Goal: Task Accomplishment & Management: Complete application form

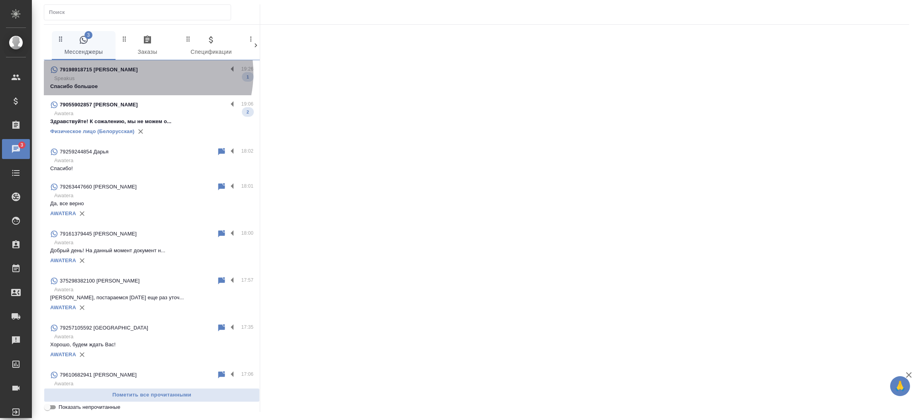
click at [141, 73] on div "79198918715 Екатерина" at bounding box center [138, 70] width 177 height 10
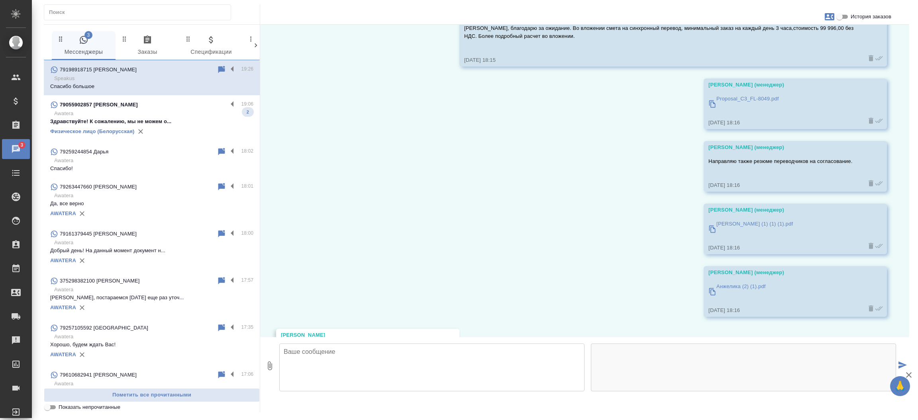
scroll to position [586, 0]
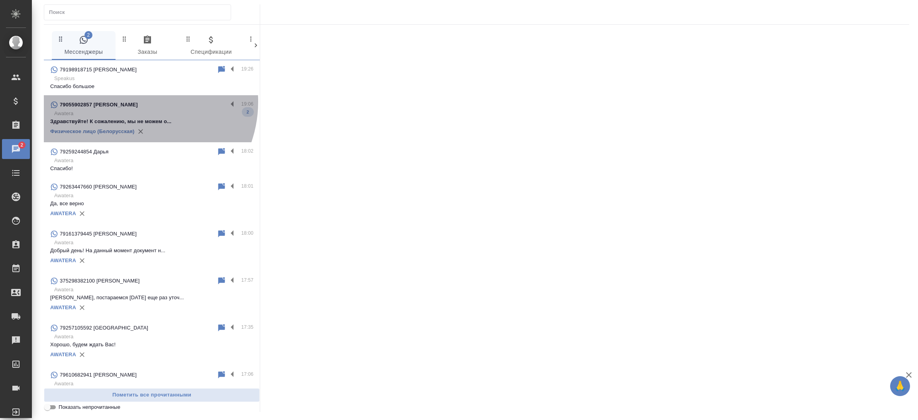
click at [134, 102] on p "79055902857 Сухарева Екатерина Дмитриевна" at bounding box center [99, 105] width 78 height 8
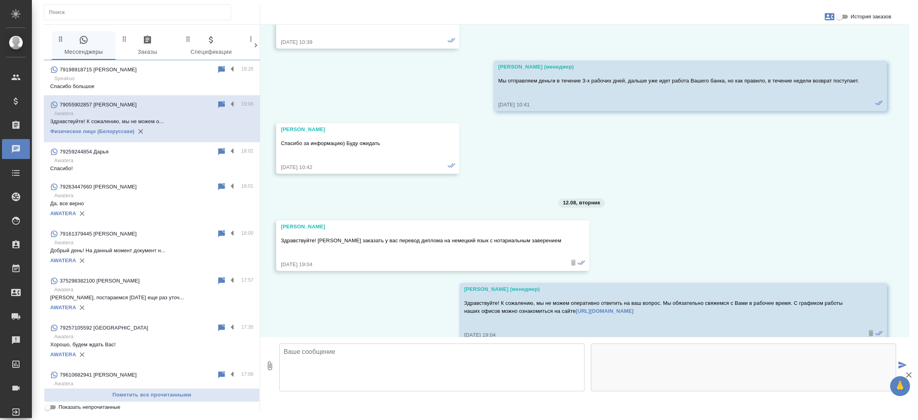
scroll to position [2891, 0]
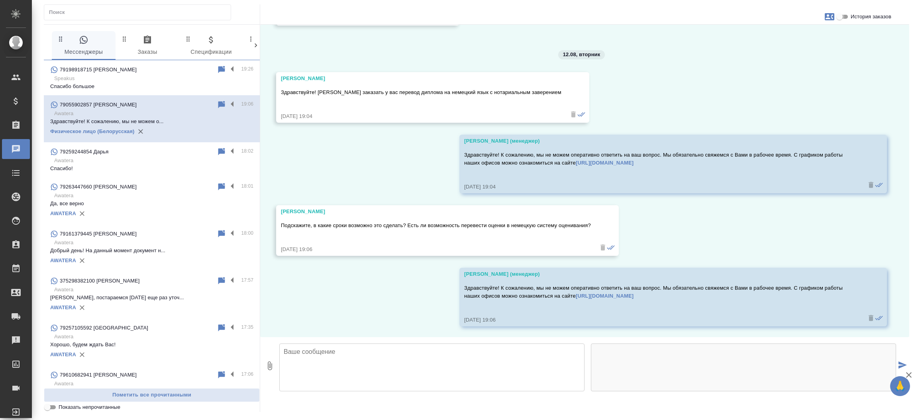
click at [845, 18] on input "История заказов" at bounding box center [839, 17] width 29 height 10
checkbox input "true"
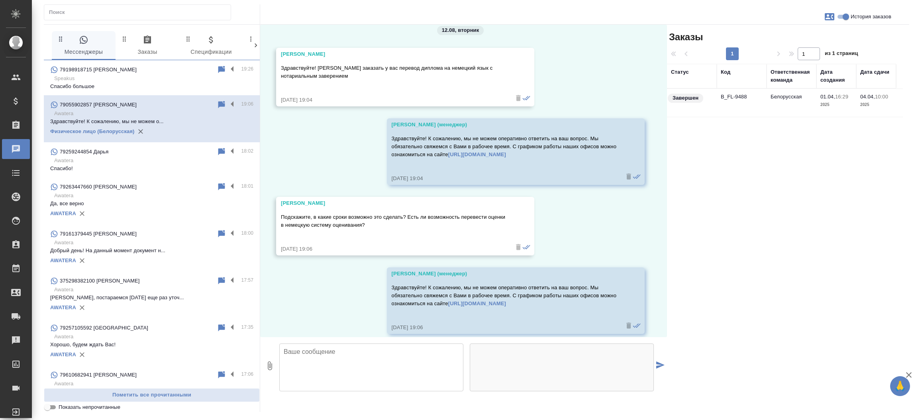
click at [725, 99] on td "B_FL-9488" at bounding box center [742, 103] width 50 height 28
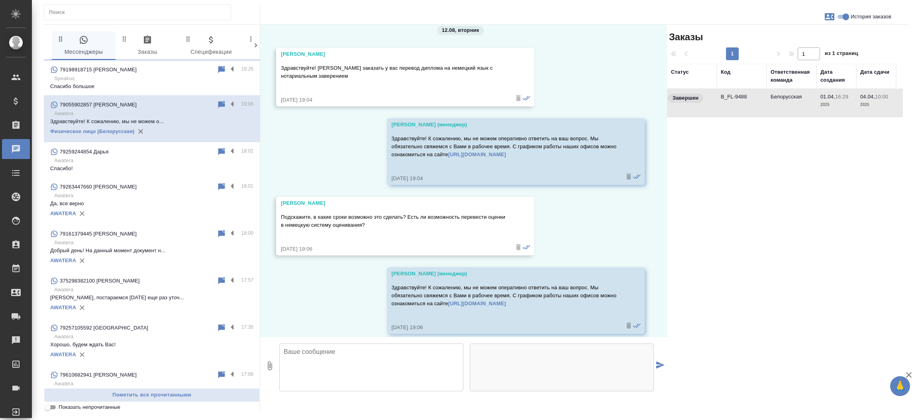
click at [725, 99] on td "B_FL-9488" at bounding box center [742, 103] width 50 height 28
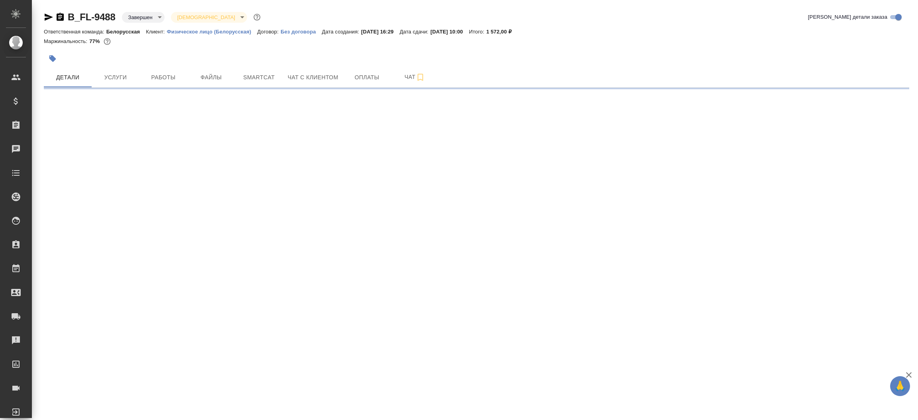
select select "RU"
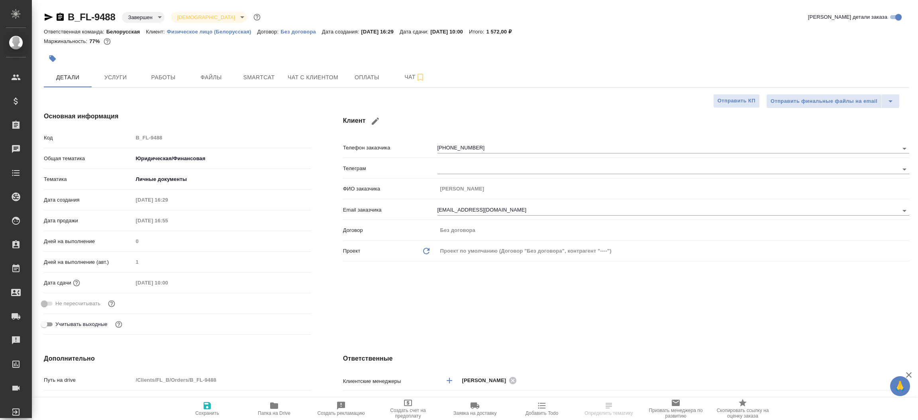
type textarea "x"
click at [49, 15] on icon "button" at bounding box center [49, 17] width 10 height 10
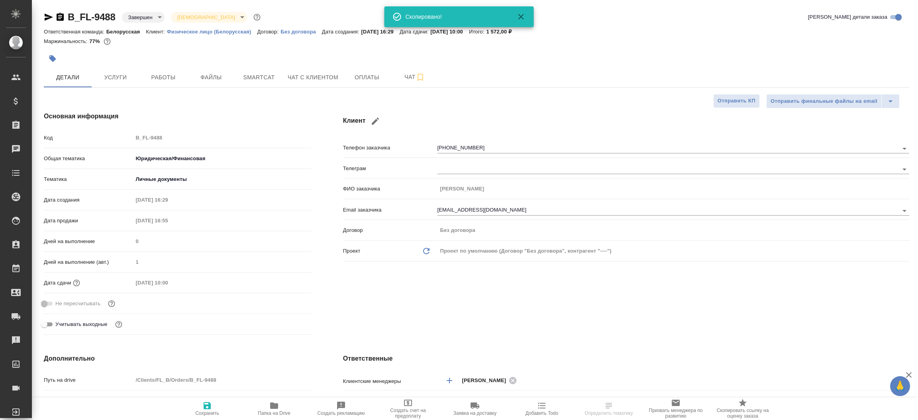
type textarea "x"
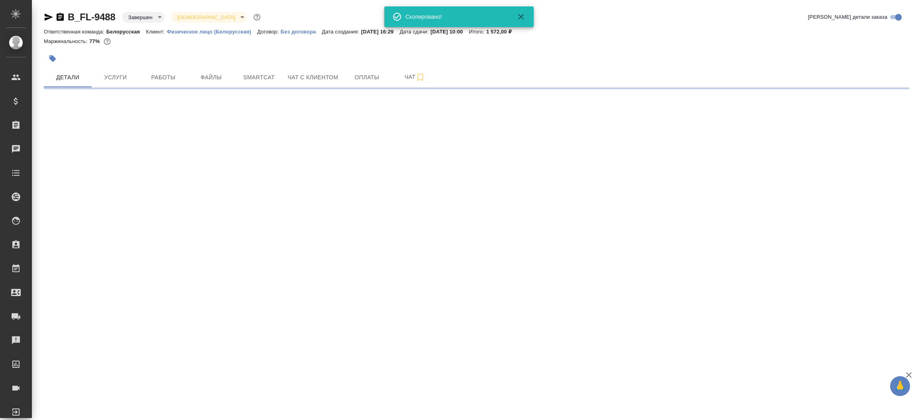
select select "RU"
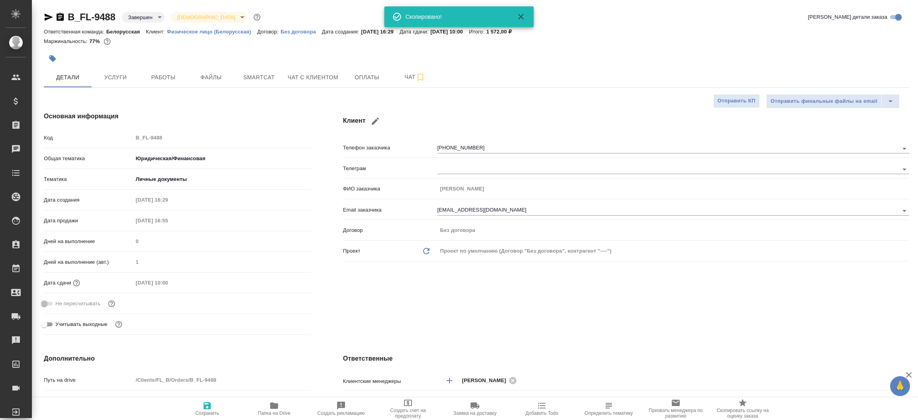
type textarea "x"
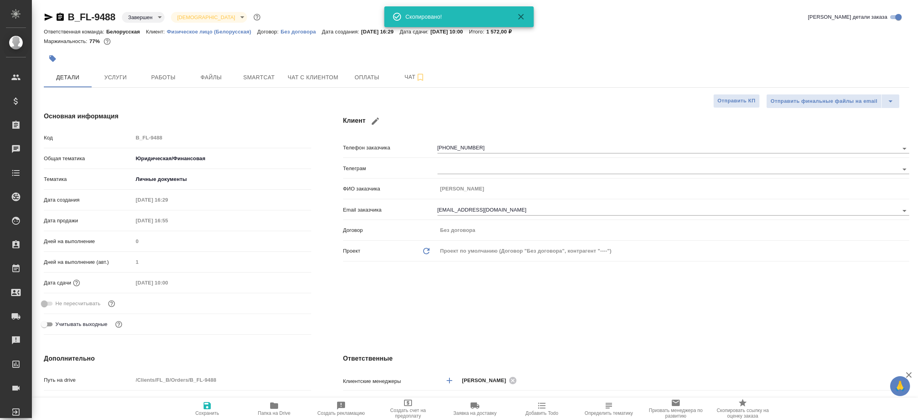
type textarea "x"
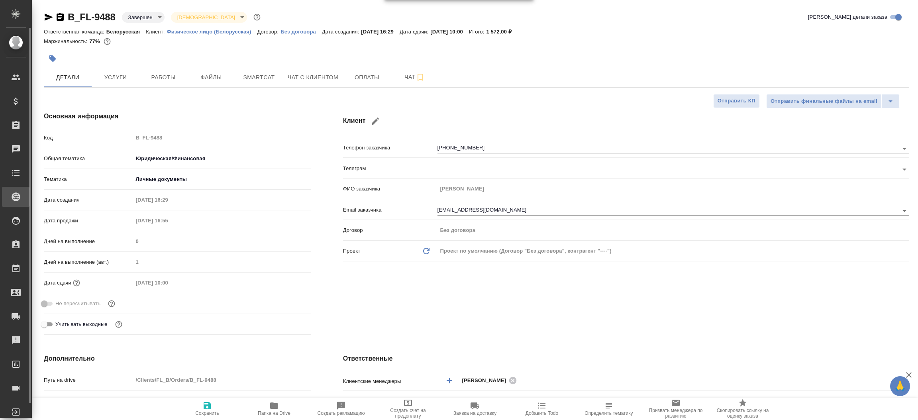
type textarea "x"
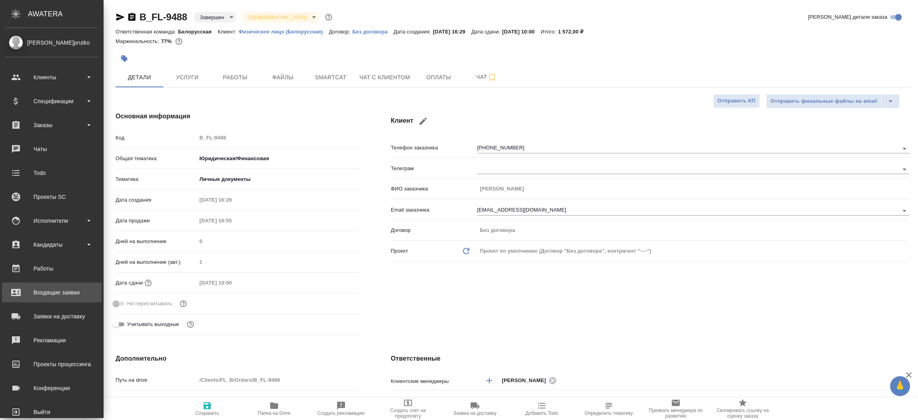
type textarea "x"
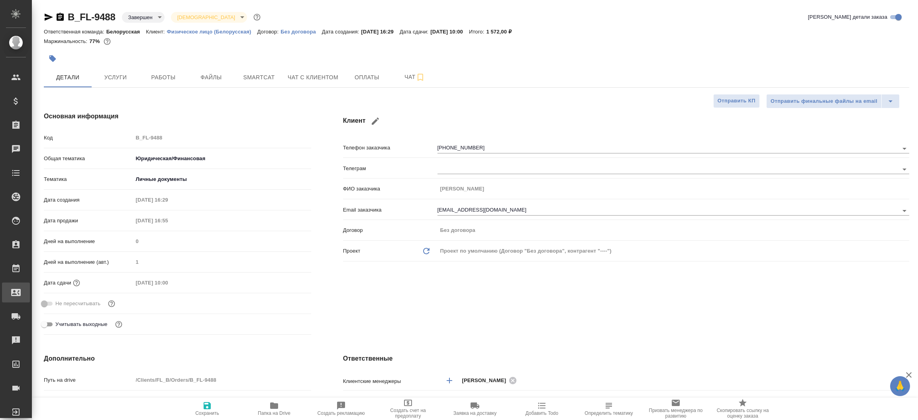
click at [16, 287] on div "Входящие заявки" at bounding box center [6, 292] width 20 height 12
type textarea "x"
click at [65, 287] on div ".cls-1 fill:#fff; AWATERA Прутько Ирина i.prutko Клиенты Спецификации Заказы 0 …" at bounding box center [459, 210] width 918 height 420
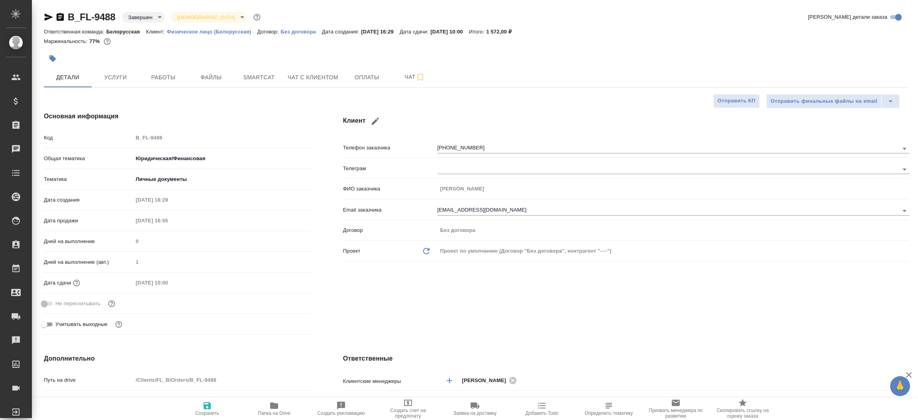
select select "RU"
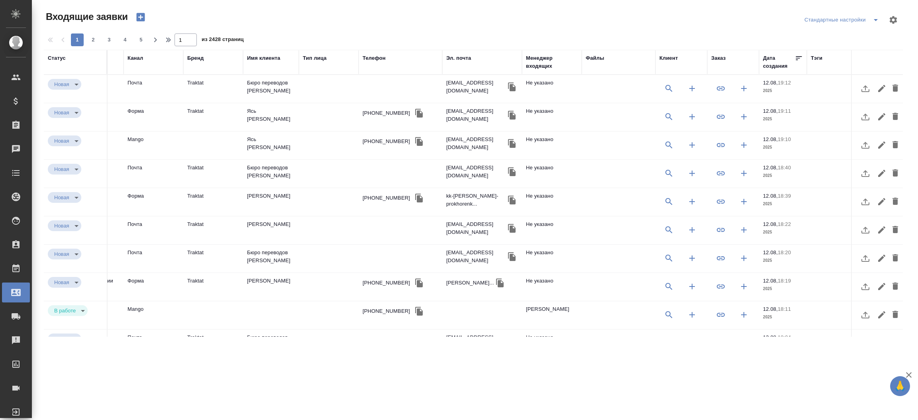
scroll to position [0, 140]
click at [194, 103] on td "Traktat" at bounding box center [215, 89] width 60 height 28
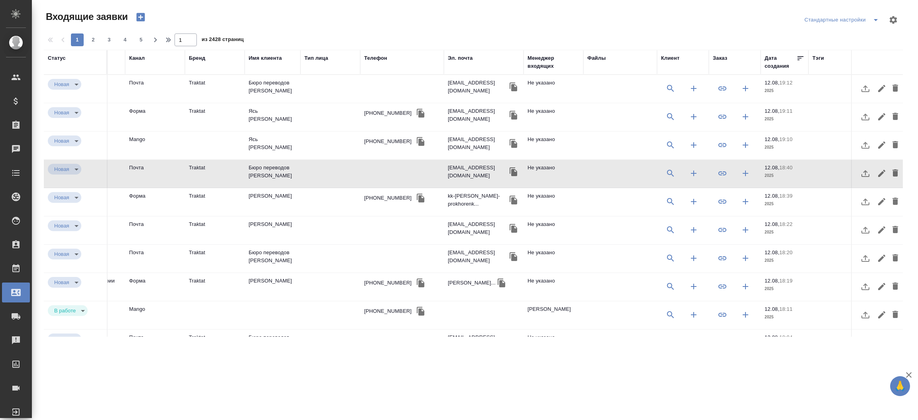
click at [194, 103] on td "Traktat" at bounding box center [215, 89] width 60 height 28
click at [269, 103] on td "Прохоренко Андрей Владимирович" at bounding box center [273, 89] width 56 height 28
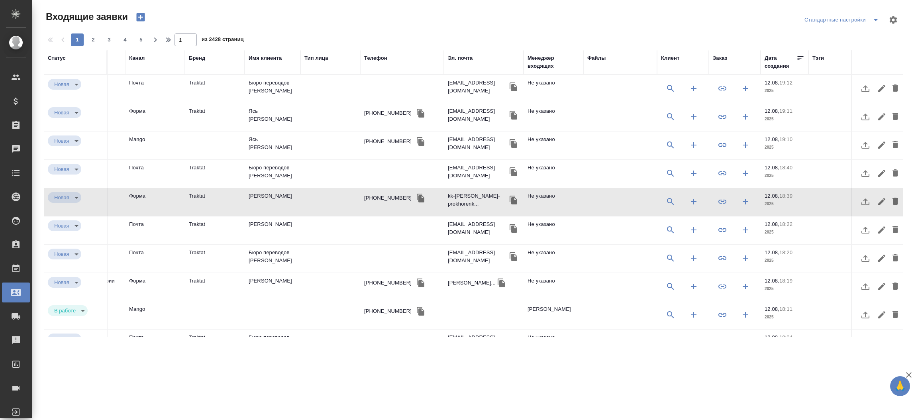
click at [269, 103] on td "Прохоренко Андрей Владимирович" at bounding box center [273, 89] width 56 height 28
click at [416, 202] on icon "button" at bounding box center [421, 198] width 10 height 10
click at [264, 103] on td "Alla L." at bounding box center [273, 89] width 56 height 28
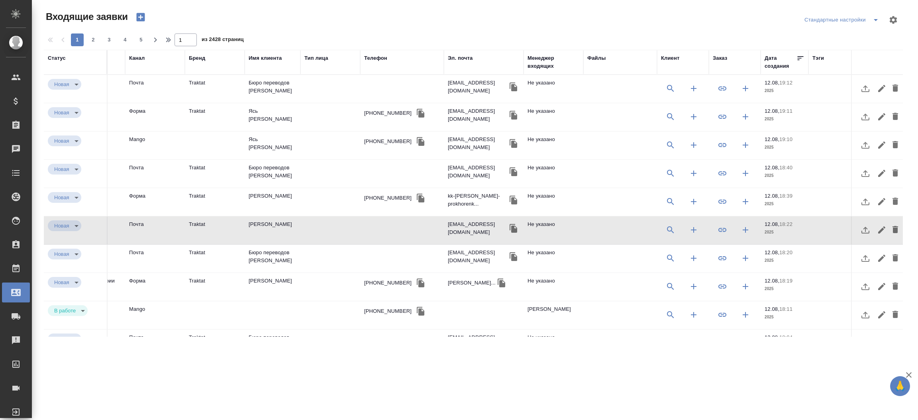
click at [264, 103] on td "Alla L." at bounding box center [273, 89] width 56 height 28
click at [280, 103] on td "Бюро переводов АВАТЕРА" at bounding box center [273, 89] width 56 height 28
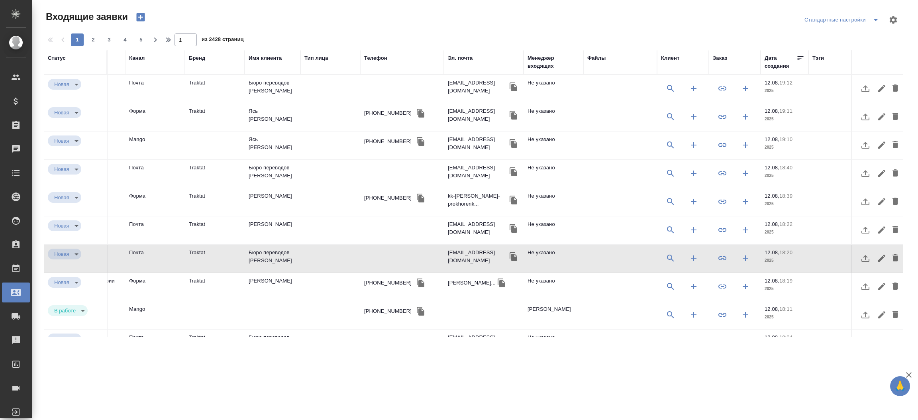
click at [280, 103] on td "Бюро переводов АВАТЕРА" at bounding box center [273, 89] width 56 height 28
click at [890, 258] on icon "button" at bounding box center [895, 258] width 10 height 10
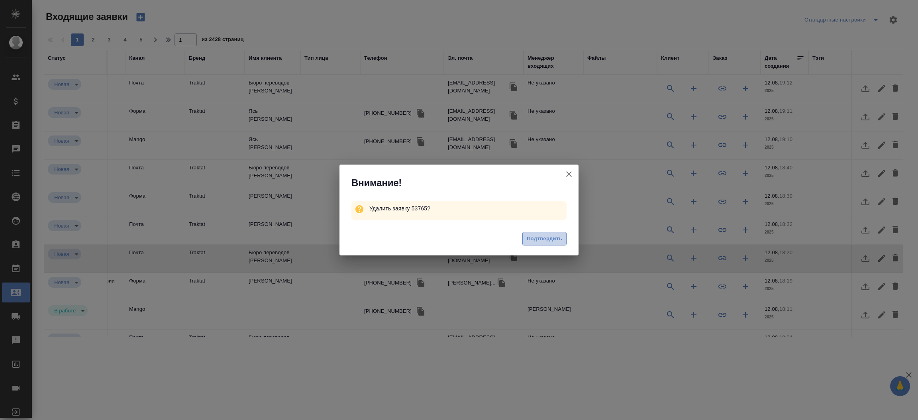
click at [533, 240] on span "Подтвердить" at bounding box center [544, 238] width 35 height 9
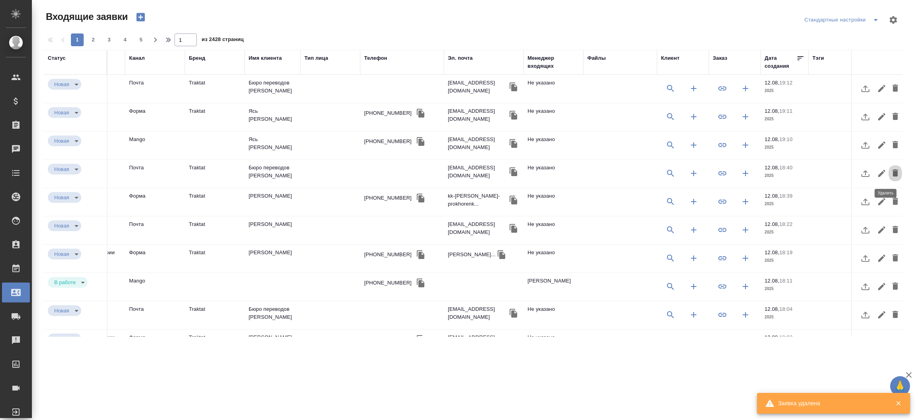
click at [890, 171] on icon "button" at bounding box center [895, 173] width 10 height 10
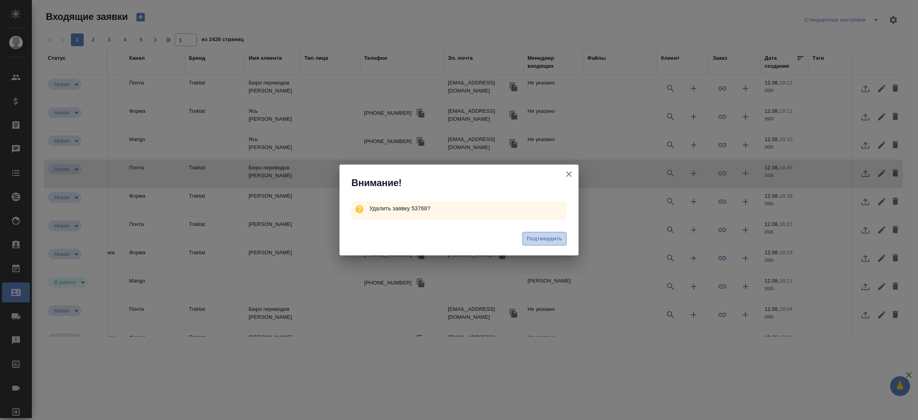
click at [539, 234] on span "Подтвердить" at bounding box center [544, 238] width 35 height 9
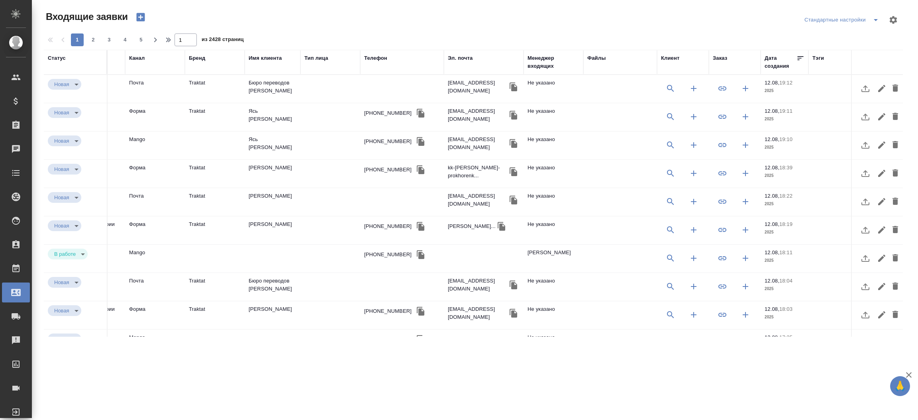
click at [288, 103] on td "Галимова Рушания Ирековна" at bounding box center [273, 89] width 56 height 28
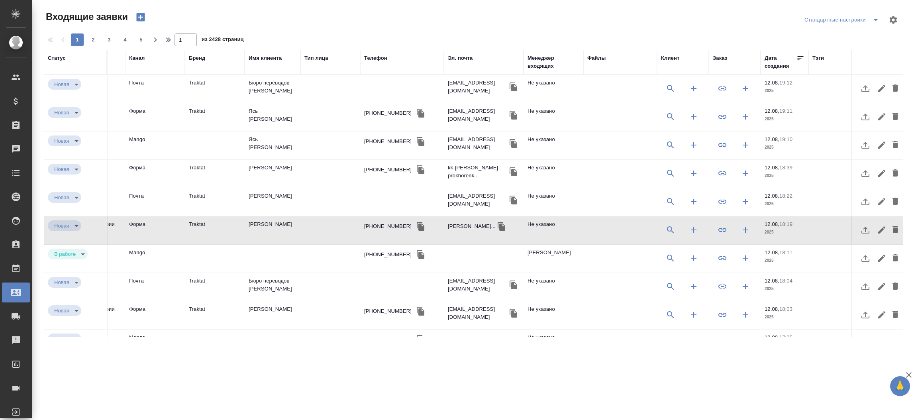
click at [288, 103] on td "Галимова Рушания Ирековна" at bounding box center [273, 89] width 56 height 28
click at [890, 291] on icon "button" at bounding box center [895, 286] width 10 height 10
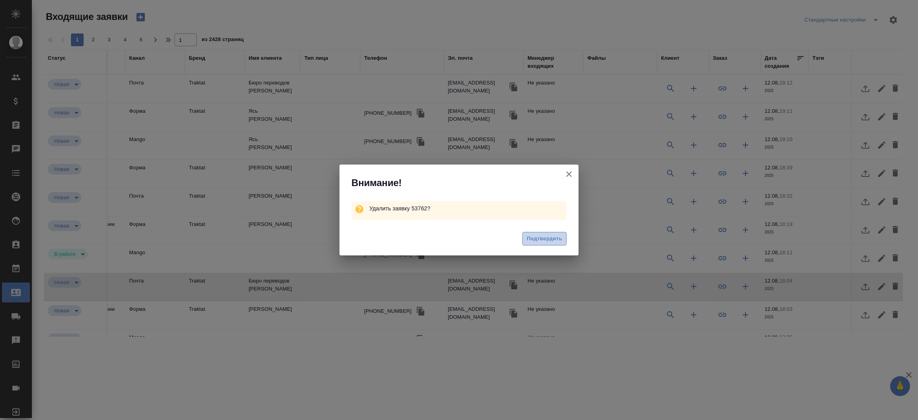
click at [535, 236] on span "Подтвердить" at bounding box center [544, 238] width 35 height 9
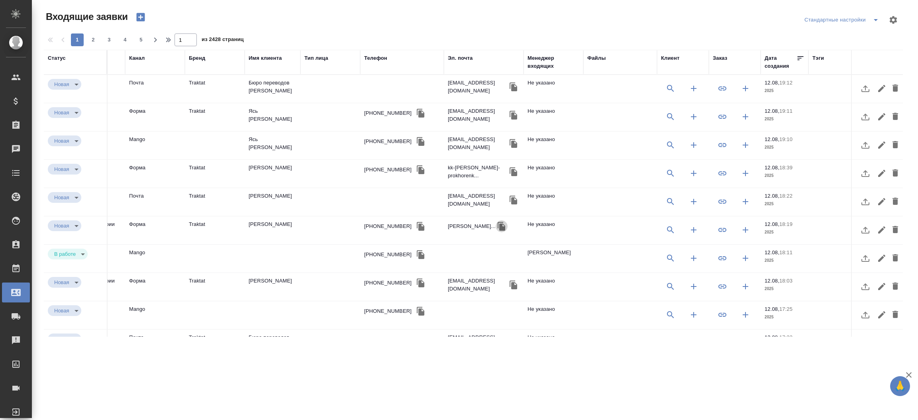
click at [505, 230] on icon "button" at bounding box center [502, 226] width 8 height 9
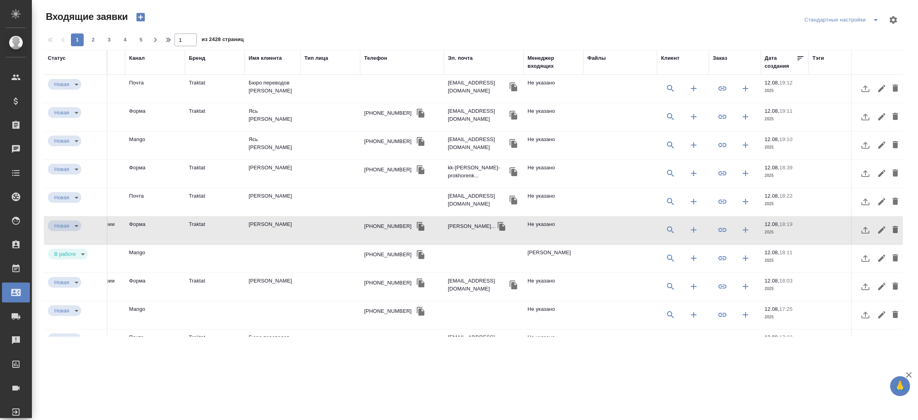
click at [178, 103] on td "Mango" at bounding box center [155, 89] width 60 height 28
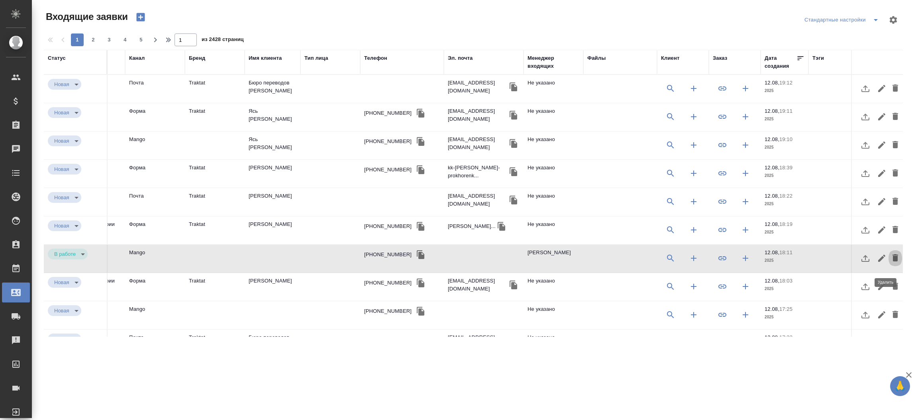
click at [892, 261] on icon "button" at bounding box center [895, 257] width 6 height 7
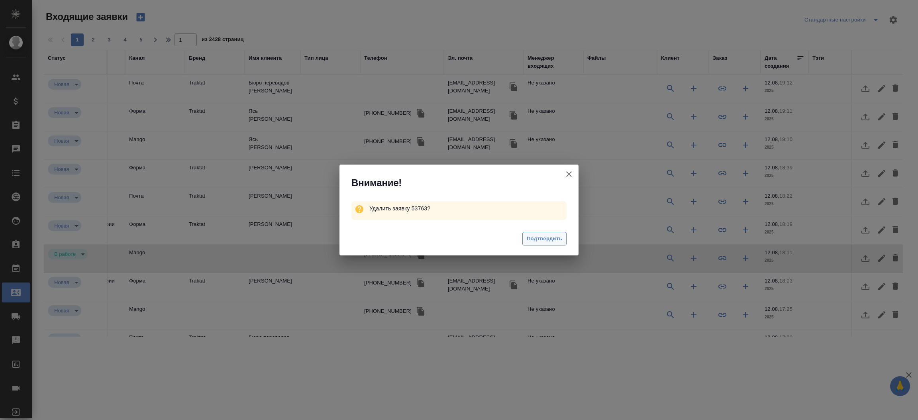
click at [551, 235] on span "Подтвердить" at bounding box center [544, 238] width 35 height 9
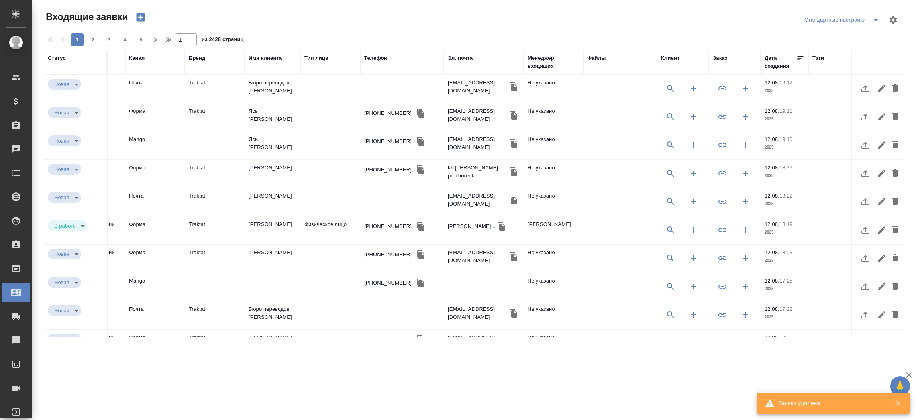
type input "inProcess"
click at [262, 103] on td "Ташханов Азизбек Зафарович" at bounding box center [273, 89] width 56 height 28
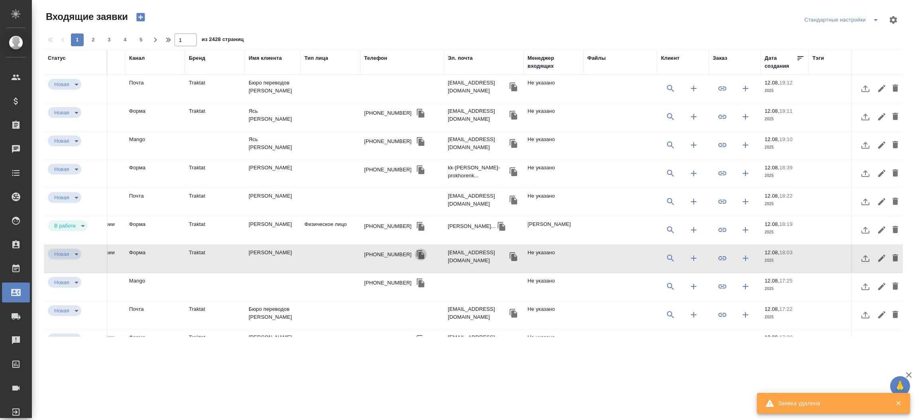
click at [417, 259] on icon "button" at bounding box center [421, 254] width 8 height 9
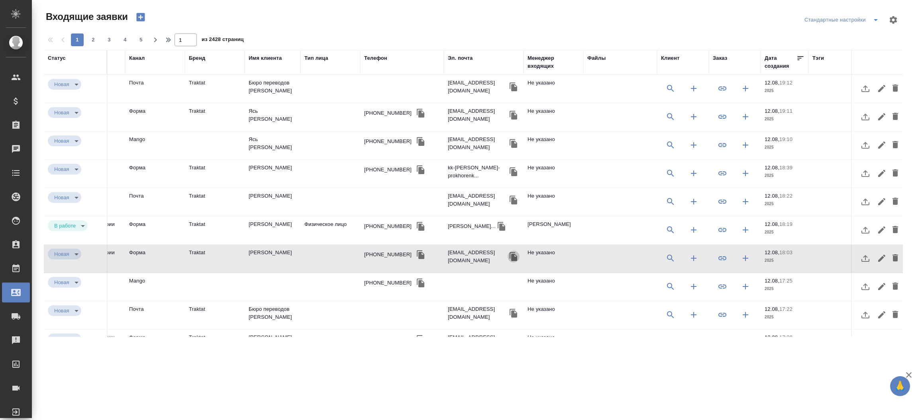
click at [508, 253] on button "button" at bounding box center [514, 257] width 12 height 12
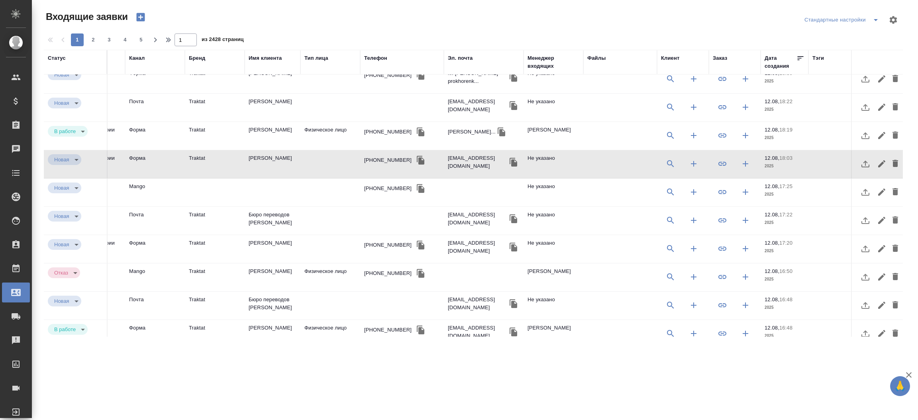
scroll to position [95, 140]
click at [892, 222] on icon "button" at bounding box center [895, 219] width 6 height 7
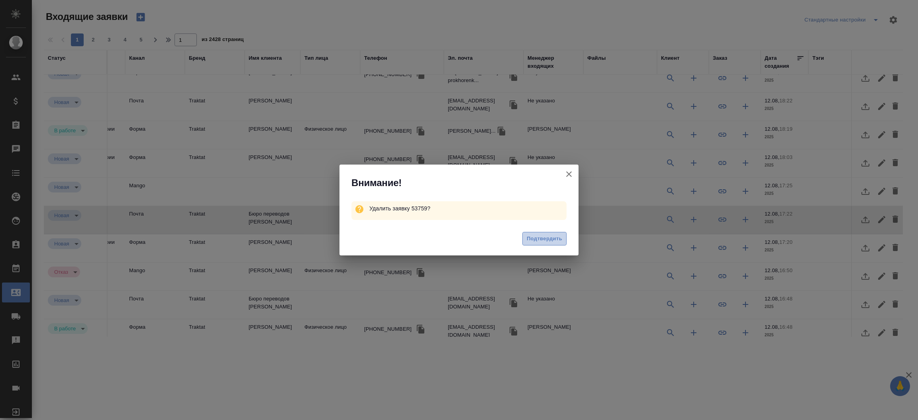
click at [545, 235] on span "Подтвердить" at bounding box center [544, 238] width 35 height 9
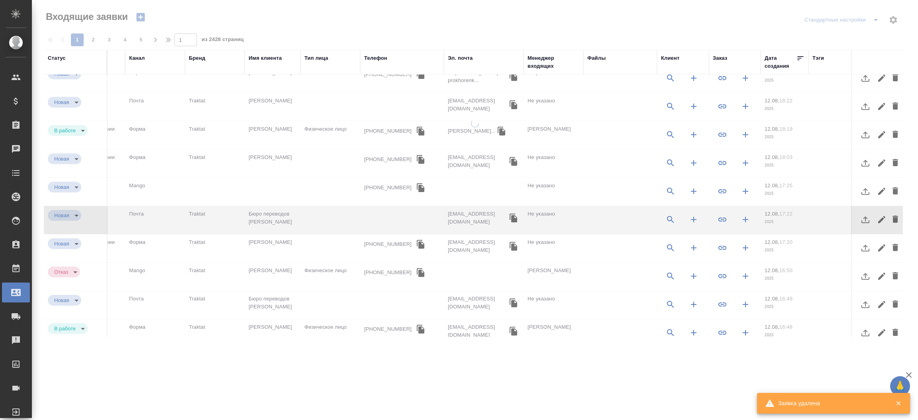
type input "inProcess"
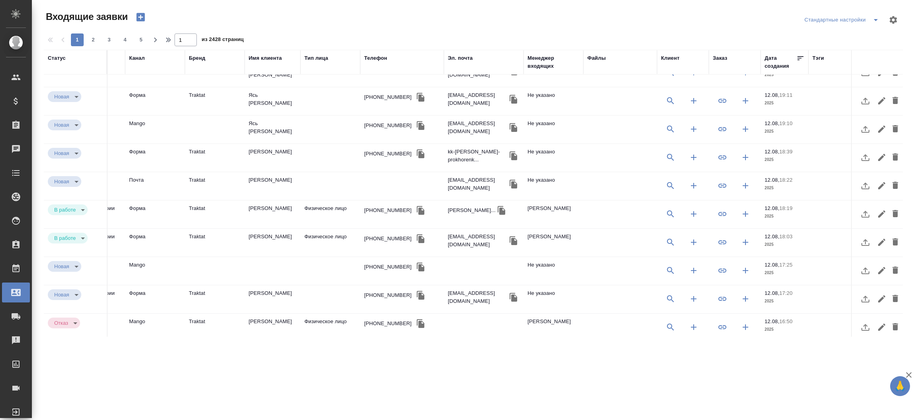
scroll to position [0, 140]
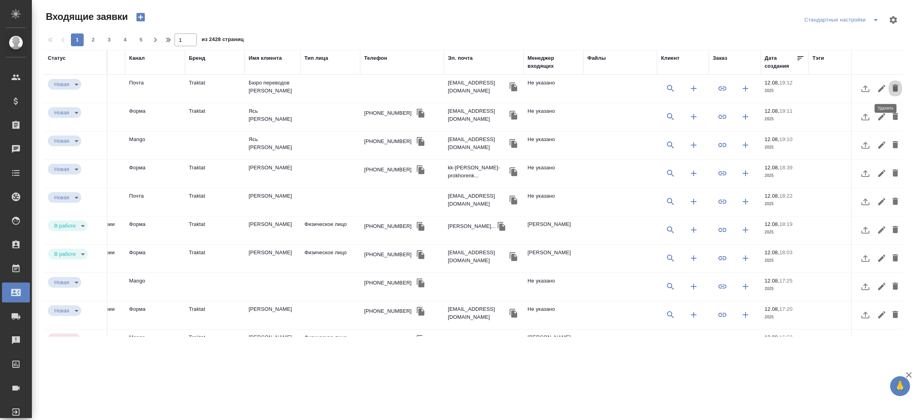
click at [890, 87] on icon "button" at bounding box center [895, 88] width 10 height 10
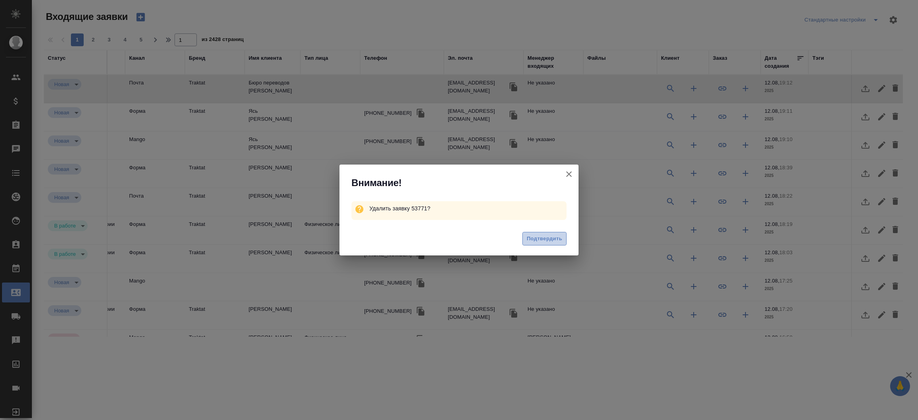
click at [549, 234] on span "Подтвердить" at bounding box center [544, 238] width 35 height 9
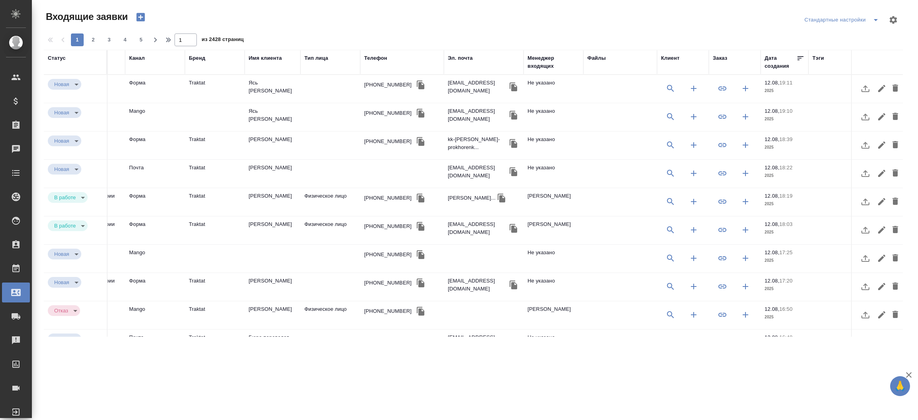
click at [268, 103] on td "Прохоренко Андрей Владимирович" at bounding box center [273, 89] width 56 height 28
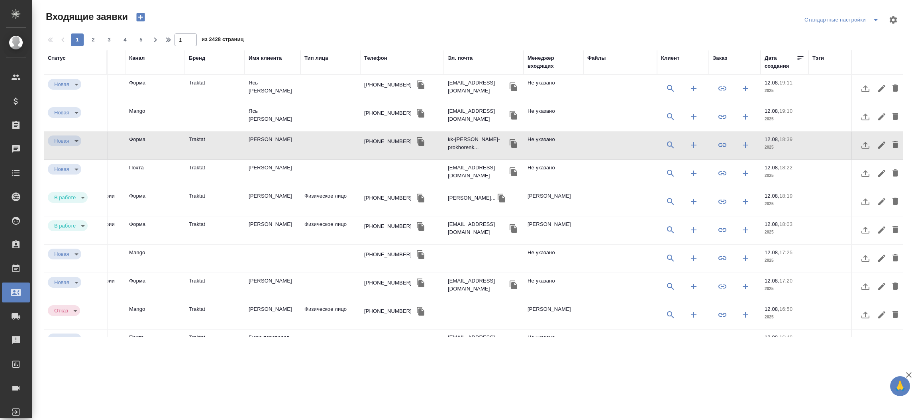
click at [277, 103] on td "Alla L." at bounding box center [273, 89] width 56 height 28
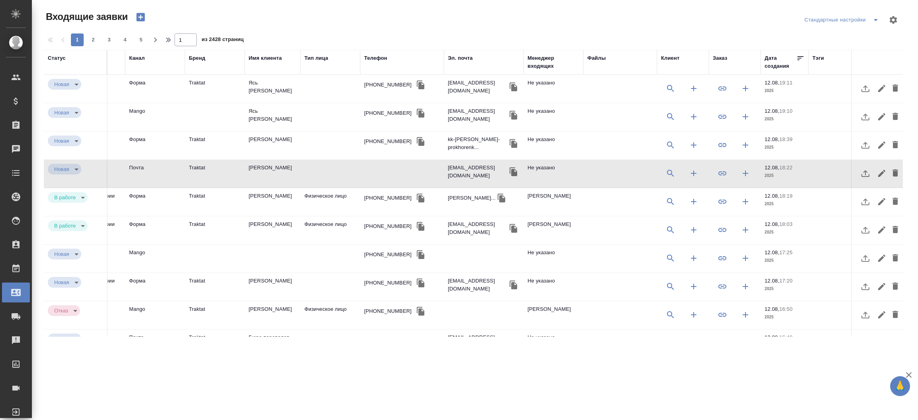
click at [277, 103] on td "Alla L." at bounding box center [273, 89] width 56 height 28
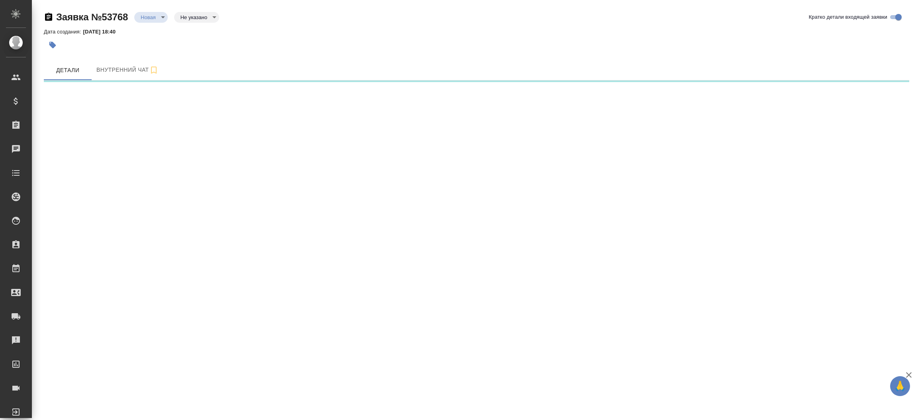
select select "RU"
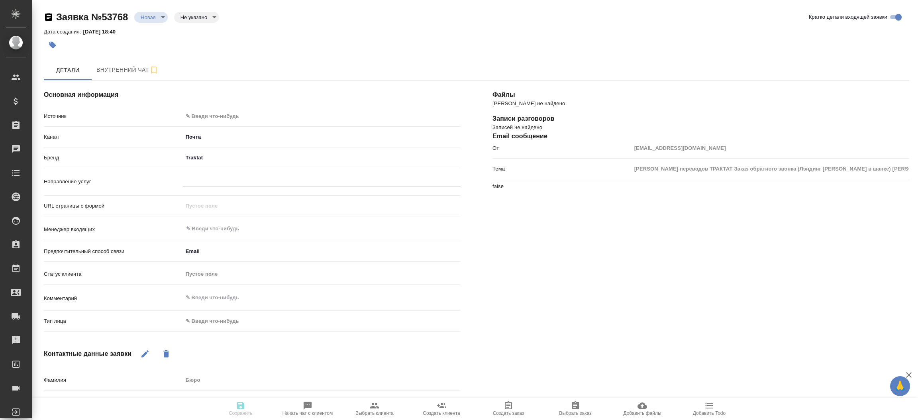
click at [639, 259] on div "Файлы Файлов не найдено Записи разговоров Записей не найдено Email сообщение От…" at bounding box center [701, 308] width 449 height 486
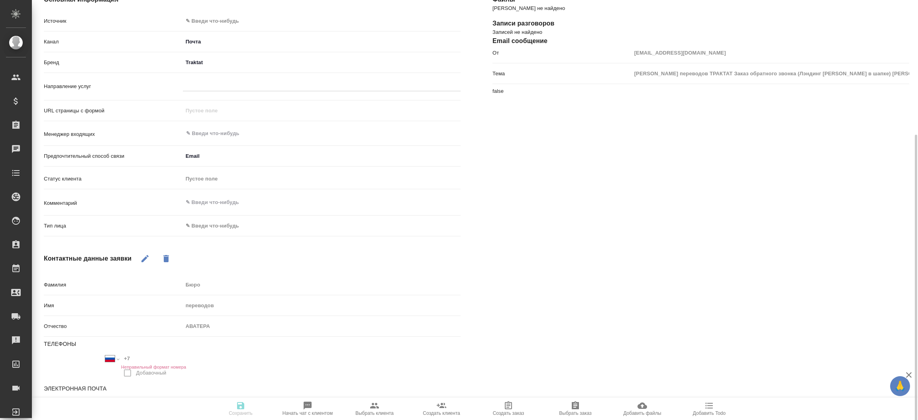
scroll to position [130, 0]
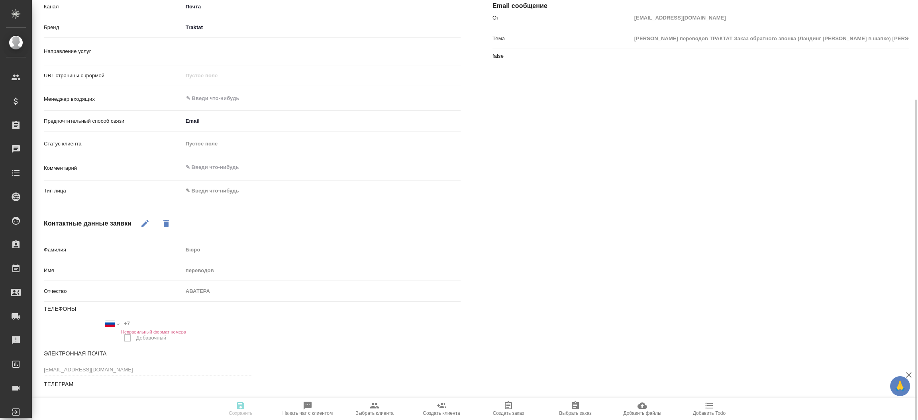
type textarea "x"
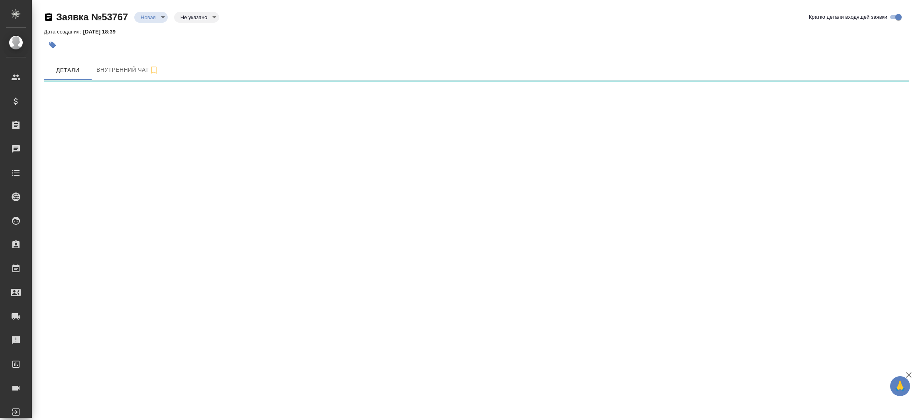
select select "RU"
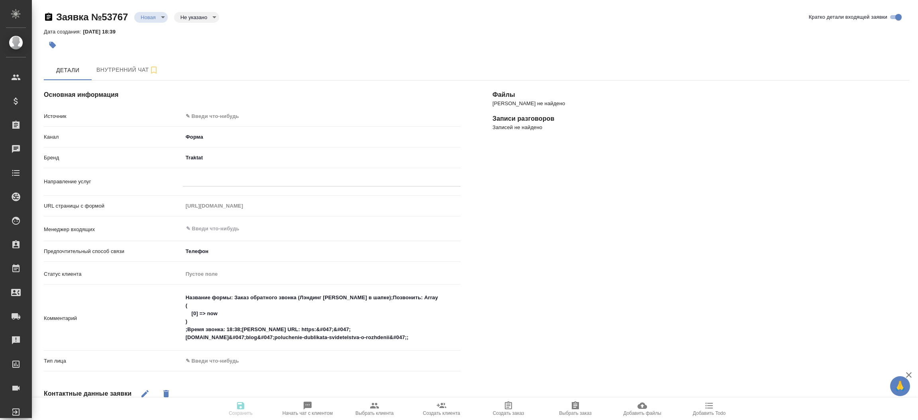
click at [573, 231] on div "Файлы Файлов не найдено Записи разговоров Записей не найдено" at bounding box center [701, 328] width 449 height 526
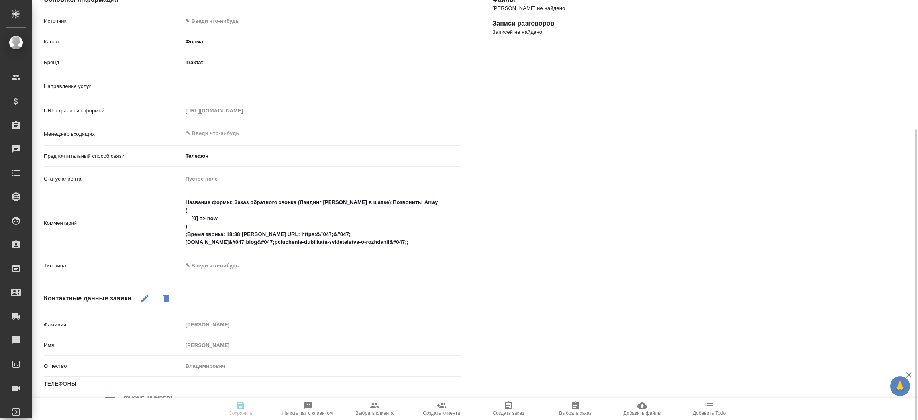
scroll to position [170, 0]
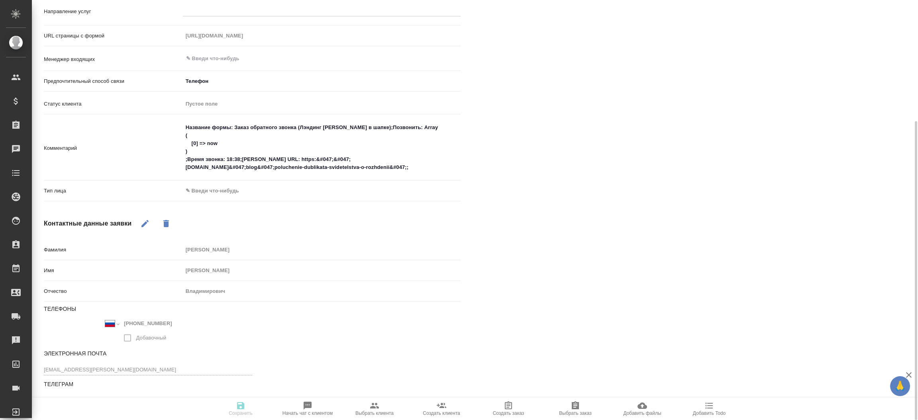
type textarea "x"
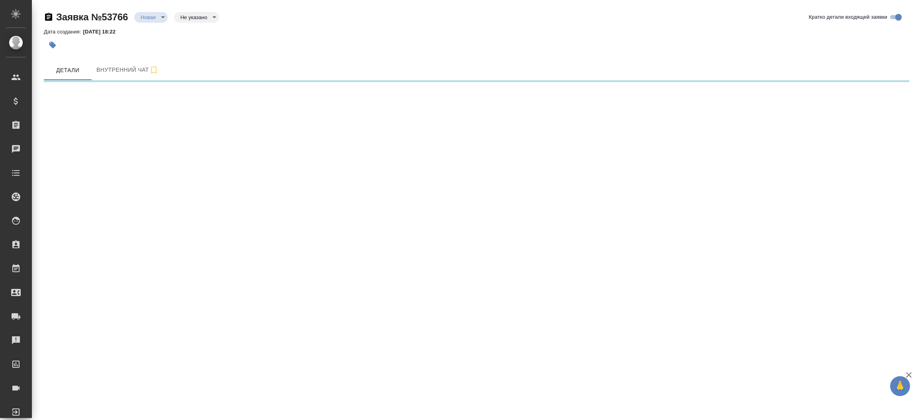
select select "RU"
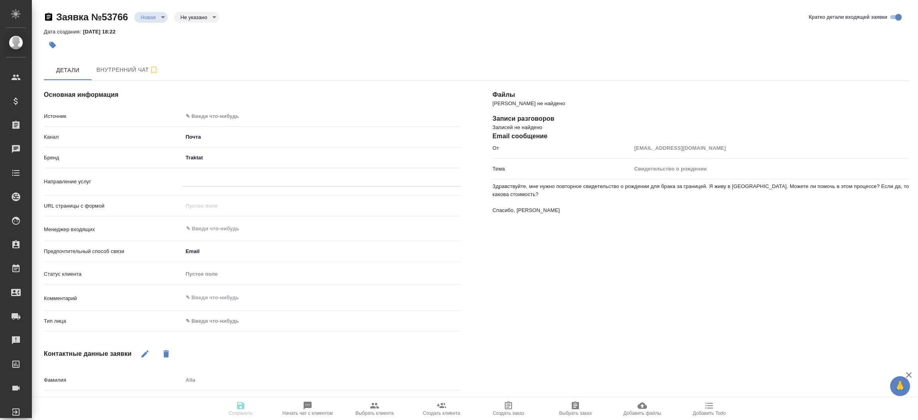
type textarea "x"
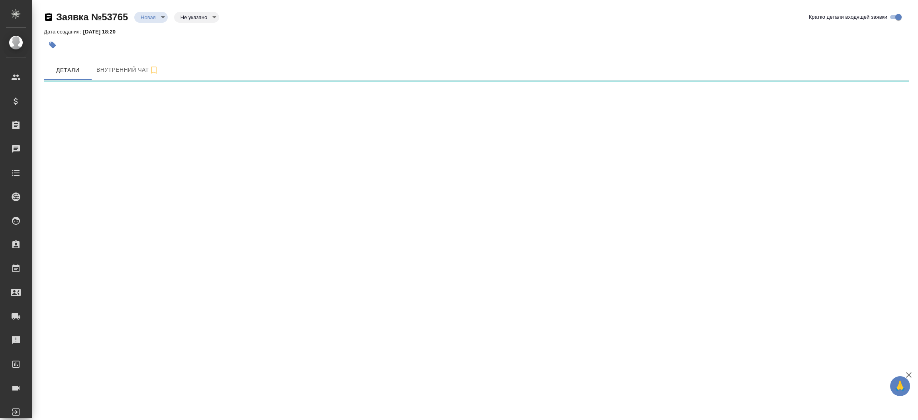
select select "RU"
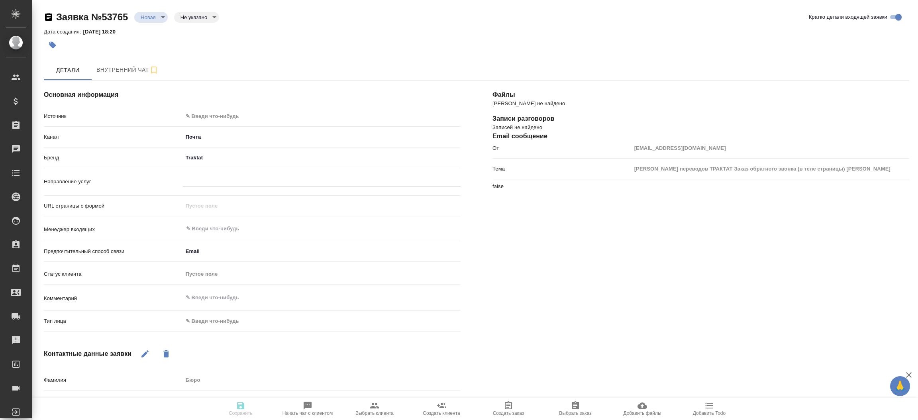
click at [608, 274] on div "Файлы Файлов не найдено Записи разговоров Записей не найдено Email сообщение От…" at bounding box center [701, 308] width 449 height 486
type textarea "x"
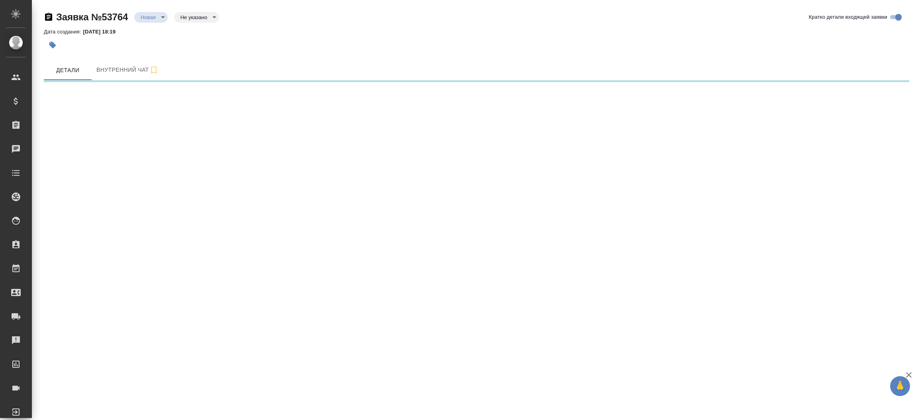
select select "RU"
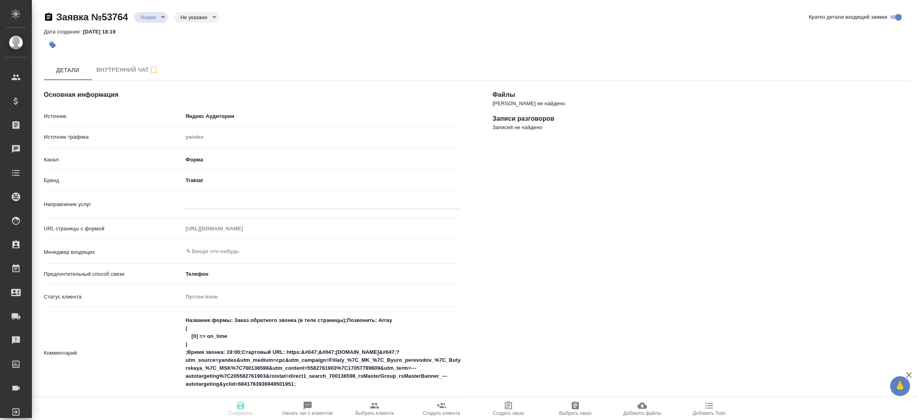
click at [533, 218] on div "[PERSON_NAME] не найдено Записи разговоров Записей не найдено" at bounding box center [701, 351] width 449 height 573
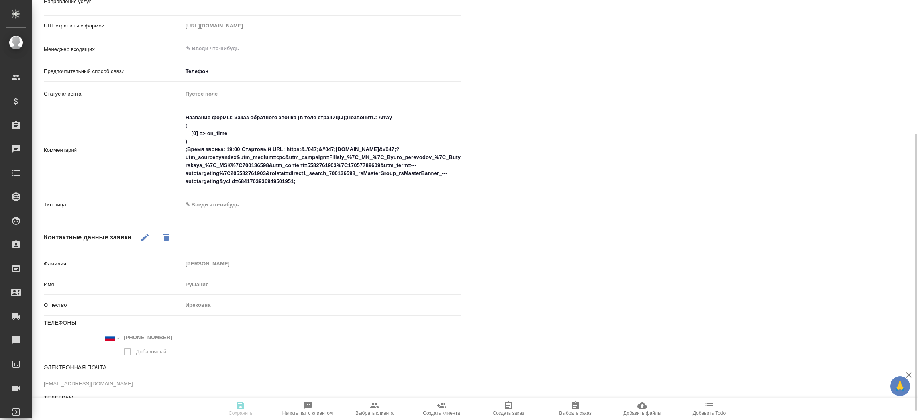
scroll to position [217, 0]
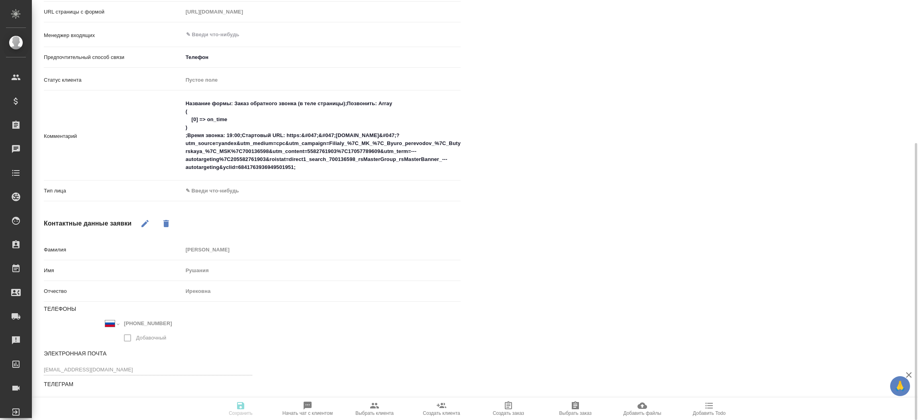
type textarea "x"
click at [226, 38] on input "text" at bounding box center [308, 35] width 246 height 10
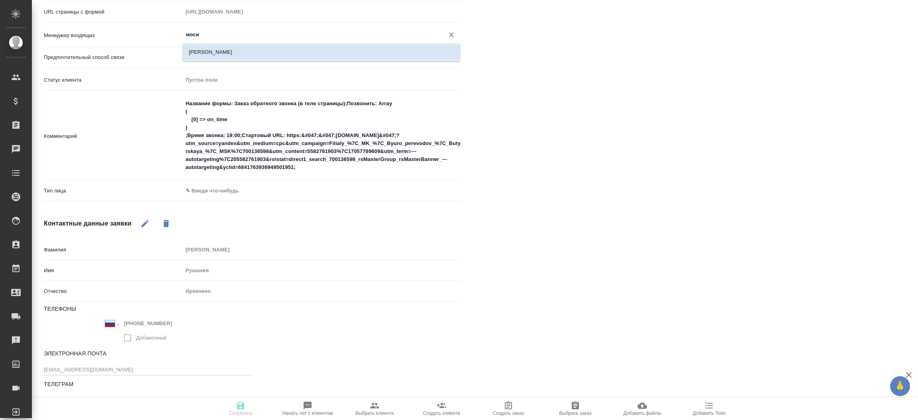
click at [226, 49] on li "[PERSON_NAME]" at bounding box center [321, 52] width 278 height 14
type input "[PERSON_NAME]"
type textarea "x"
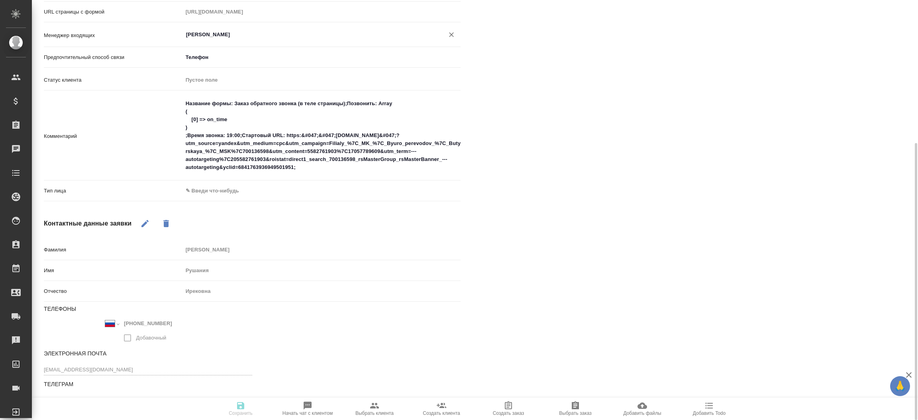
type input "[PERSON_NAME]"
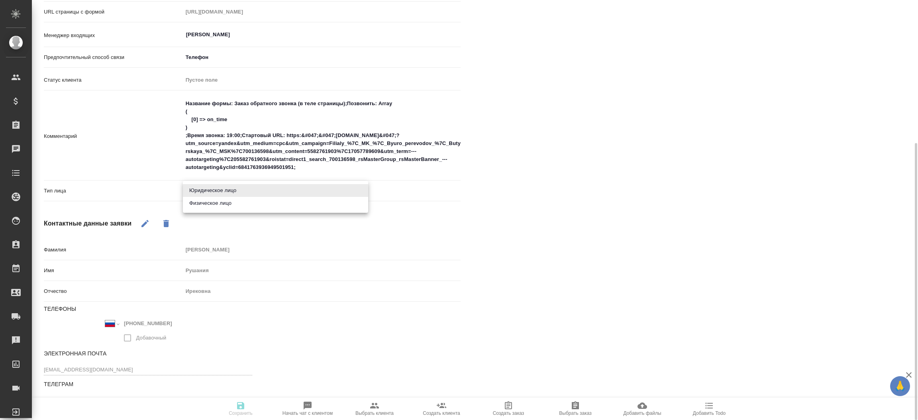
click at [204, 195] on body "🙏 .cls-1 fill:#fff; AWATERA Прутько Ирина i.prutko Клиенты Спецификации Заказы …" at bounding box center [459, 210] width 918 height 420
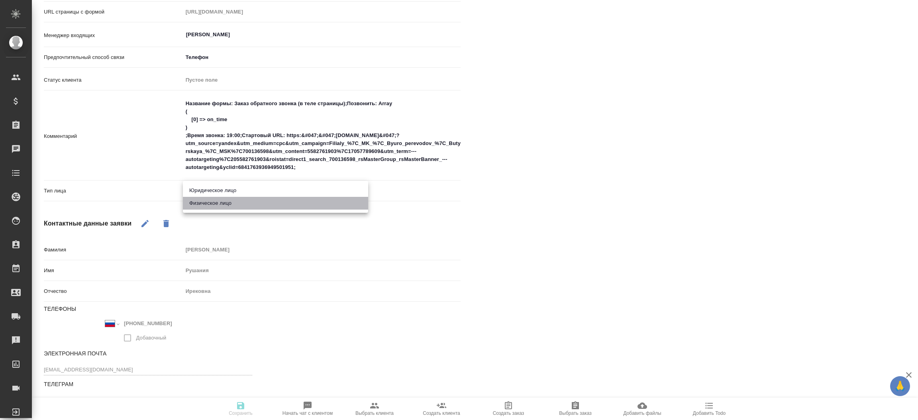
click at [221, 205] on li "Физическое лицо" at bounding box center [275, 203] width 185 height 13
type textarea "x"
type input "private"
click at [535, 139] on div "[PERSON_NAME] не найдено Записи разговоров Записей не найдено" at bounding box center [701, 134] width 449 height 573
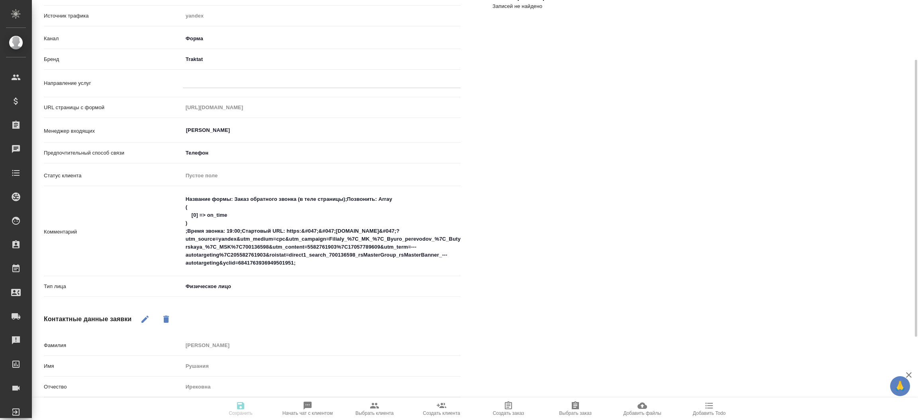
scroll to position [109, 0]
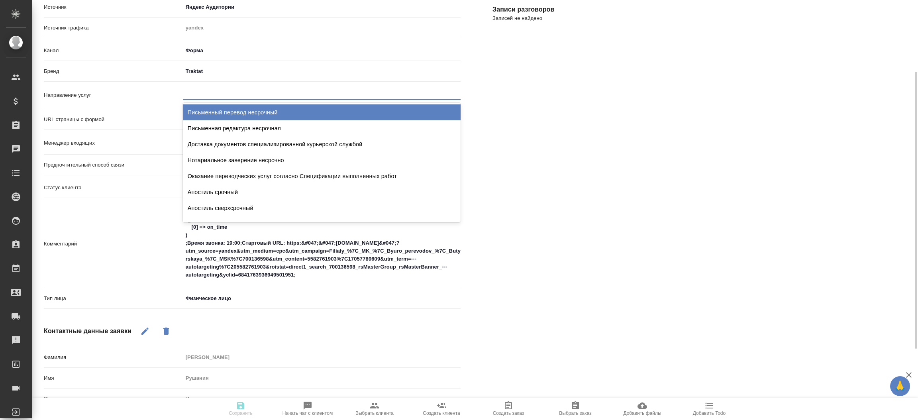
click at [241, 90] on div at bounding box center [322, 92] width 278 height 12
type input "пус"
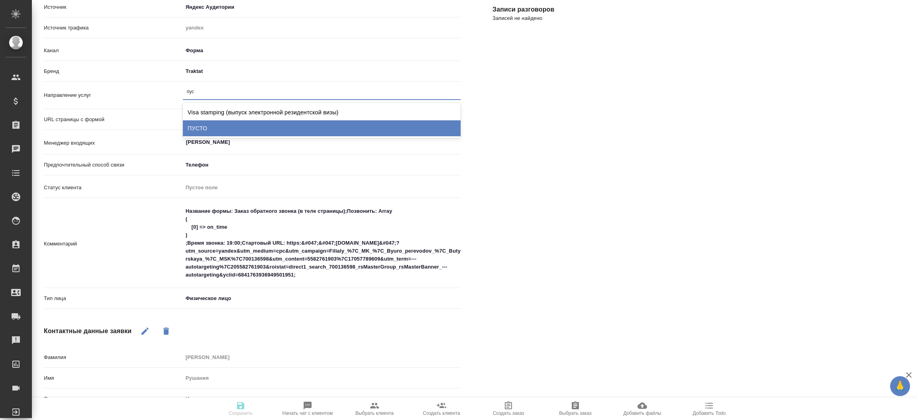
click at [228, 124] on div "ПУСТО" at bounding box center [322, 128] width 278 height 16
type textarea "x"
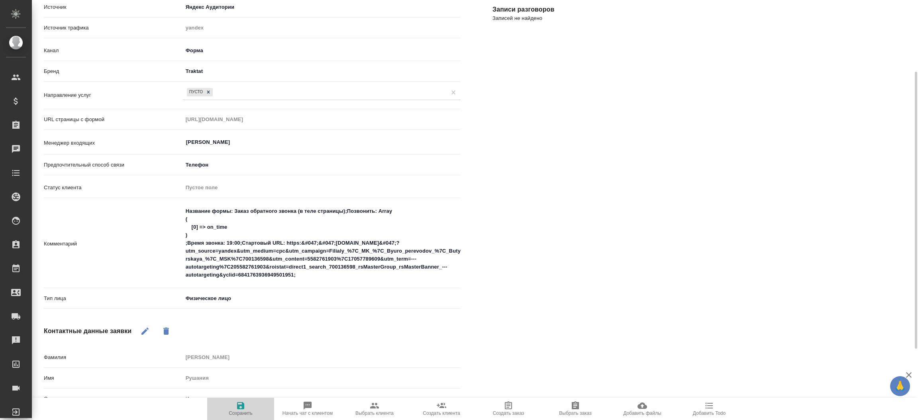
click at [239, 405] on icon "button" at bounding box center [241, 406] width 10 height 10
select select "RU"
type textarea "x"
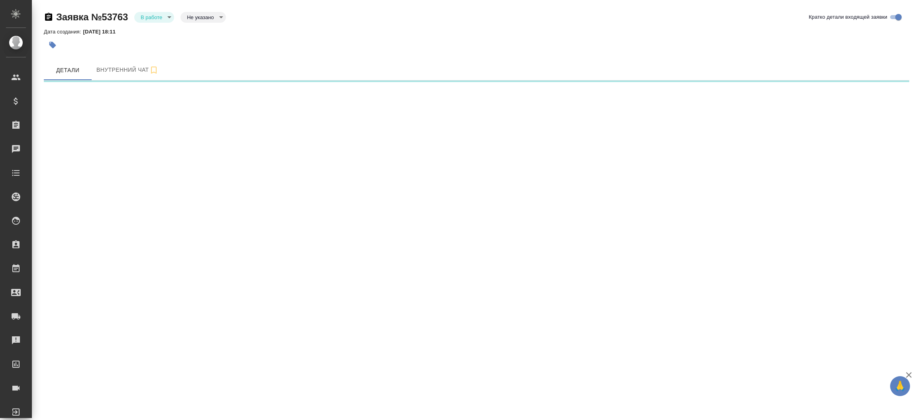
select select "RU"
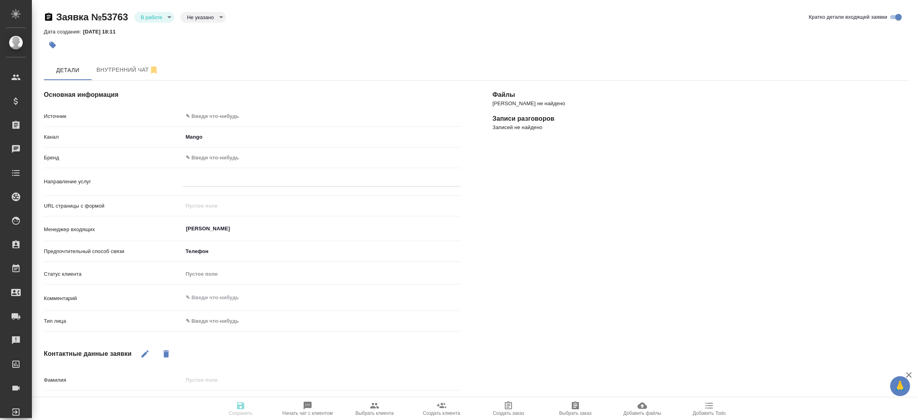
type textarea "x"
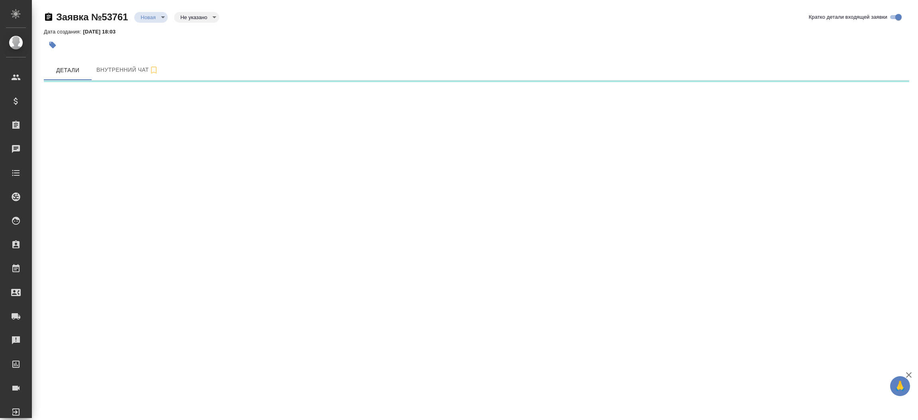
select select "RU"
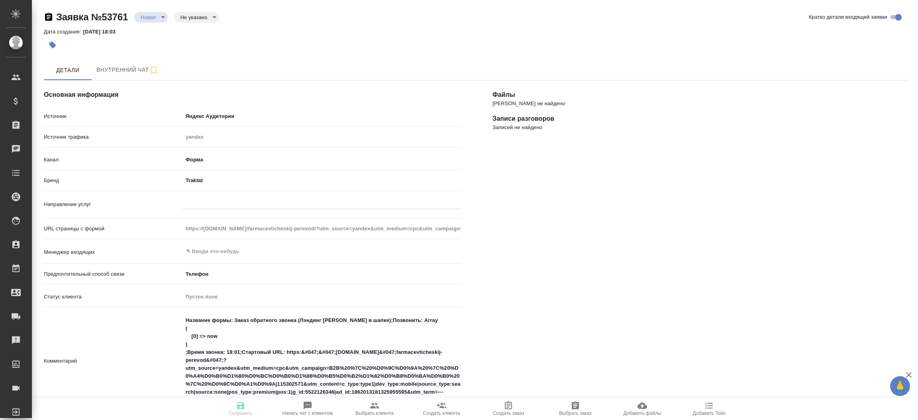
click at [537, 198] on div "Файлы Файлов не найдено Записи разговоров Записей не найдено" at bounding box center [701, 359] width 449 height 589
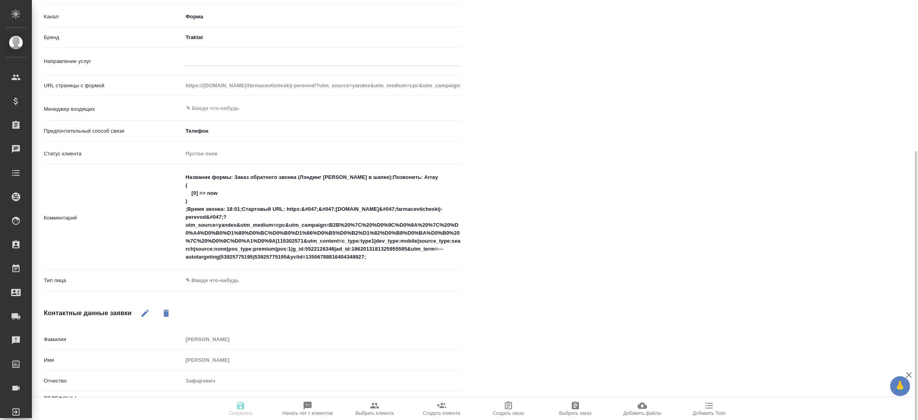
scroll to position [215, 0]
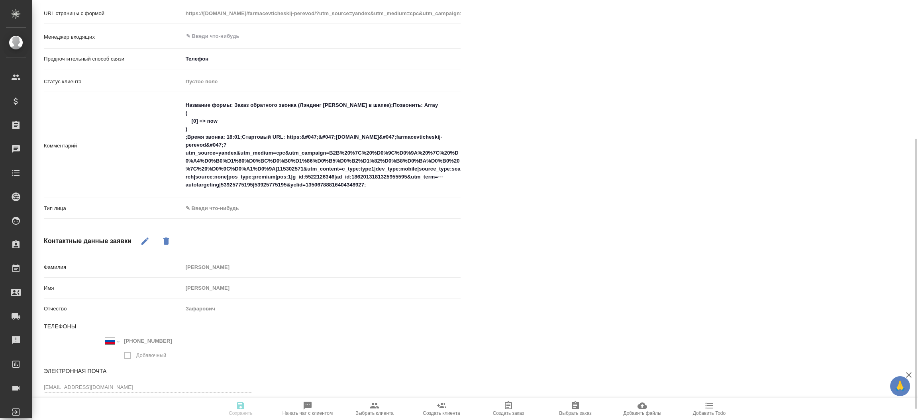
type textarea "x"
click at [216, 78] on div "Пустое поле" at bounding box center [318, 82] width 265 height 8
click at [202, 29] on div "​" at bounding box center [322, 36] width 278 height 14
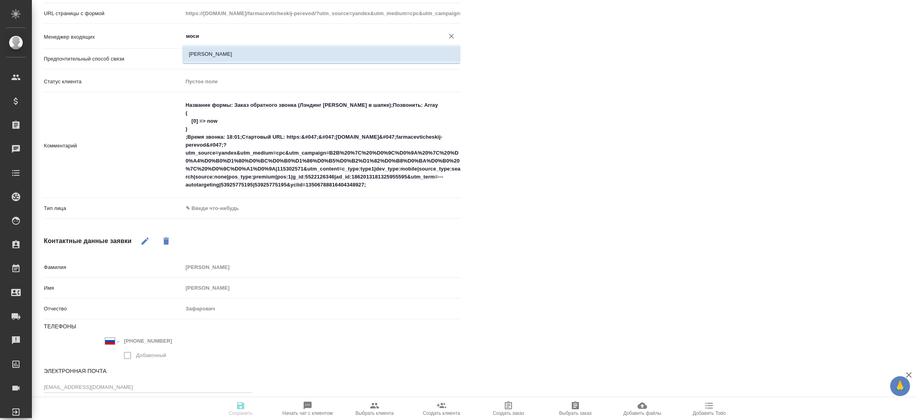
click at [225, 49] on li "Мосина Ирина" at bounding box center [321, 54] width 278 height 14
type input "Мосина Ирина"
type textarea "x"
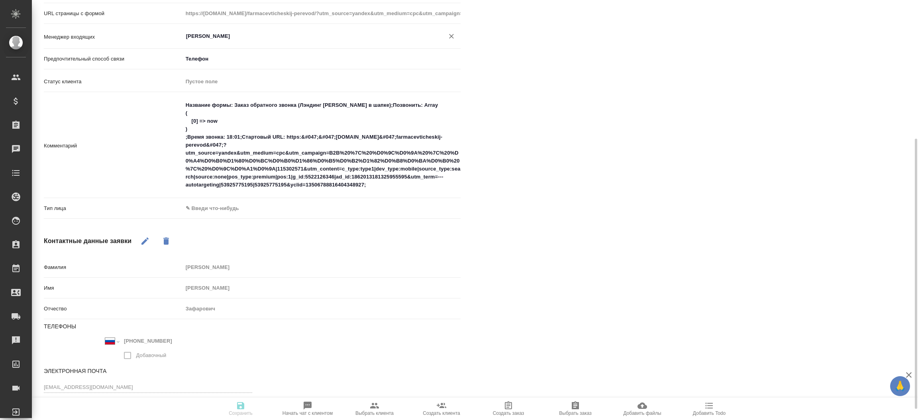
type input "Мосина Ирина"
click at [218, 210] on body "🙏 .cls-1 fill:#fff; AWATERA Прутько Ирина i.prutko Клиенты Спецификации Заказы …" at bounding box center [459, 210] width 918 height 420
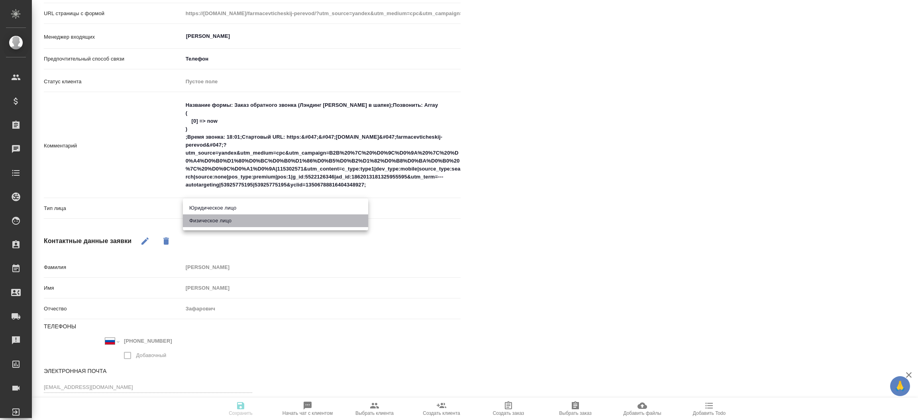
click at [218, 222] on li "Физическое лицо" at bounding box center [275, 220] width 185 height 13
type textarea "x"
type input "private"
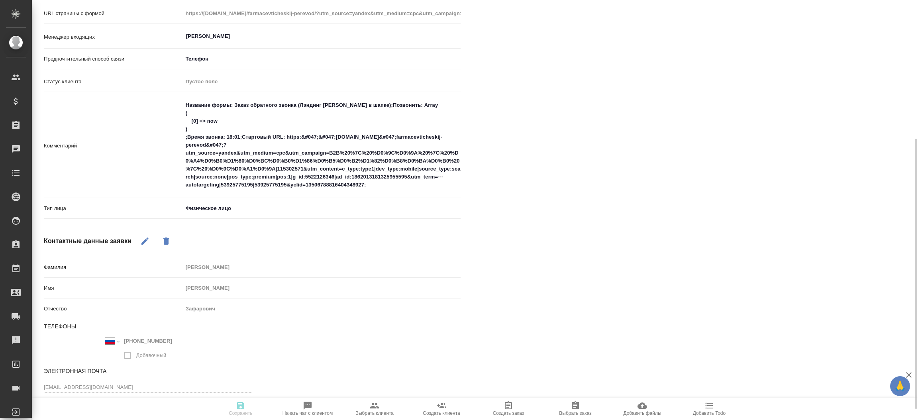
click at [537, 265] on div "Файлы Файлов не найдено Записи разговоров Записей не найдено" at bounding box center [701, 143] width 449 height 589
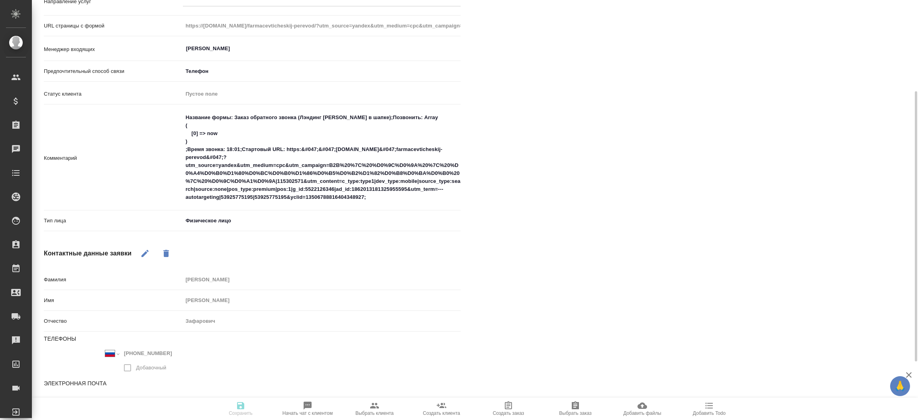
scroll to position [120, 0]
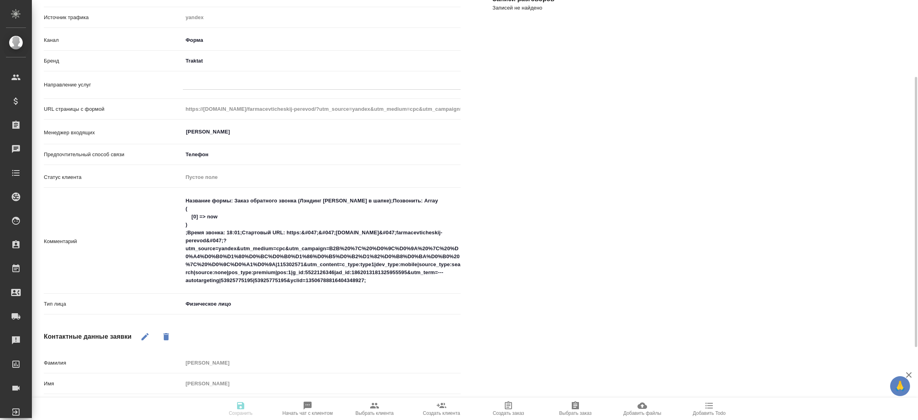
click at [205, 87] on div at bounding box center [322, 82] width 278 height 12
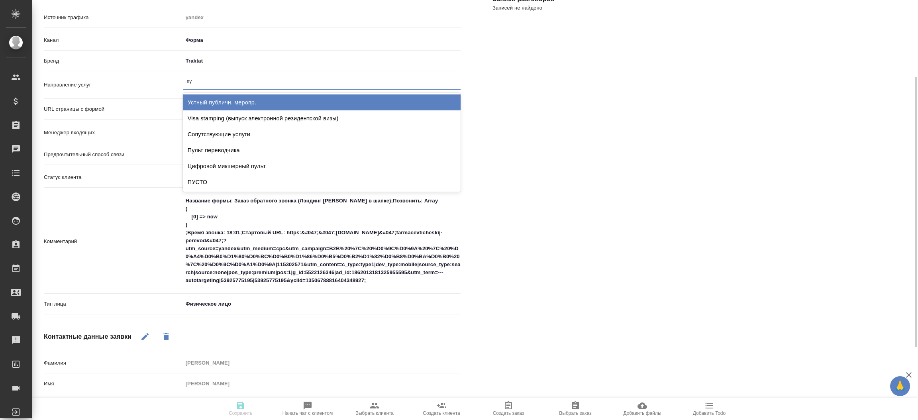
type input "пус"
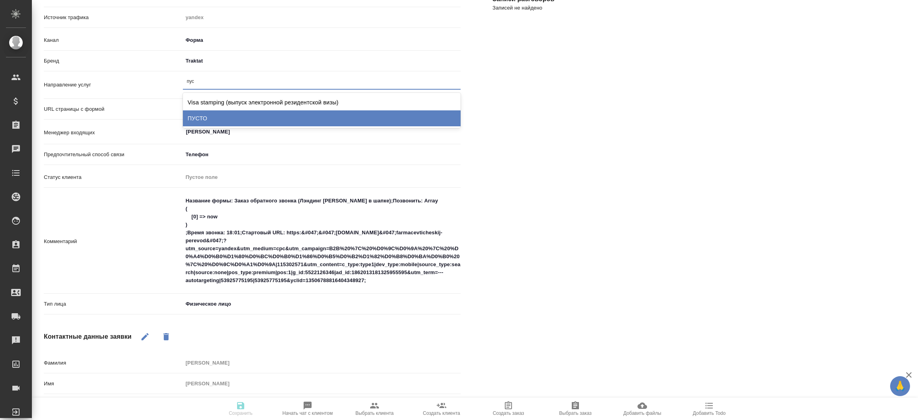
click at [208, 116] on div "ПУСТО" at bounding box center [322, 118] width 278 height 16
type textarea "x"
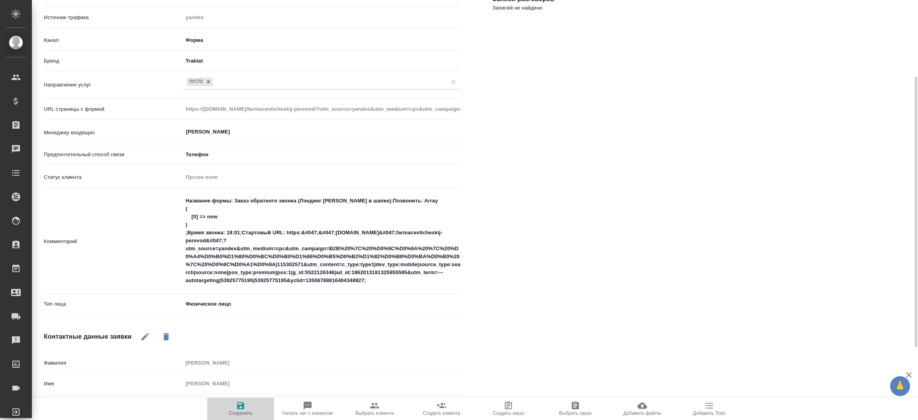
click at [247, 406] on span "Сохранить" at bounding box center [240, 408] width 57 height 15
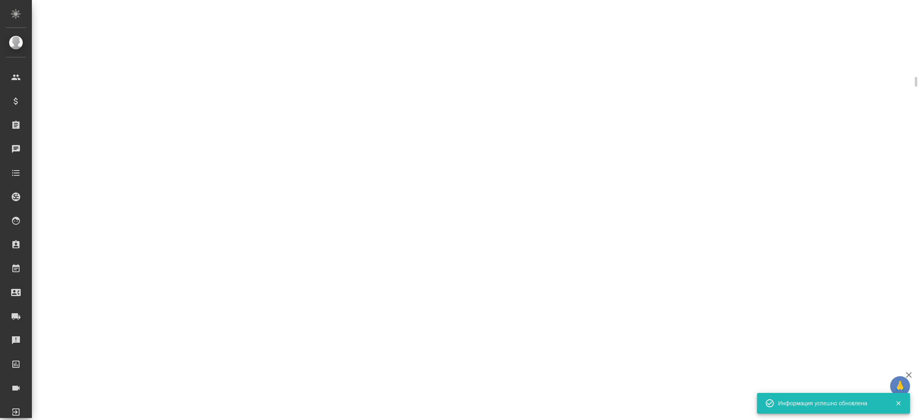
select select "RU"
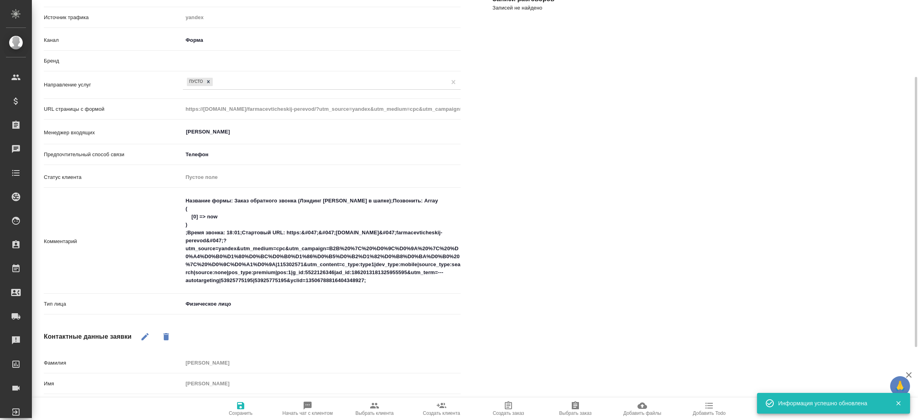
type textarea "x"
click at [241, 412] on span "Сохранить" at bounding box center [241, 413] width 24 height 6
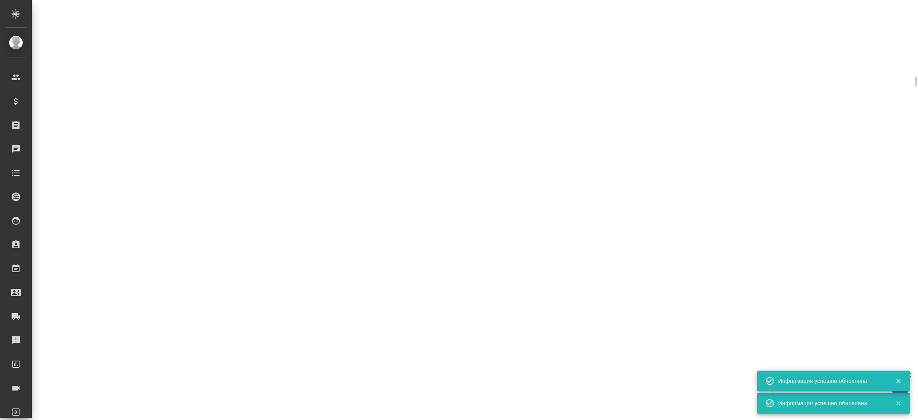
select select "RU"
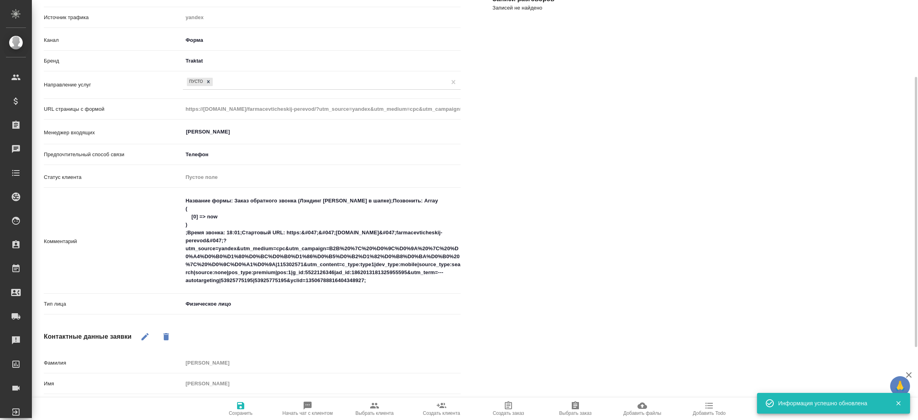
type textarea "x"
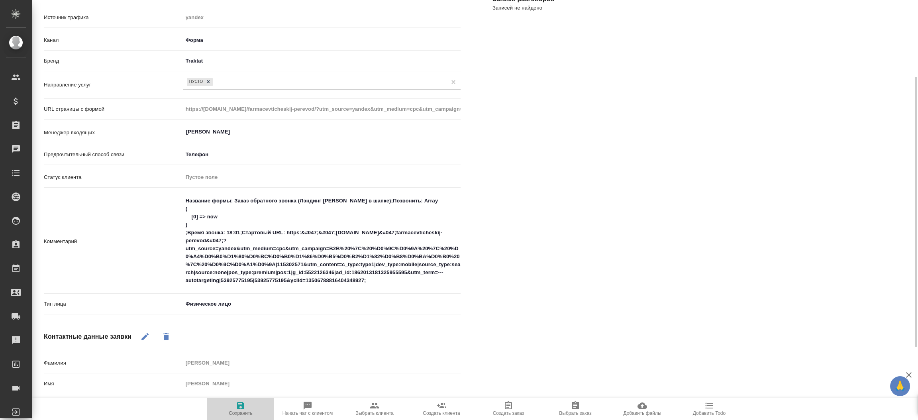
click at [242, 408] on icon "button" at bounding box center [240, 405] width 7 height 7
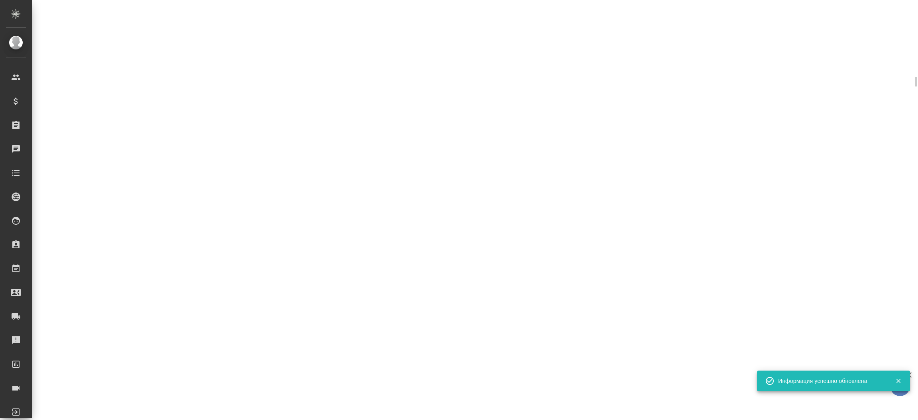
select select "RU"
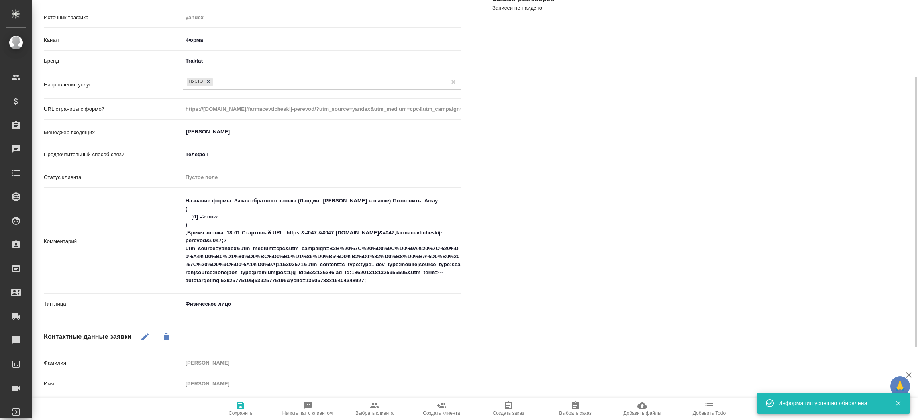
type textarea "x"
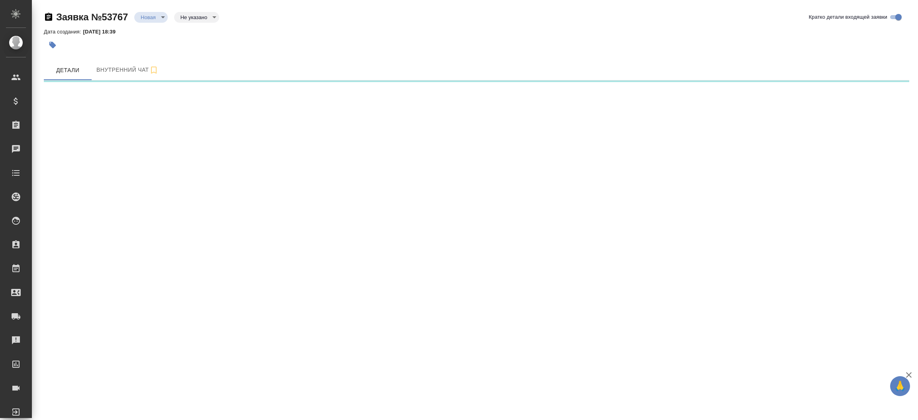
select select "RU"
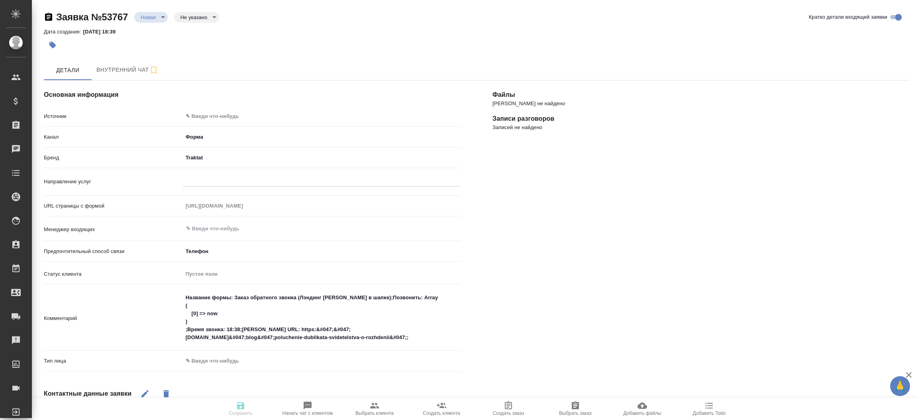
type textarea "x"
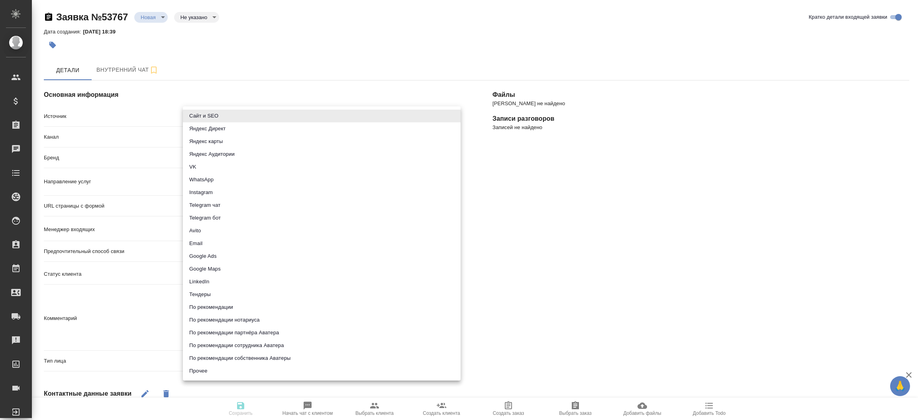
click at [247, 116] on body "🙏 .cls-1 fill:#fff; AWATERA [PERSON_NAME]prutko Клиенты Спецификации Заказы 0 Ч…" at bounding box center [459, 210] width 918 height 420
click at [247, 116] on li "Сайт и SEO" at bounding box center [322, 116] width 278 height 13
type input "seo"
type textarea "x"
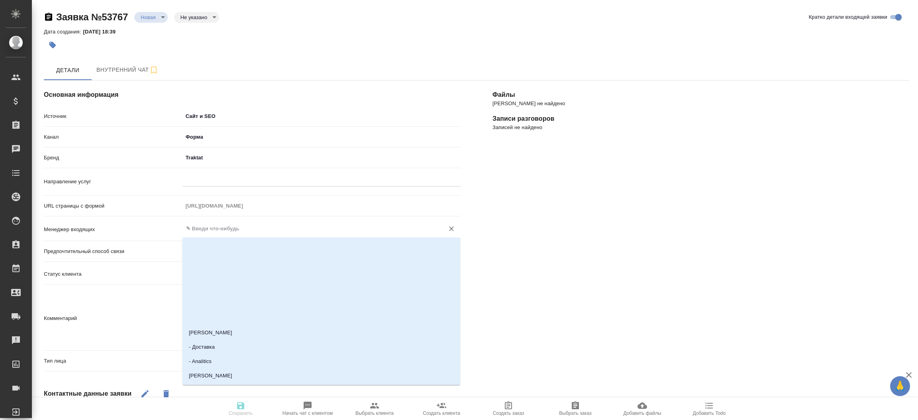
click at [226, 226] on input "text" at bounding box center [308, 229] width 246 height 10
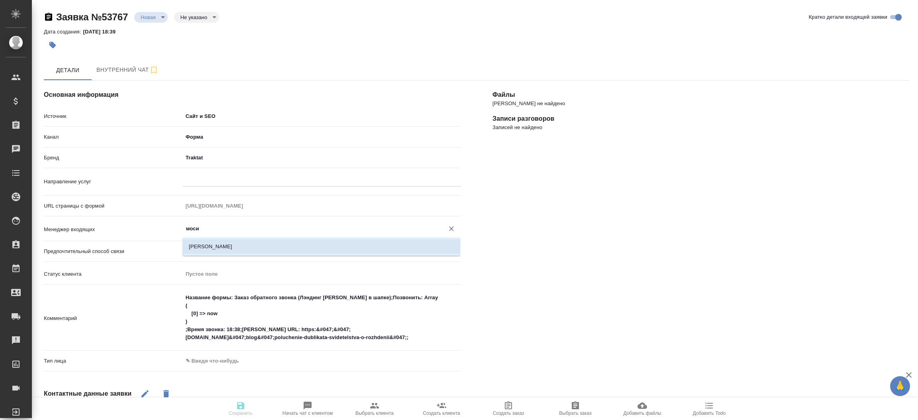
click at [226, 251] on li "[PERSON_NAME]" at bounding box center [321, 246] width 278 height 14
type input "[PERSON_NAME]"
type textarea "x"
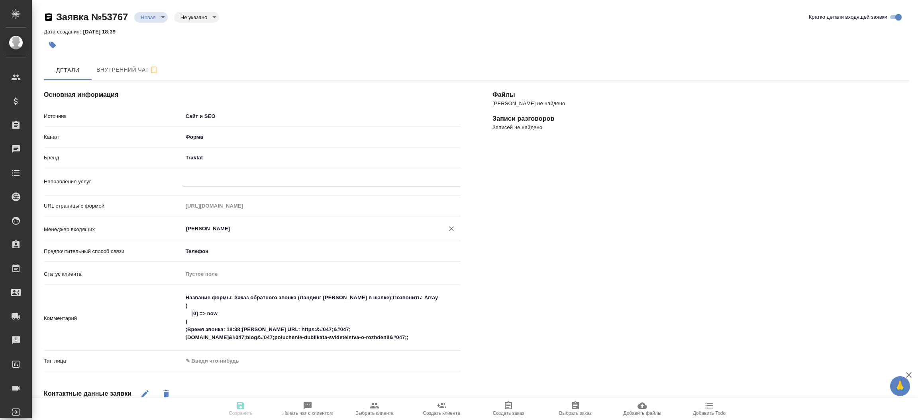
type input "[PERSON_NAME]"
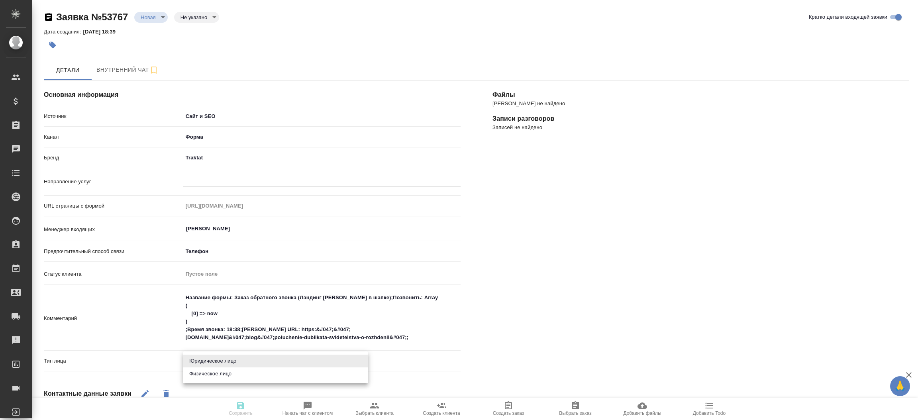
click at [225, 358] on body "🙏 .cls-1 fill:#fff; AWATERA [PERSON_NAME]prutko Клиенты Спецификации Заказы 0 Ч…" at bounding box center [459, 210] width 918 height 420
click at [228, 375] on li "Физическое лицо" at bounding box center [275, 373] width 185 height 13
type textarea "x"
type input "private"
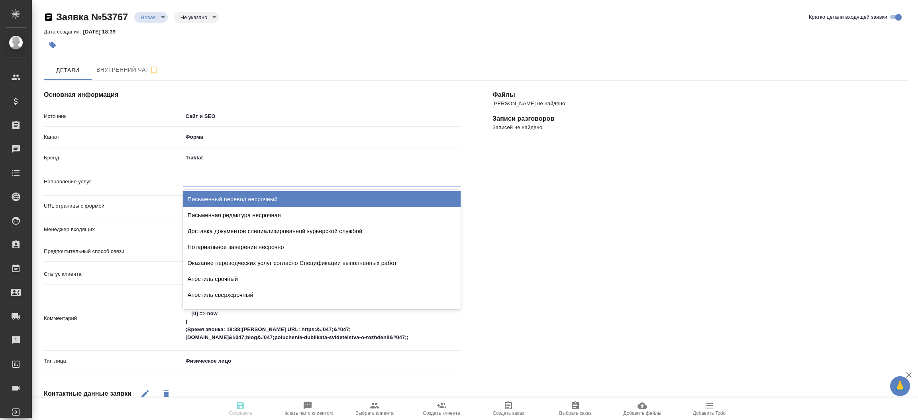
click at [218, 182] on div at bounding box center [322, 179] width 278 height 12
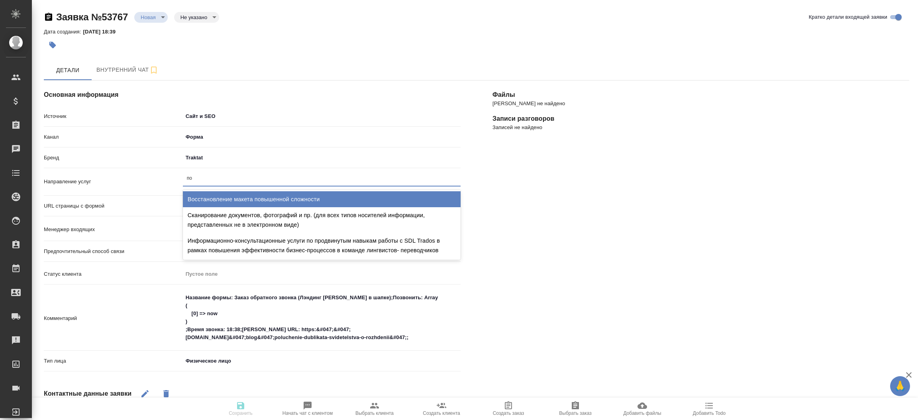
type input "п"
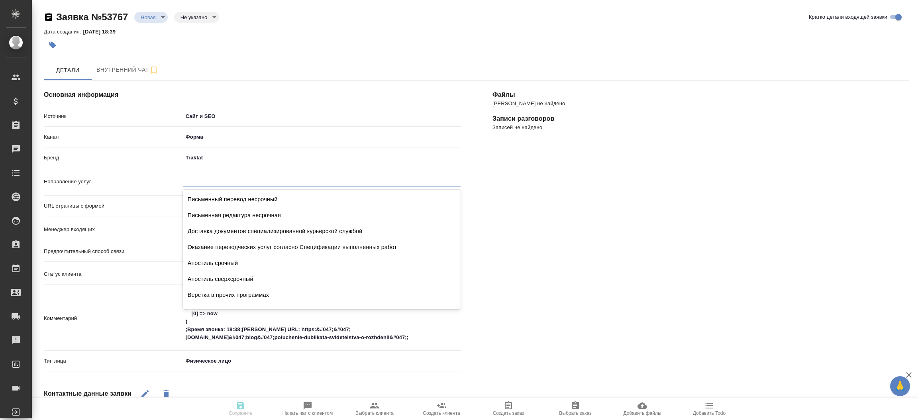
type textarea "x"
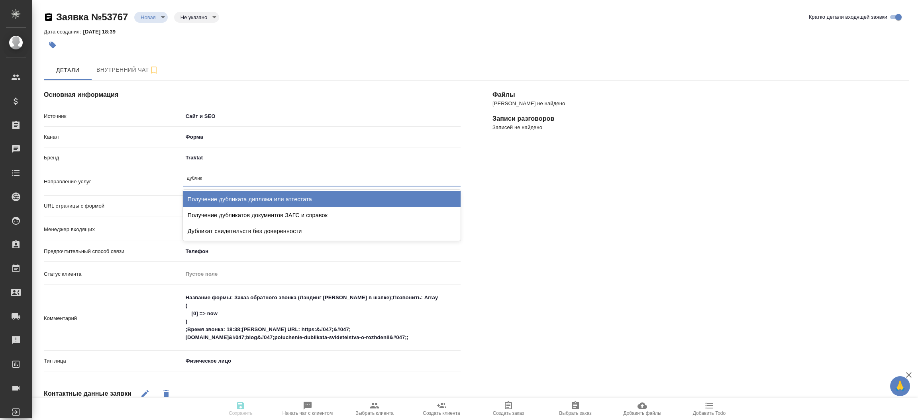
type input "дублика"
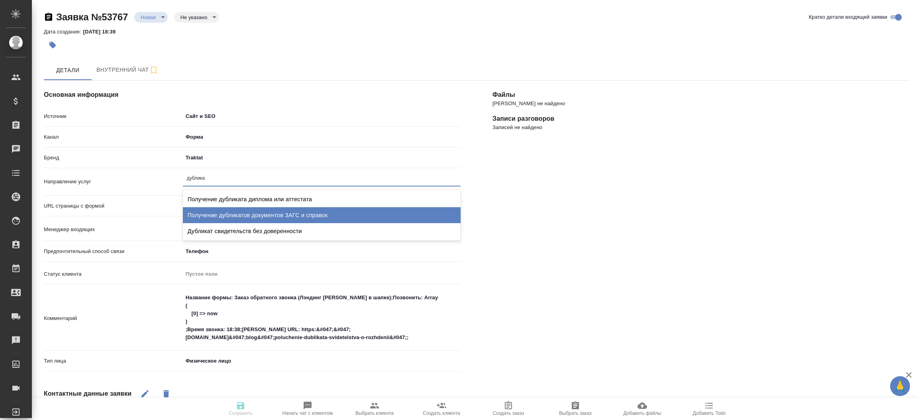
click at [227, 212] on div "Получение дубликатов документов ЗАГС и справок" at bounding box center [322, 215] width 278 height 16
type textarea "x"
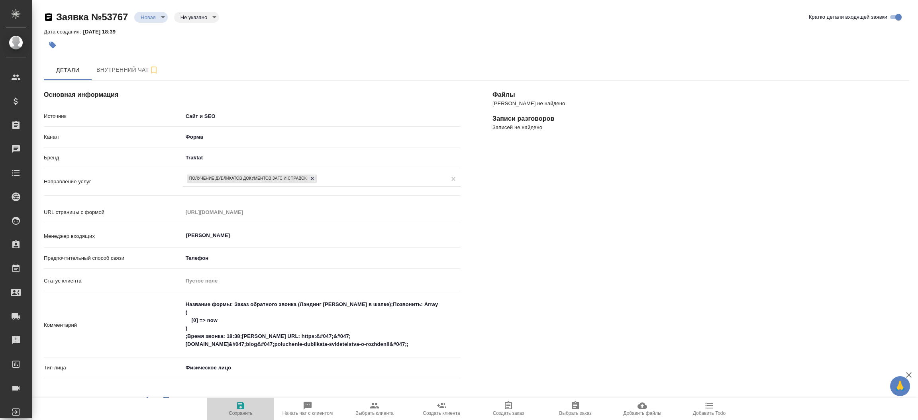
click at [245, 405] on span "Сохранить" at bounding box center [240, 408] width 57 height 15
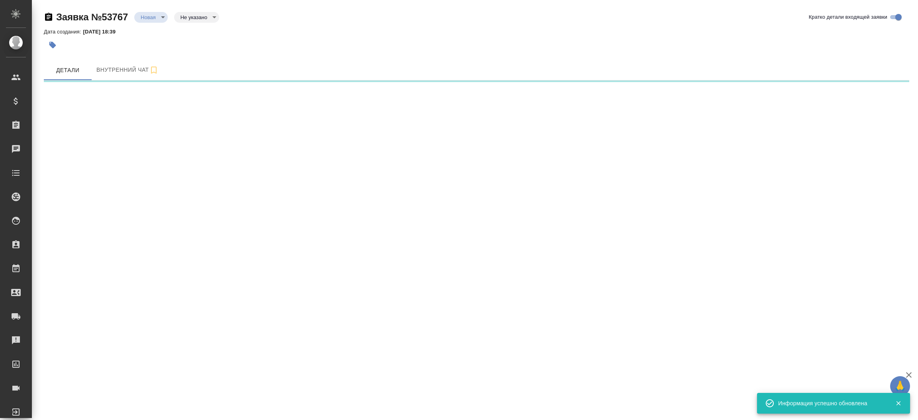
select select "RU"
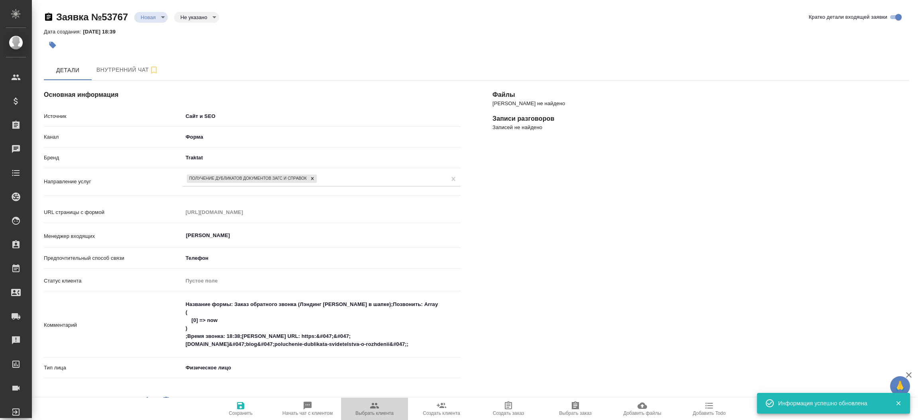
click at [382, 412] on span "Выбрать клиента" at bounding box center [374, 413] width 38 height 6
type textarea "x"
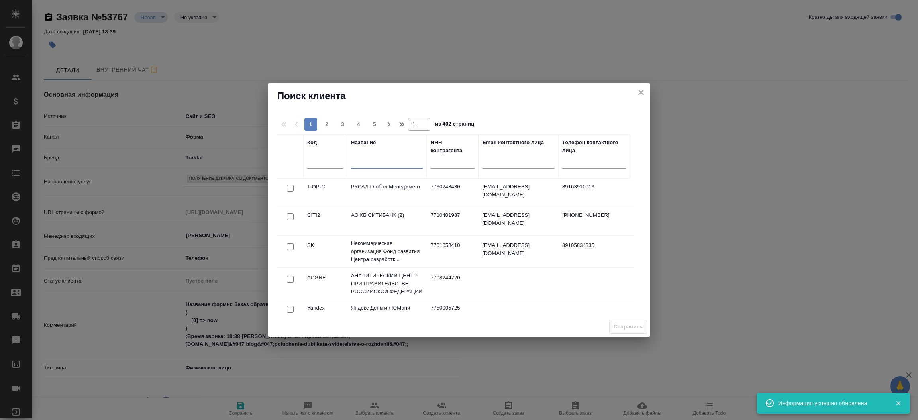
click at [367, 166] on input "text" at bounding box center [387, 164] width 72 height 10
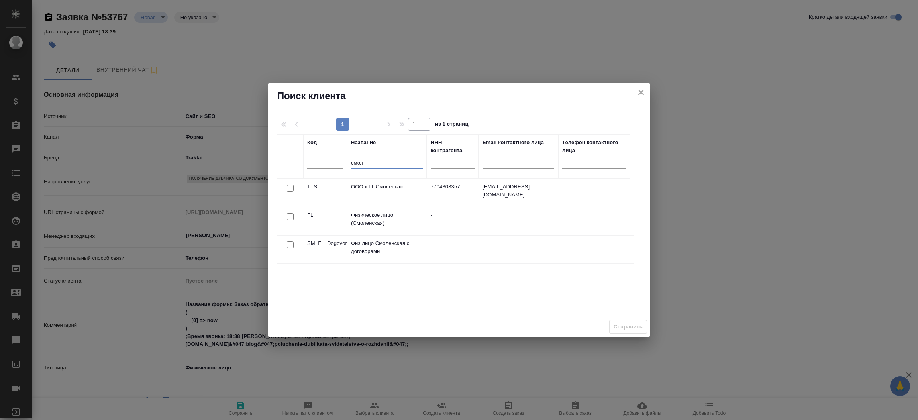
type input "смол"
click at [290, 192] on input "checkbox" at bounding box center [290, 188] width 7 height 7
checkbox input "true"
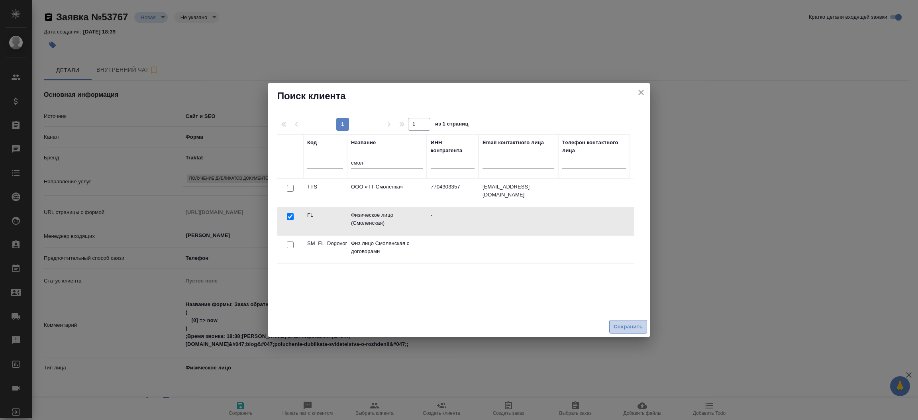
click at [618, 324] on span "Сохранить" at bounding box center [628, 326] width 29 height 9
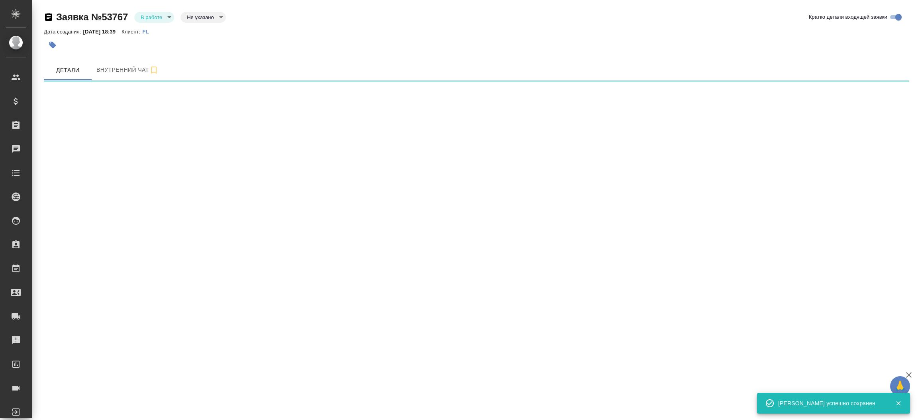
select select "RU"
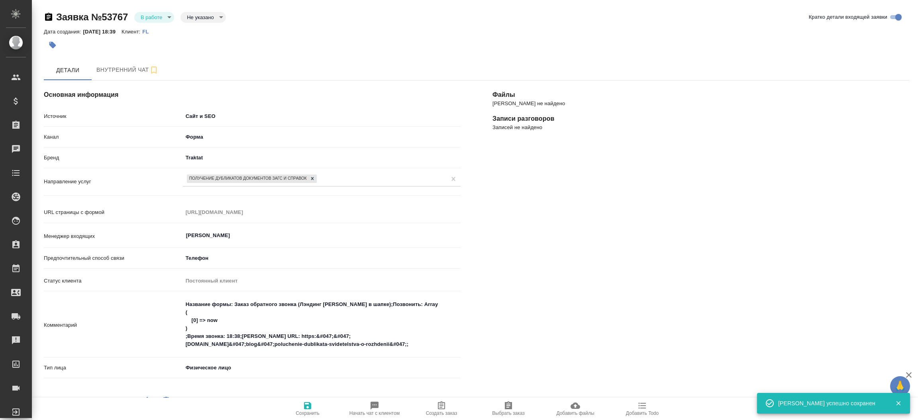
type textarea "x"
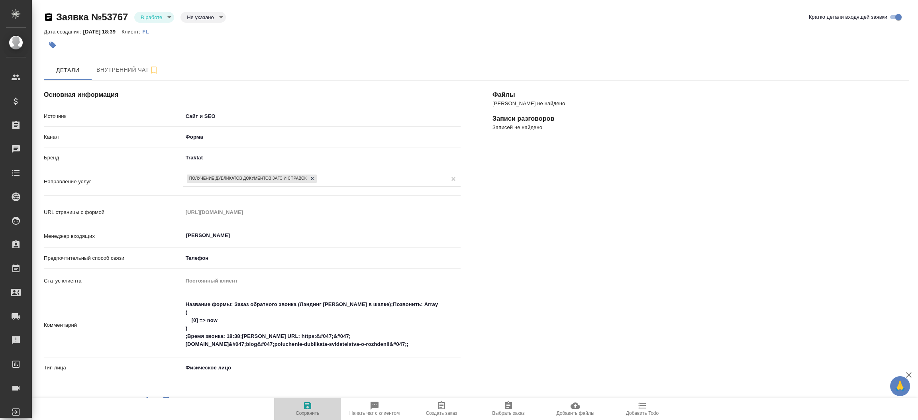
click at [314, 409] on span "Сохранить" at bounding box center [307, 408] width 57 height 15
select select "RU"
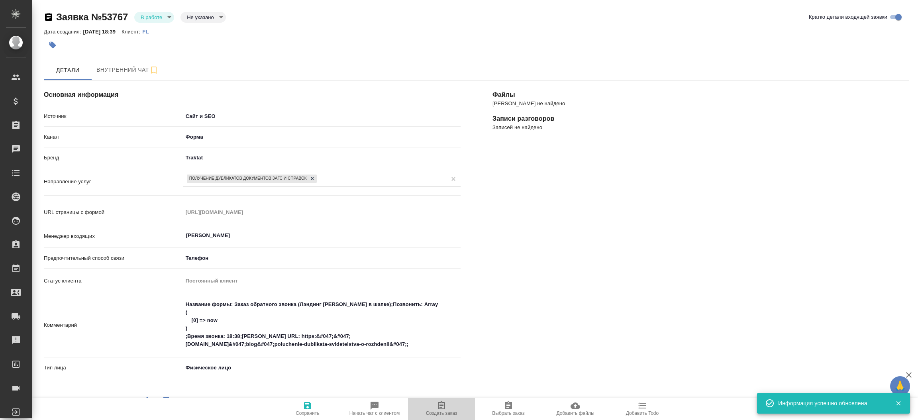
click at [426, 403] on span "Создать заказ" at bounding box center [441, 408] width 57 height 15
type textarea "x"
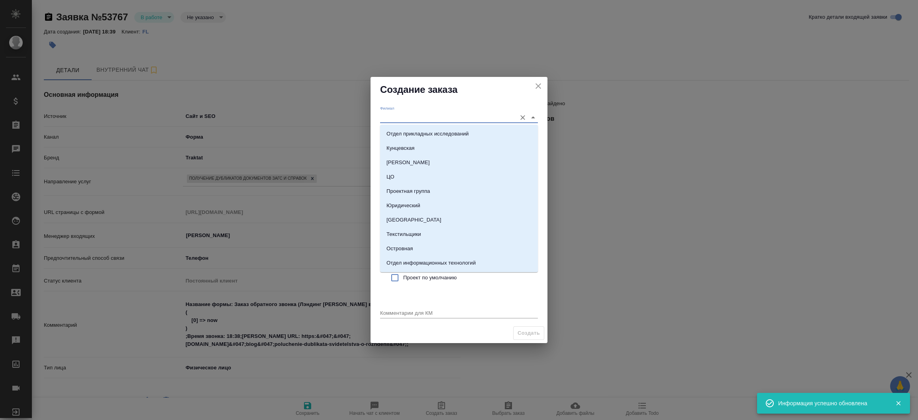
click at [401, 120] on input "Филиал" at bounding box center [446, 117] width 132 height 11
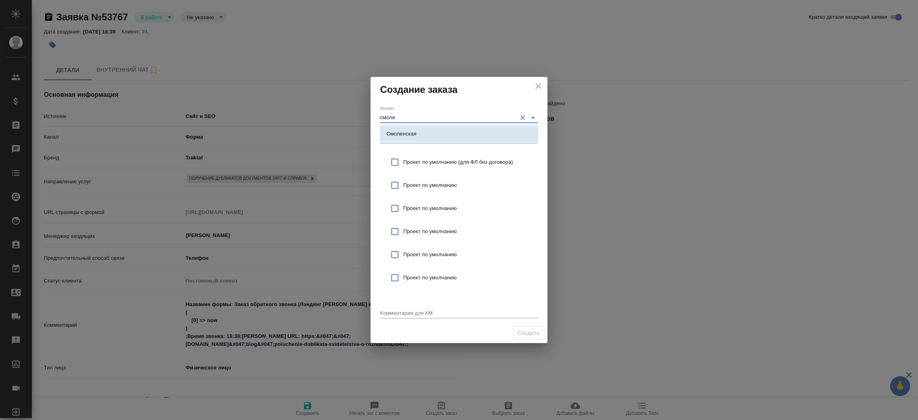
click at [406, 131] on p "Смоленская" at bounding box center [401, 134] width 30 height 8
type input "Смоленская"
click at [395, 157] on input "checkbox" at bounding box center [394, 162] width 17 height 17
checkbox input "true"
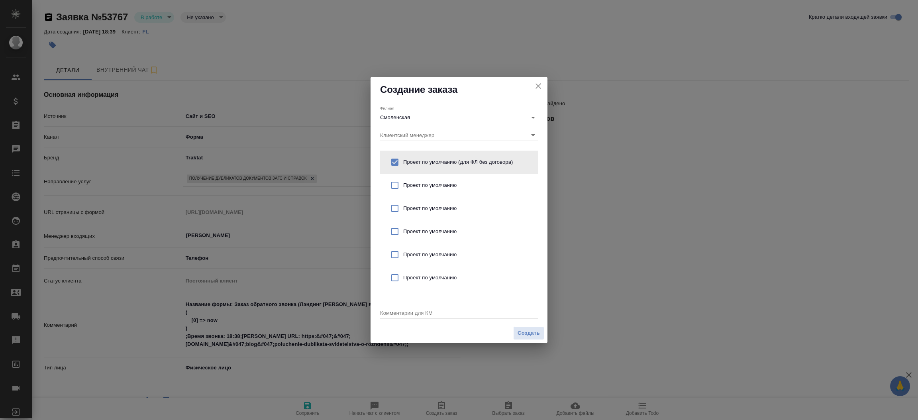
drag, startPoint x: 393, startPoint y: 322, endPoint x: 393, endPoint y: 312, distance: 10.0
click at [393, 312] on div "Филиал Смоленская Клиентский менеджер Проект по умолчанию (для ФЛ без договора)…" at bounding box center [459, 212] width 177 height 221
click at [393, 312] on textarea at bounding box center [459, 313] width 158 height 6
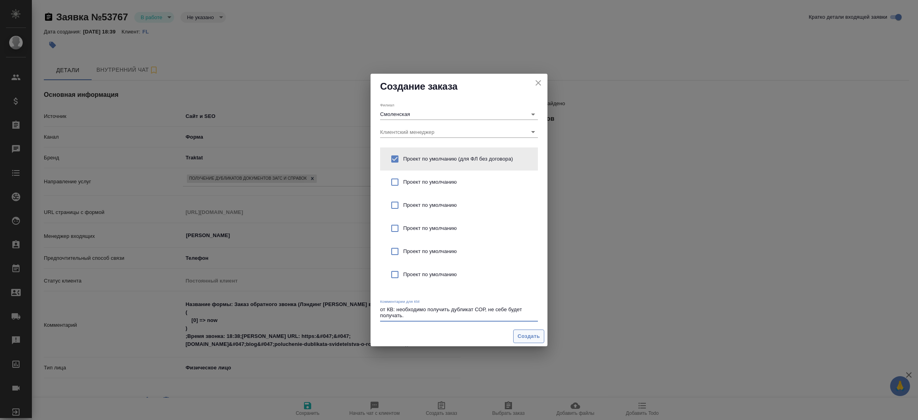
type textarea "от КВ: необходимо получить дубликат СОР, не себе будет получать."
click at [530, 331] on button "Создать" at bounding box center [528, 336] width 31 height 14
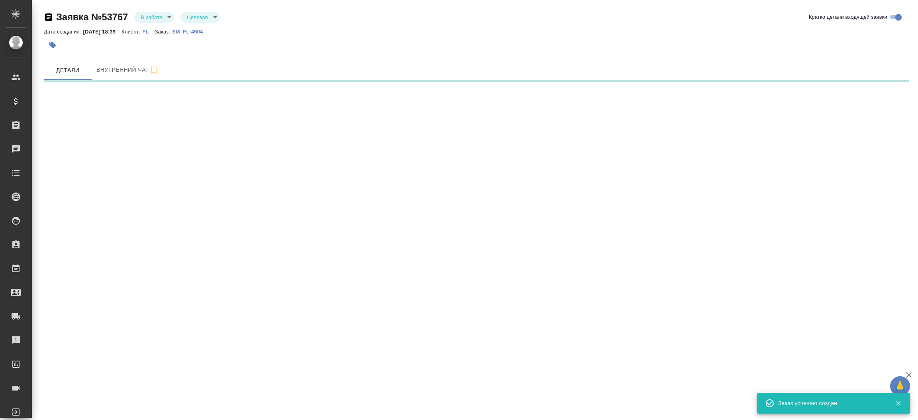
select select "RU"
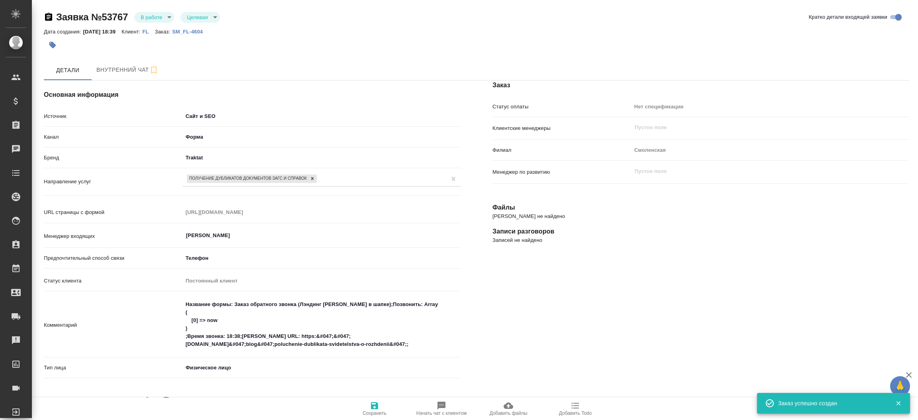
type textarea "x"
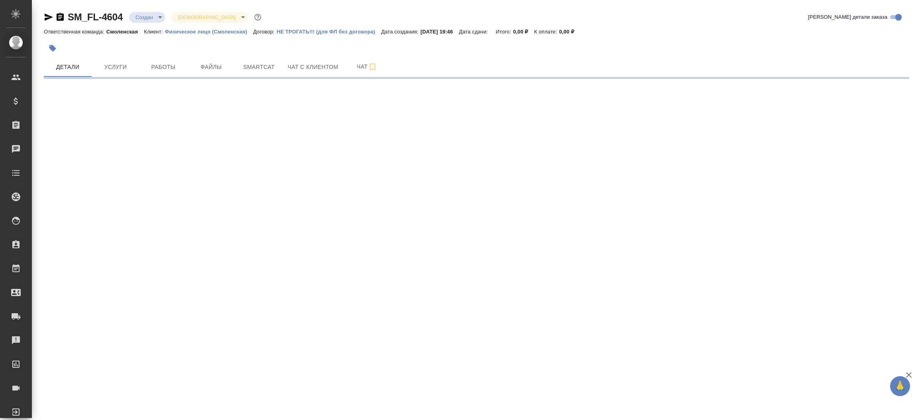
select select "RU"
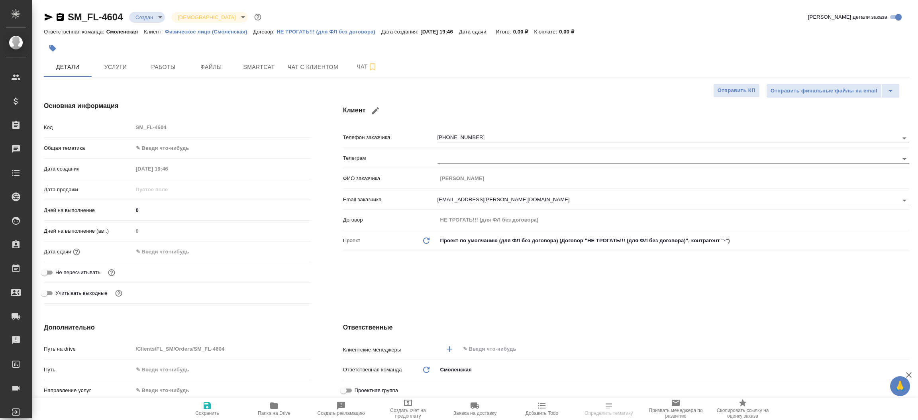
type textarea "x"
click at [49, 14] on icon "button" at bounding box center [49, 17] width 10 height 10
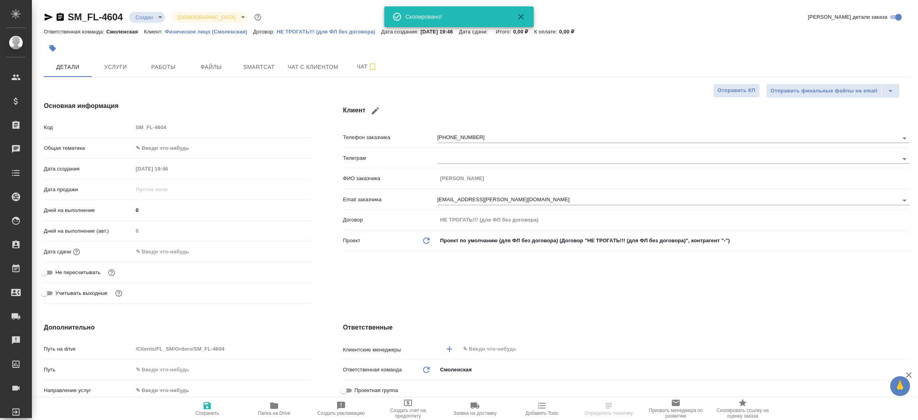
type textarea "x"
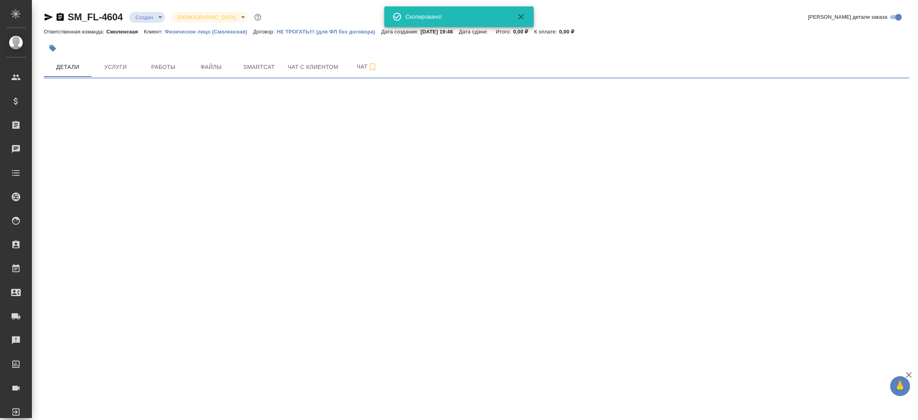
select select "RU"
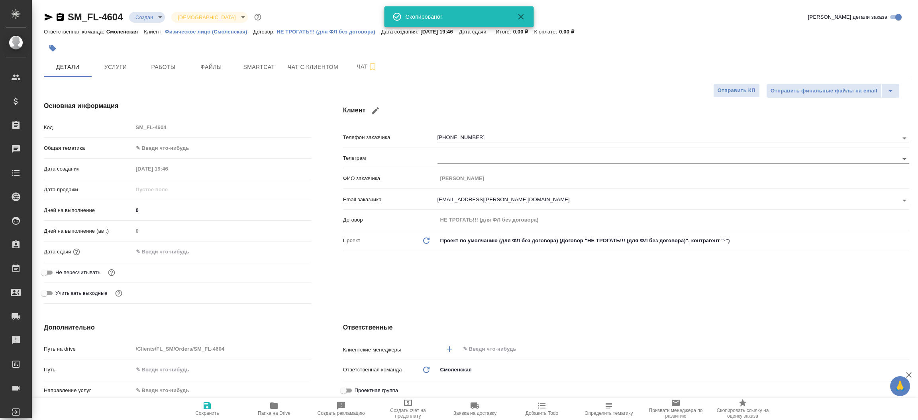
type textarea "x"
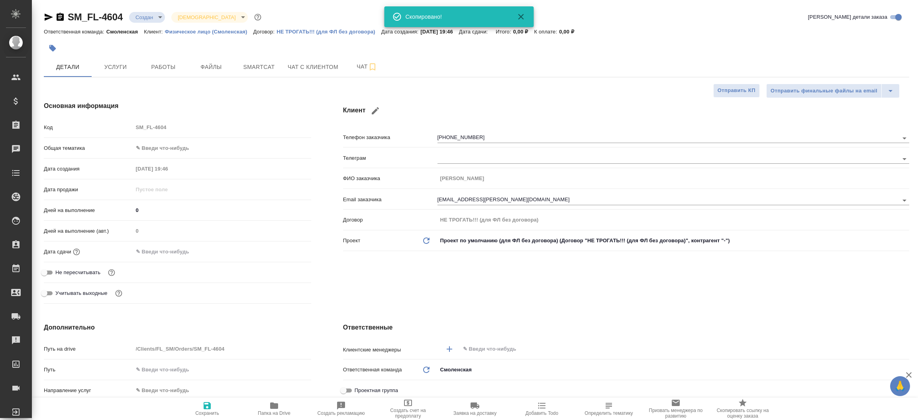
type textarea "x"
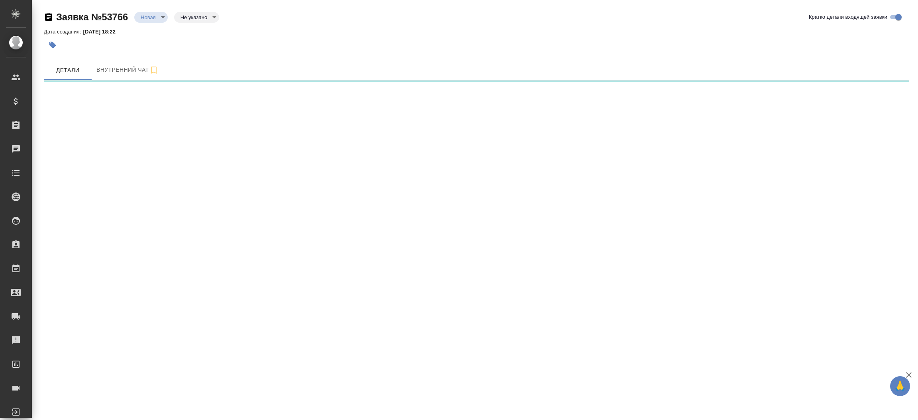
select select "RU"
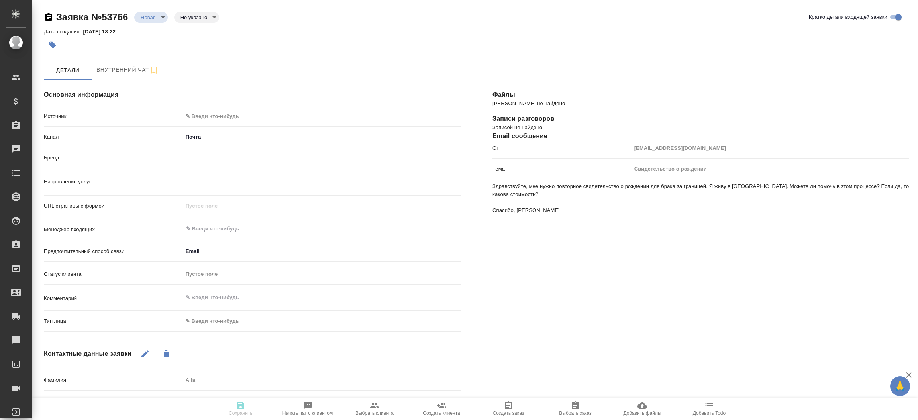
type textarea "x"
click at [520, 192] on p "Здравствуйте, мне нужно повторное свидетельство о рождении для брака за границе…" at bounding box center [700, 198] width 417 height 32
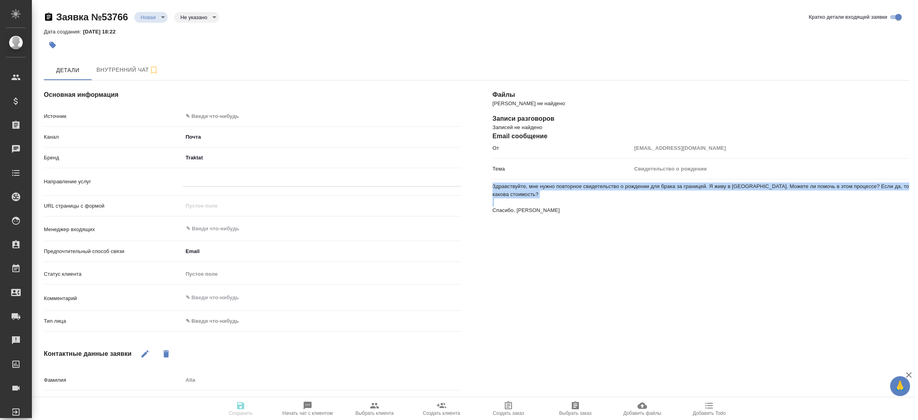
copy p "Здравствуйте, мне нужно повторное свидетельство о рождении для брака за границе…"
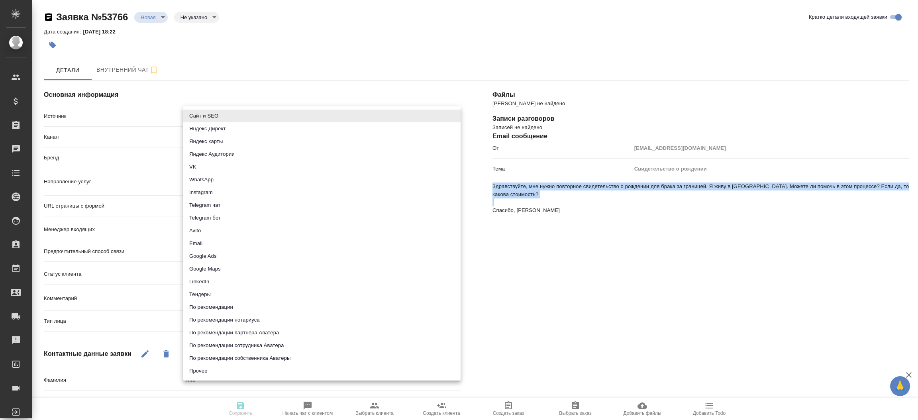
click at [245, 119] on body "🙏 .cls-1 fill:#fff; AWATERA [PERSON_NAME]prutko Клиенты Спецификации Заказы 0 Ч…" at bounding box center [459, 210] width 918 height 420
click at [245, 119] on li "Сайт и SEO" at bounding box center [322, 116] width 278 height 13
type input "seo"
type textarea "x"
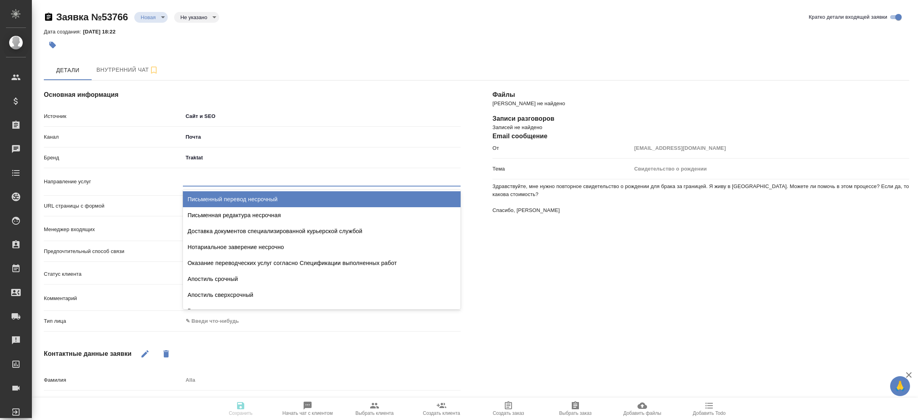
click at [213, 181] on div at bounding box center [322, 179] width 278 height 12
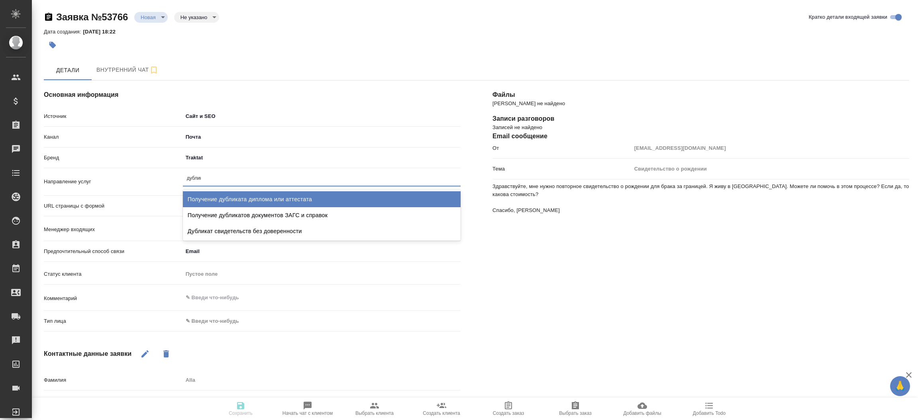
type input "дублика"
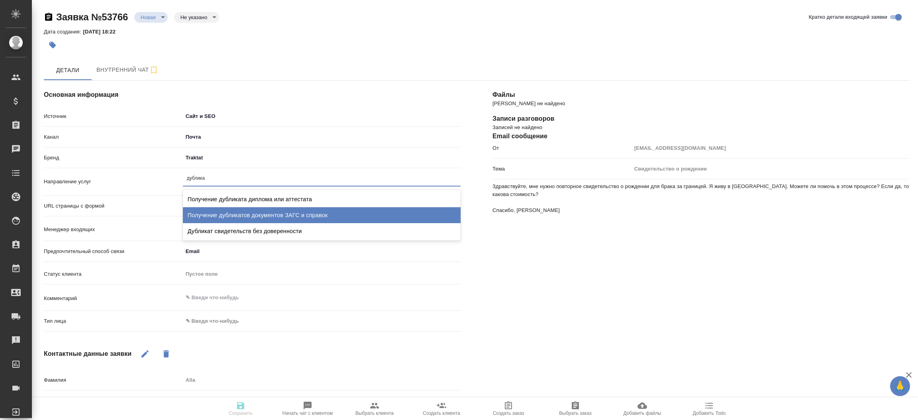
click at [248, 209] on div "Получение дубликатов документов ЗАГС и справок" at bounding box center [322, 215] width 278 height 16
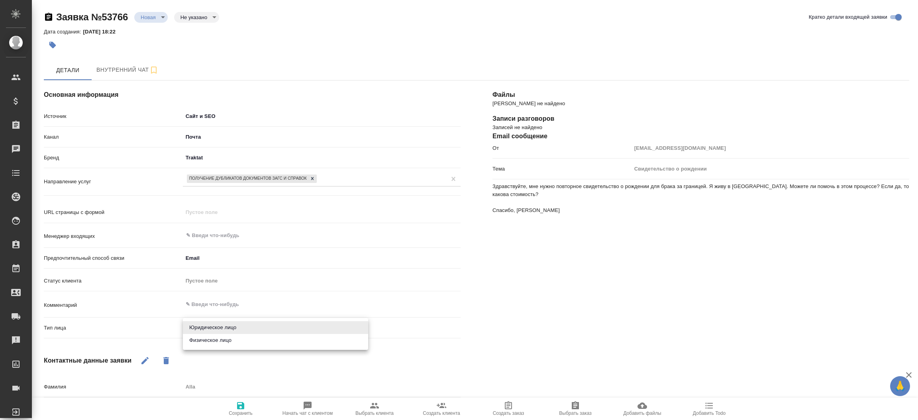
click at [223, 322] on body "🙏 .cls-1 fill:#fff; AWATERA [PERSON_NAME]prutko Клиенты Спецификации Заказы 0 Ч…" at bounding box center [459, 210] width 918 height 420
click at [223, 341] on li "Физическое лицо" at bounding box center [275, 340] width 185 height 13
type textarea "x"
type input "private"
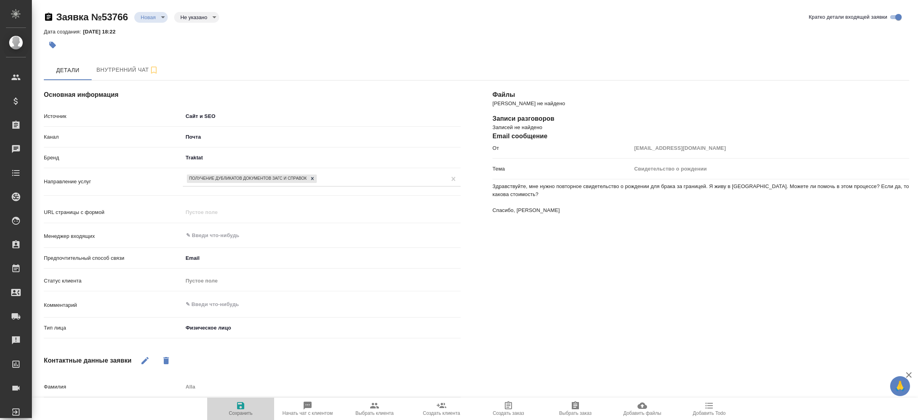
click at [239, 403] on icon "button" at bounding box center [240, 405] width 7 height 7
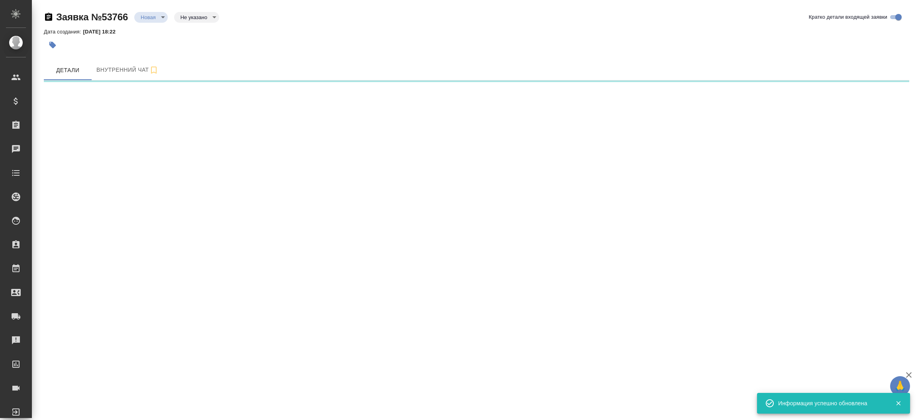
select select "RU"
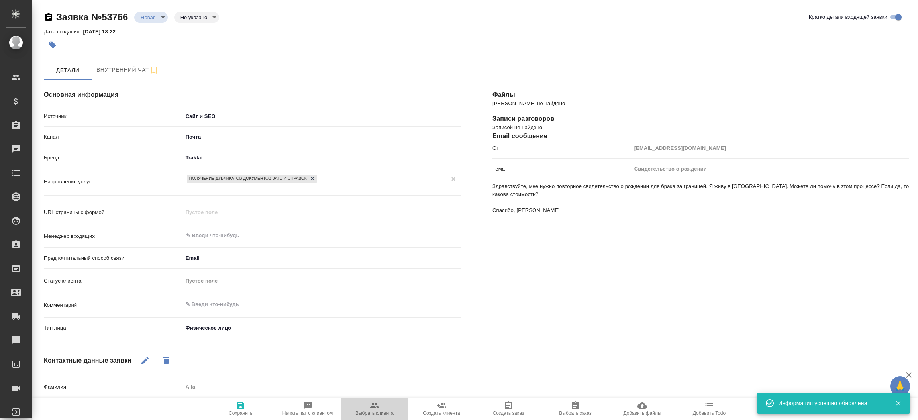
click at [374, 413] on span "Выбрать клиента" at bounding box center [374, 413] width 38 height 6
type textarea "x"
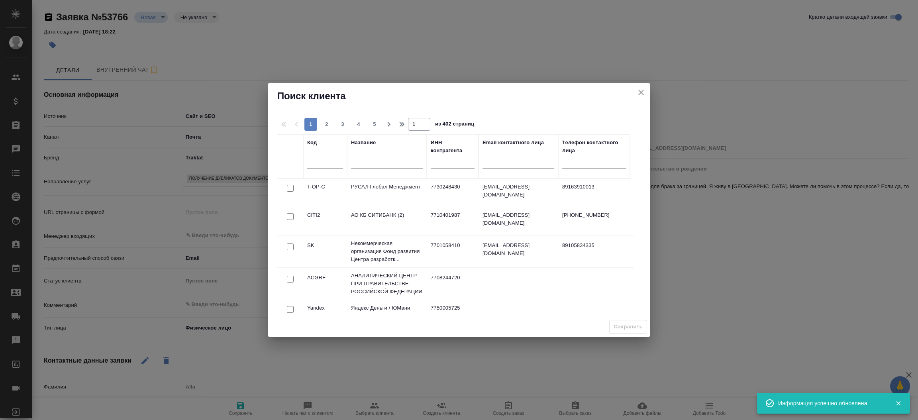
click at [358, 166] on input "text" at bounding box center [387, 164] width 72 height 10
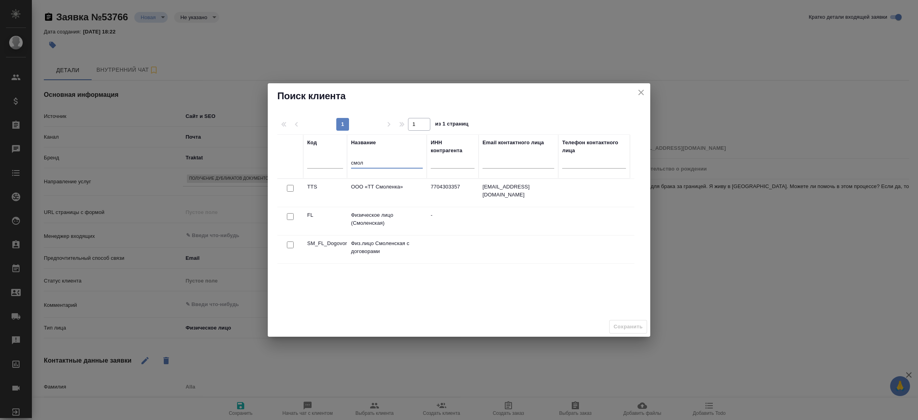
type input "смол"
click at [287, 192] on input "checkbox" at bounding box center [290, 188] width 7 height 7
checkbox input "true"
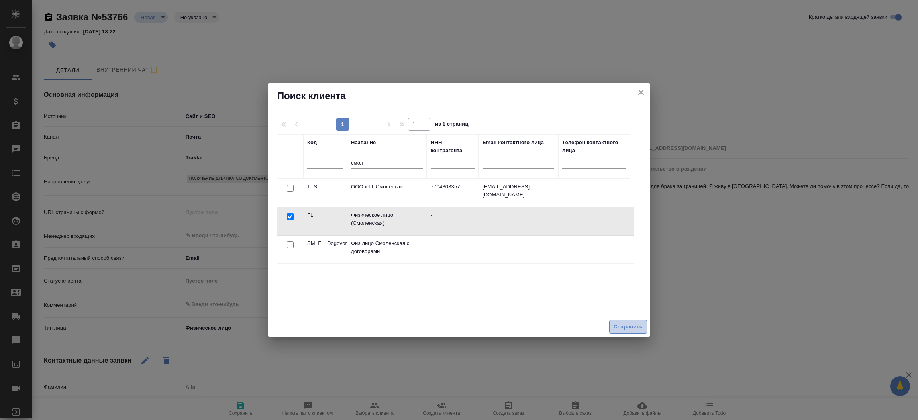
click at [625, 326] on span "Сохранить" at bounding box center [628, 326] width 29 height 9
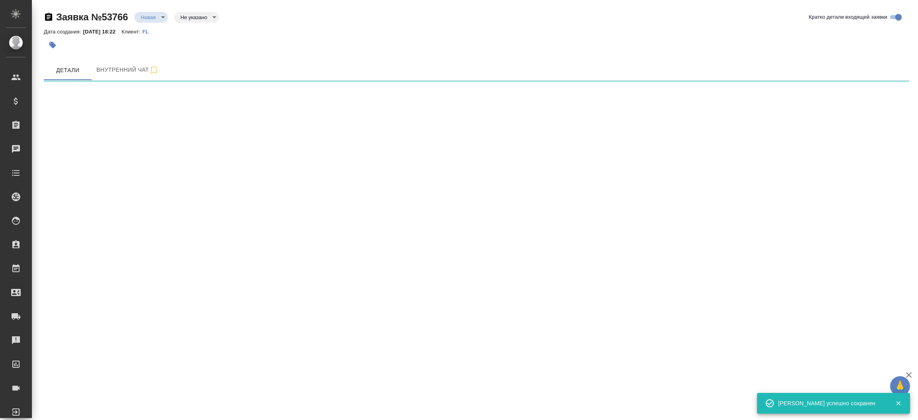
select select "RU"
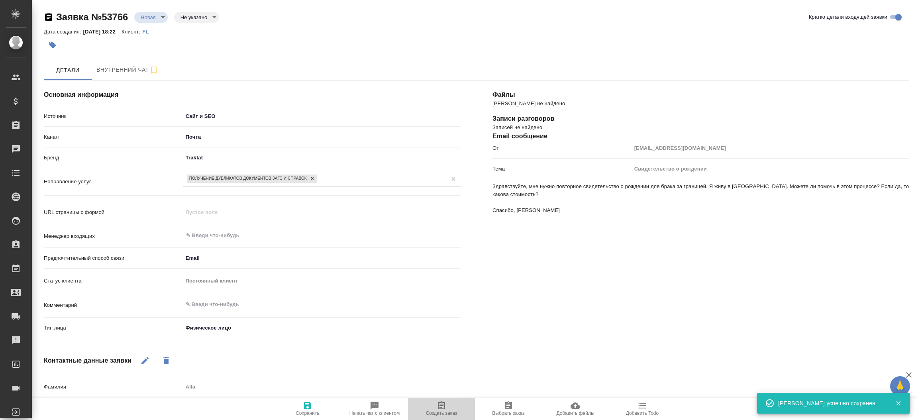
click at [447, 401] on span "Создать заказ" at bounding box center [441, 408] width 57 height 15
type textarea "x"
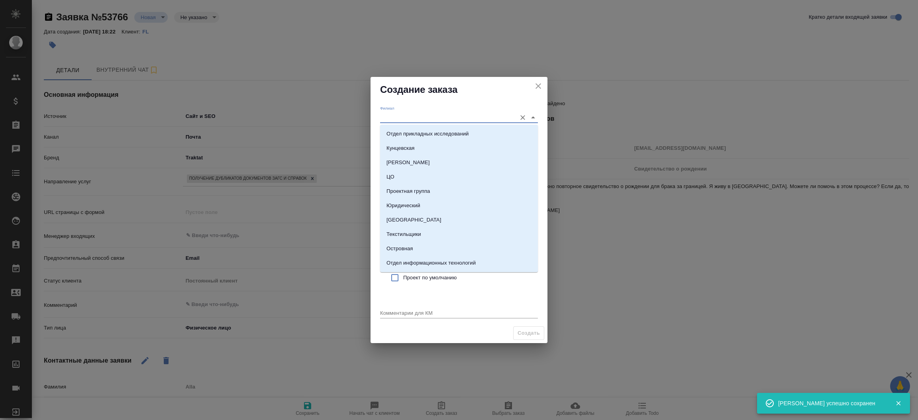
click at [387, 121] on input "Филиал" at bounding box center [446, 117] width 132 height 11
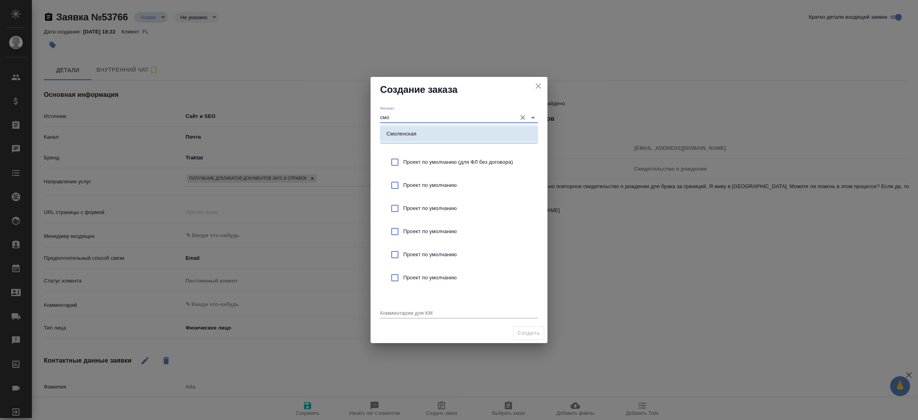
click at [389, 136] on p "Смоленская" at bounding box center [401, 134] width 30 height 8
type input "Смоленская"
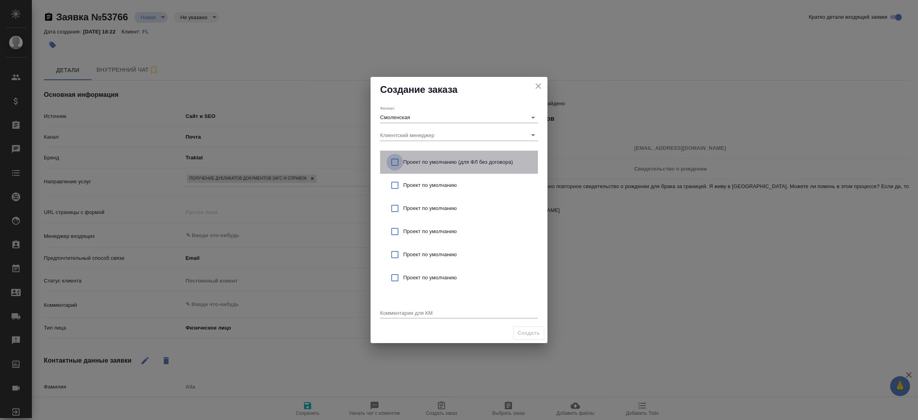
click at [393, 161] on input "checkbox" at bounding box center [394, 162] width 17 height 17
checkbox input "true"
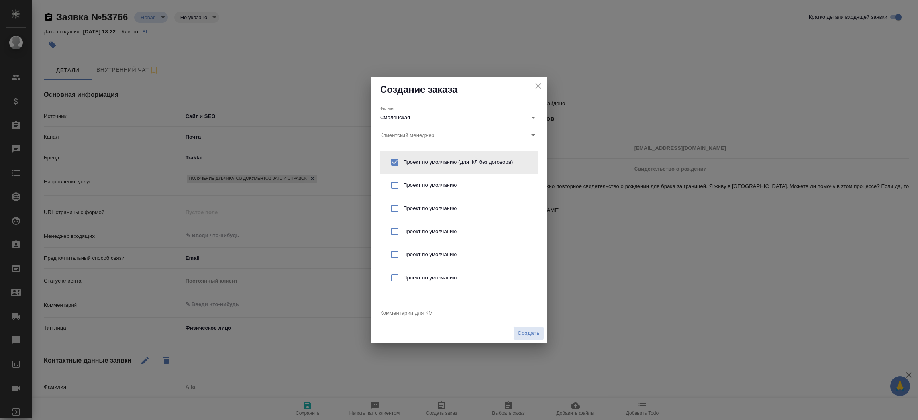
click at [388, 307] on div "Комментарии для КМ x" at bounding box center [459, 310] width 158 height 16
click at [386, 313] on textarea at bounding box center [459, 313] width 158 height 6
paste textarea "Здравствуйте, мне нужно повторное свидетельство о рождении для брака за границе…"
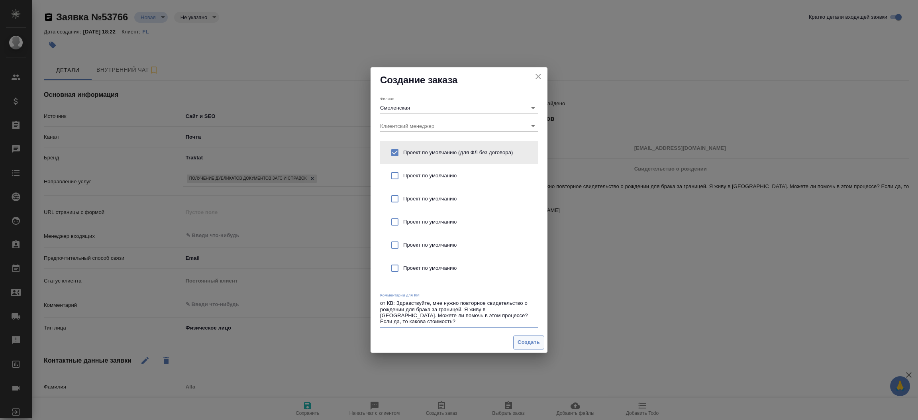
type textarea "от КВ: Здравствуйте, мне нужно повторное свидетельство о рождении для брака за …"
click at [523, 341] on span "Создать" at bounding box center [529, 342] width 22 height 9
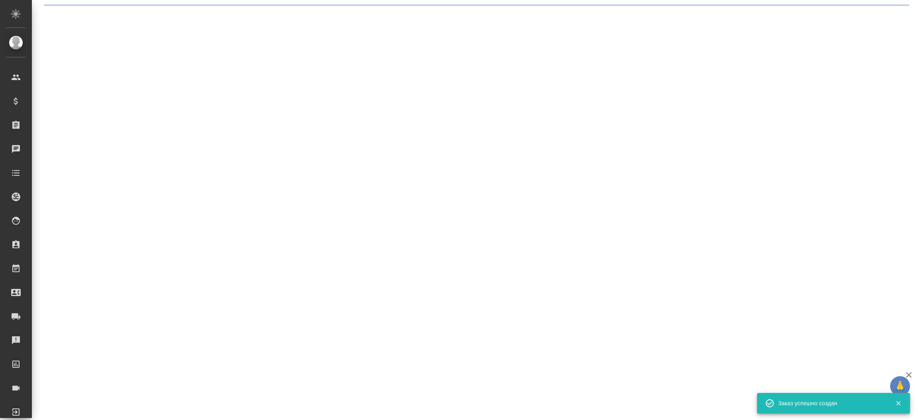
select select "RU"
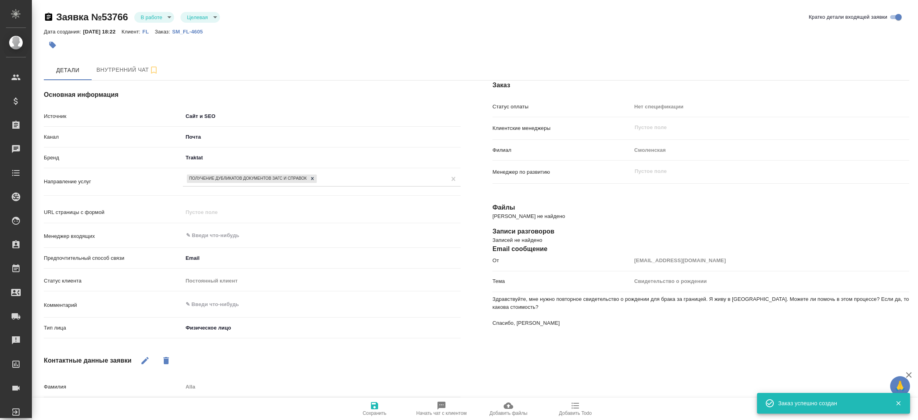
type textarea "x"
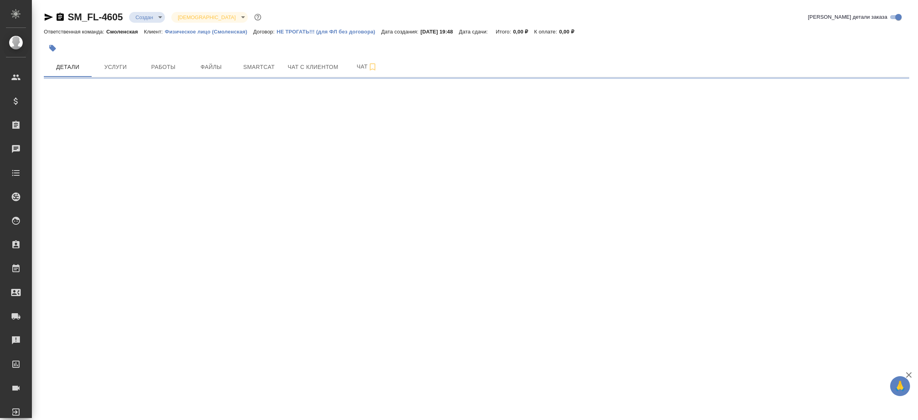
select select "RU"
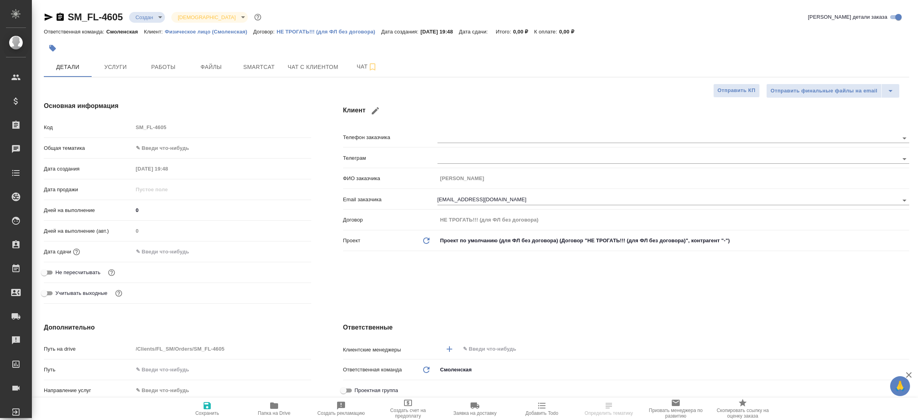
type textarea "x"
click at [51, 14] on icon "button" at bounding box center [49, 17] width 10 height 10
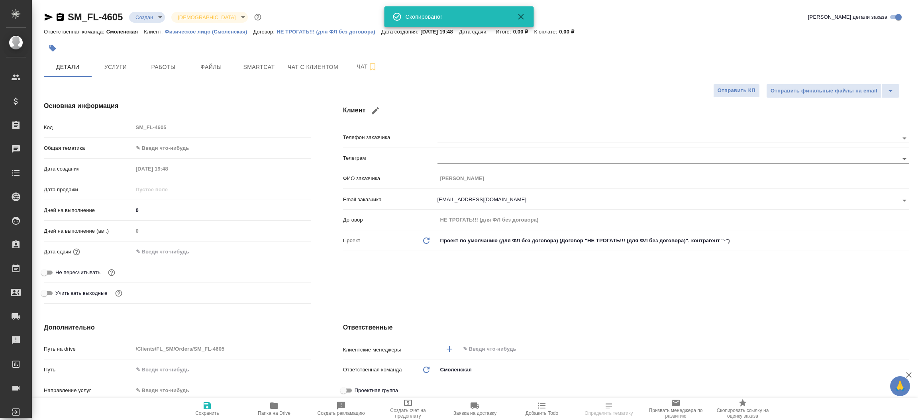
type textarea "x"
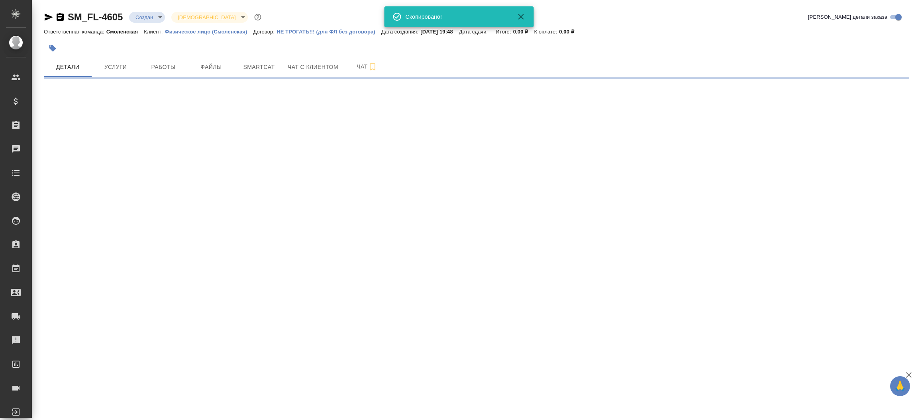
select select "RU"
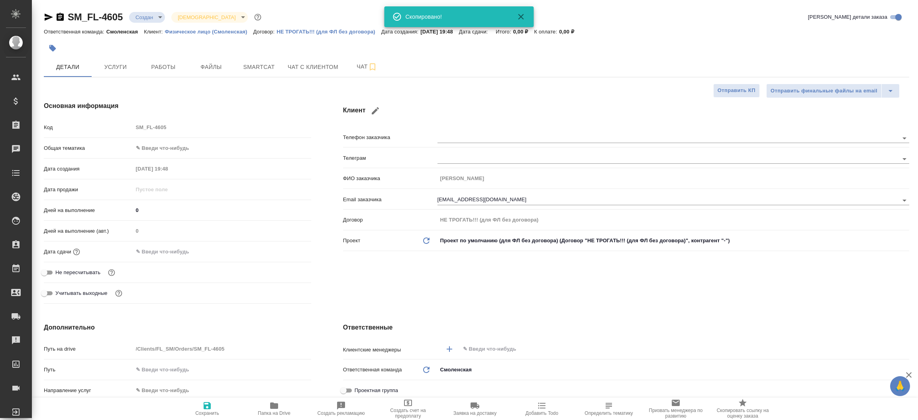
type textarea "x"
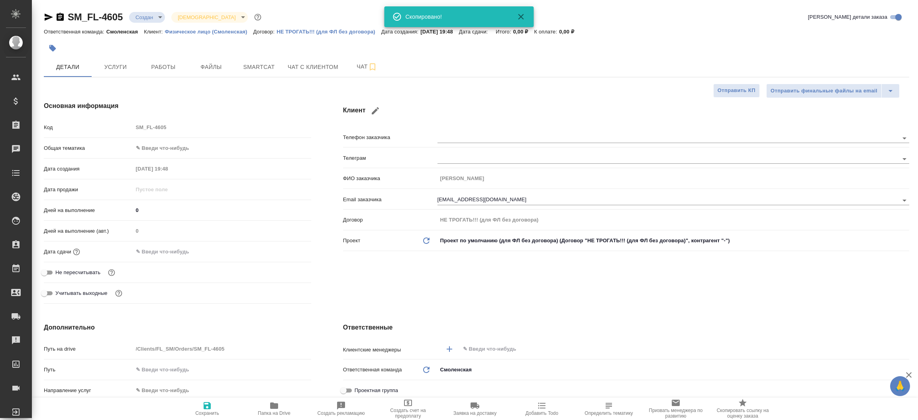
type textarea "x"
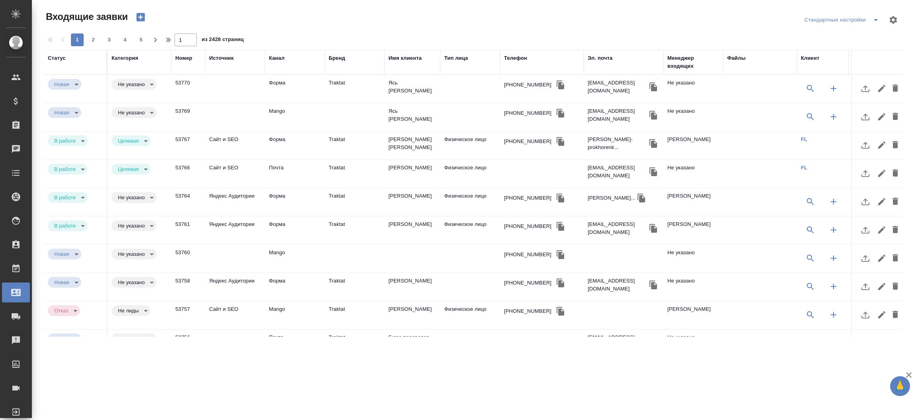
select select "RU"
click at [600, 56] on div "Эл. почта" at bounding box center [600, 58] width 25 height 8
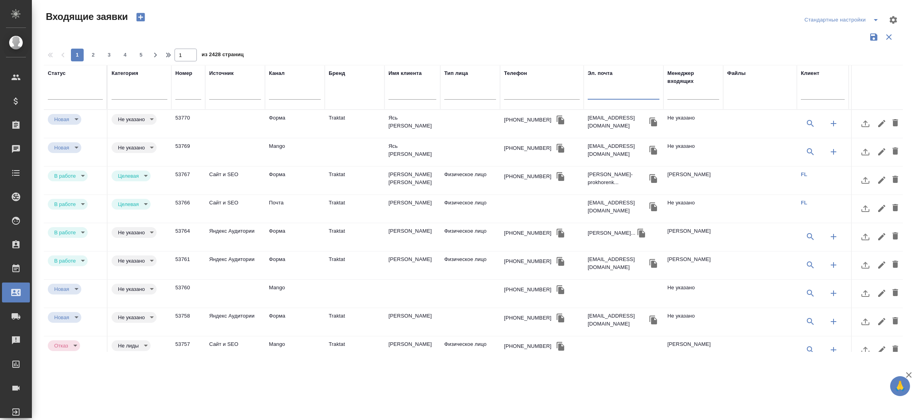
click at [599, 93] on input "text" at bounding box center [624, 94] width 72 height 10
paste input "[EMAIL_ADDRESS][DOMAIN_NAME]"
type input "[EMAIL_ADDRESS][DOMAIN_NAME]"
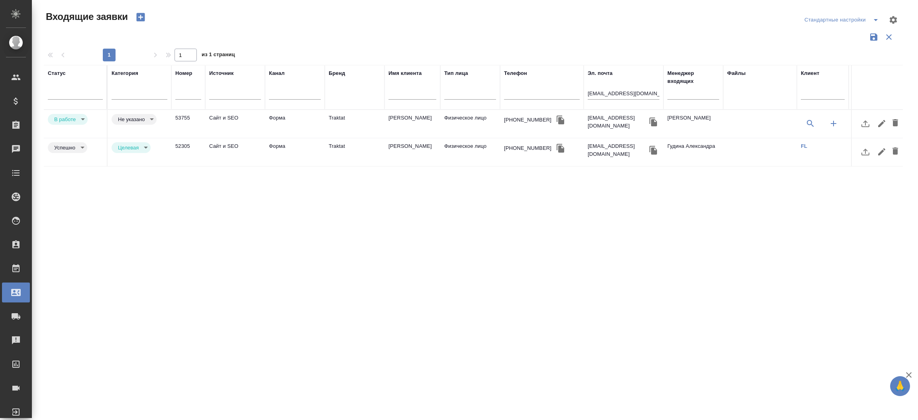
click at [415, 117] on td "[PERSON_NAME]" at bounding box center [412, 124] width 56 height 28
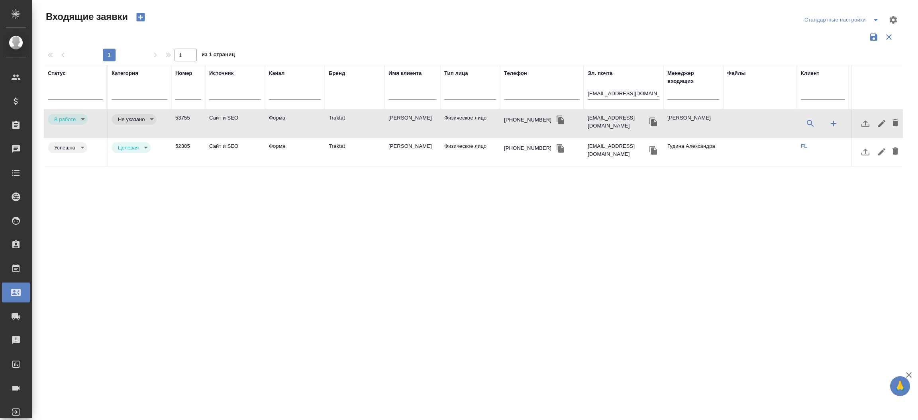
click at [415, 117] on td "[PERSON_NAME]" at bounding box center [412, 124] width 56 height 28
click at [601, 95] on input "[EMAIL_ADDRESS][DOMAIN_NAME]" at bounding box center [624, 94] width 72 height 10
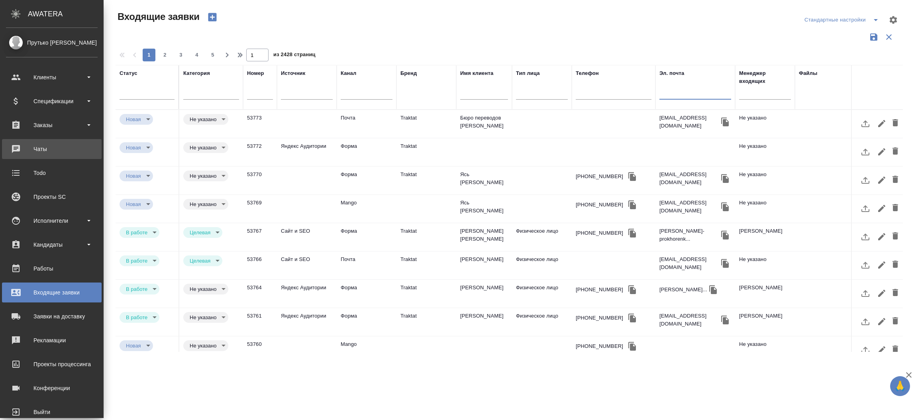
click at [14, 152] on div "Чаты" at bounding box center [52, 149] width 92 height 12
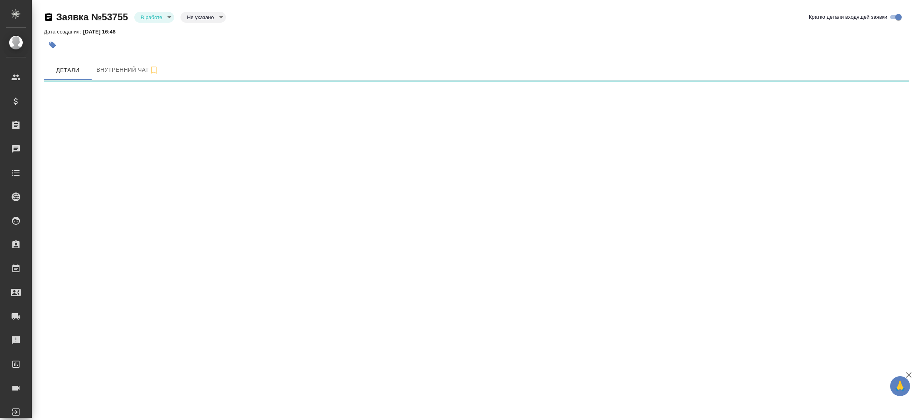
select select "RU"
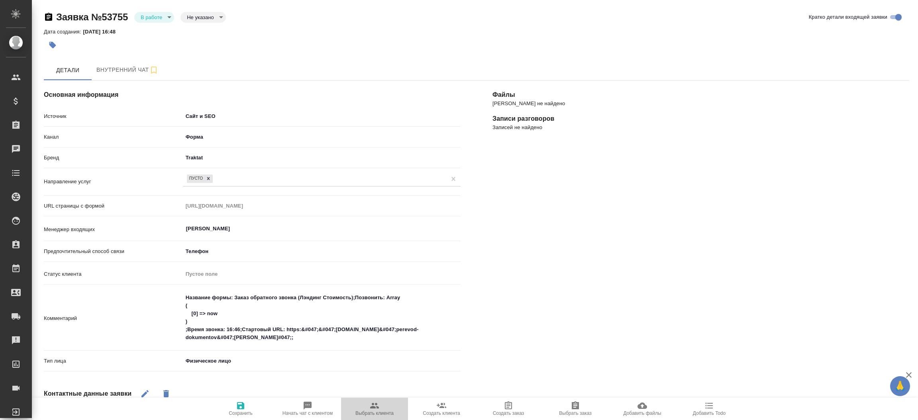
click at [364, 399] on button "Выбрать клиента" at bounding box center [374, 409] width 67 height 22
type textarea "x"
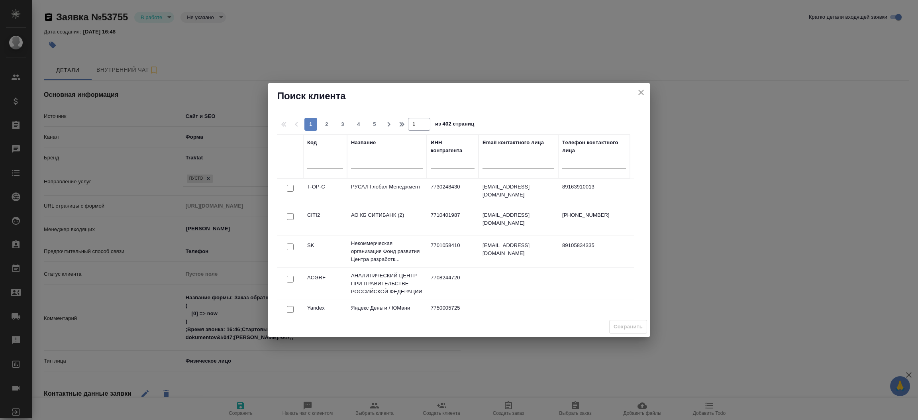
click at [377, 166] on input "text" at bounding box center [387, 164] width 72 height 10
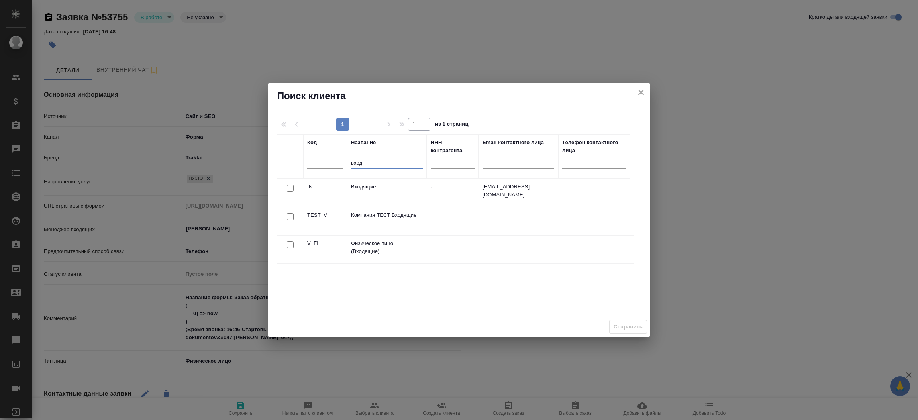
type input "вход"
click at [292, 192] on input "checkbox" at bounding box center [290, 188] width 7 height 7
checkbox input "true"
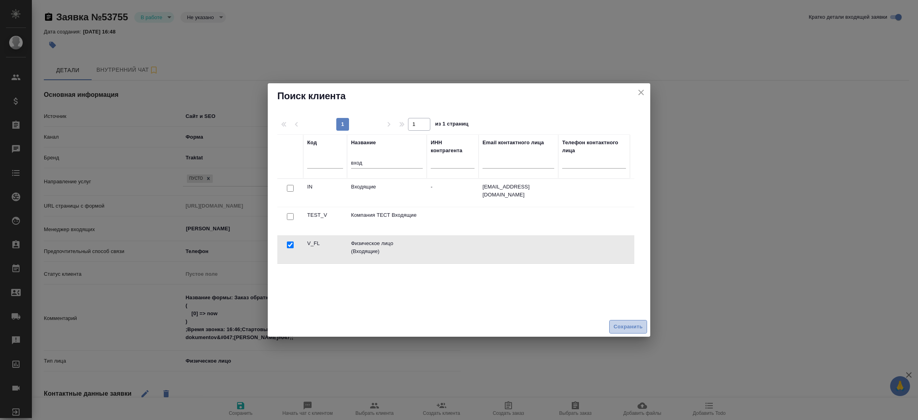
click at [624, 333] on button "Сохранить" at bounding box center [628, 327] width 38 height 14
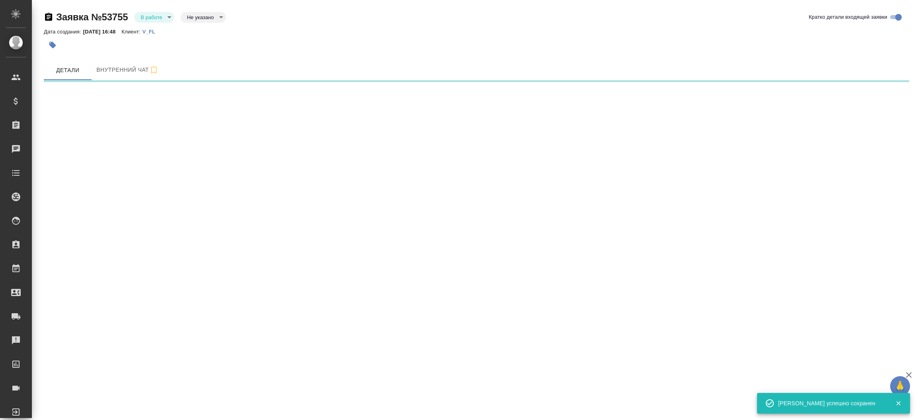
select select "RU"
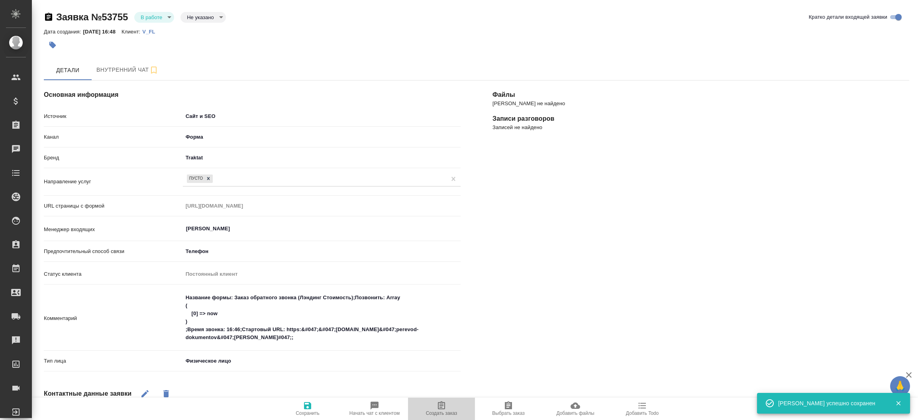
click at [443, 409] on icon "button" at bounding box center [441, 405] width 7 height 8
type textarea "x"
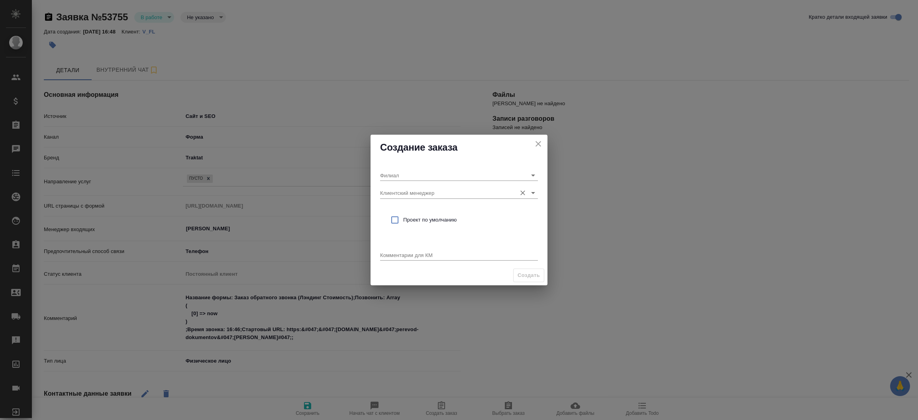
click at [401, 186] on div "Клиентский менеджер" at bounding box center [459, 190] width 158 height 18
type input "тиму"
click at [431, 204] on li "56.8%; [PERSON_NAME]; Крылатское" at bounding box center [459, 209] width 158 height 14
type input "Крылатское"
type input "56.8%; [PERSON_NAME]; Крылатское"
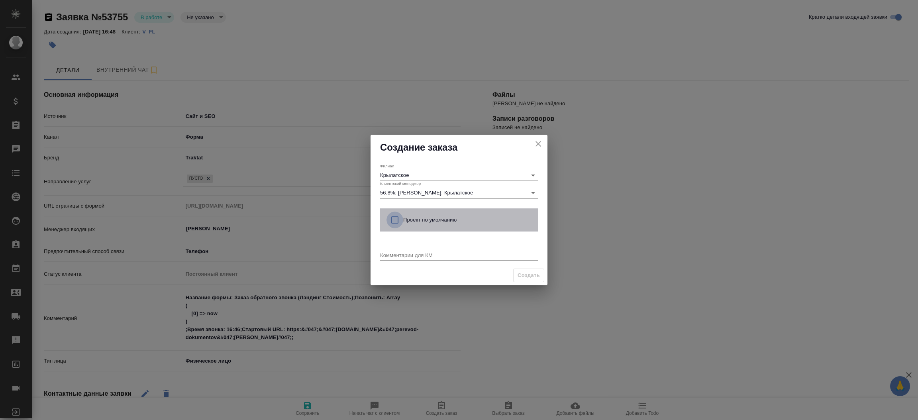
click at [395, 222] on input "checkbox" at bounding box center [394, 220] width 17 height 17
checkbox input "true"
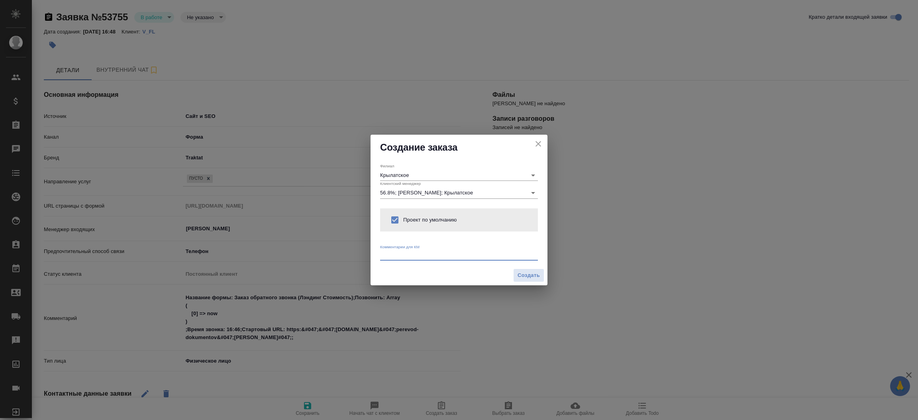
click at [410, 255] on textarea at bounding box center [459, 255] width 158 height 6
type textarea "от КВ: на русс и нз, ответ на почту"
click at [524, 279] on span "Создать" at bounding box center [529, 275] width 22 height 9
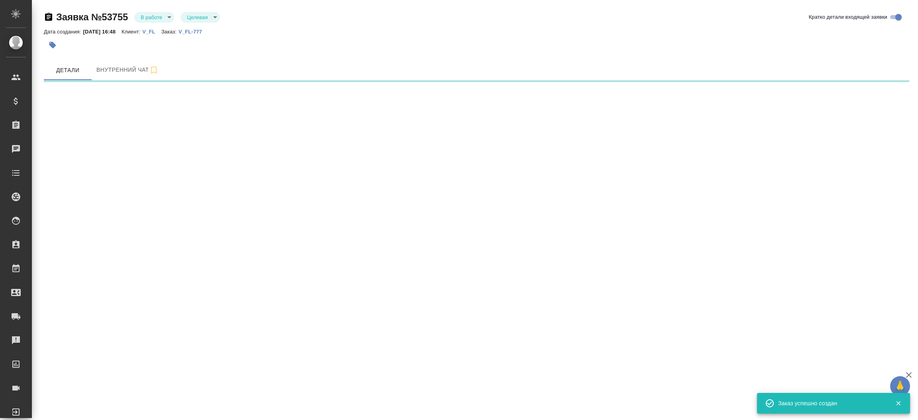
select select "RU"
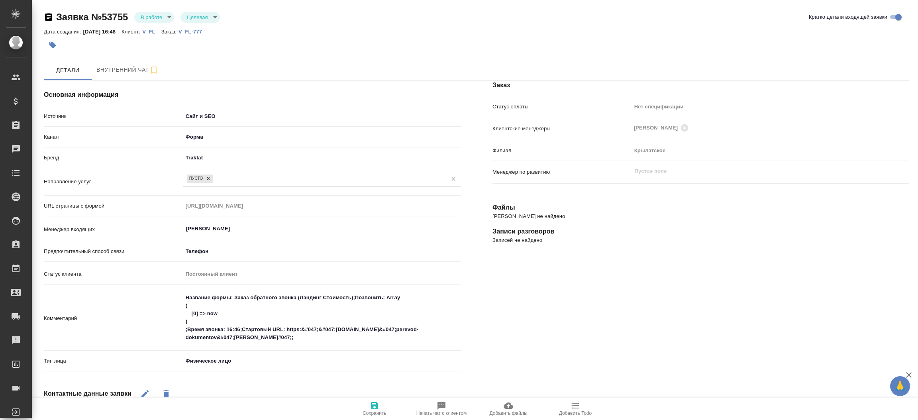
type textarea "x"
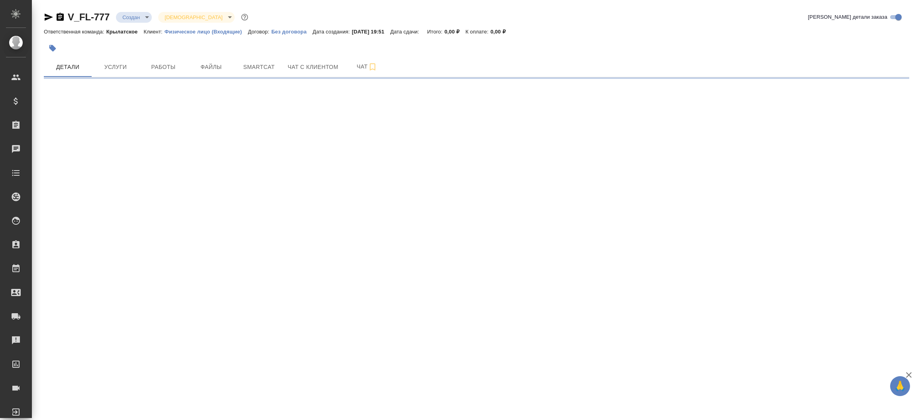
select select "RU"
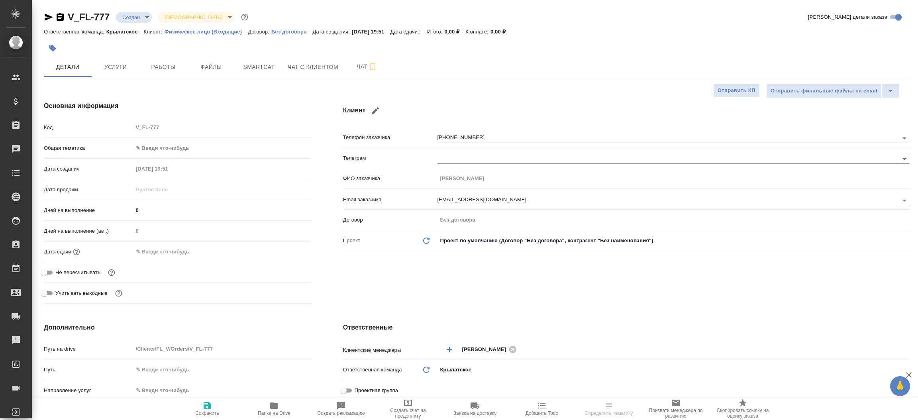
type textarea "x"
click at [205, 74] on button "Файлы" at bounding box center [211, 67] width 48 height 20
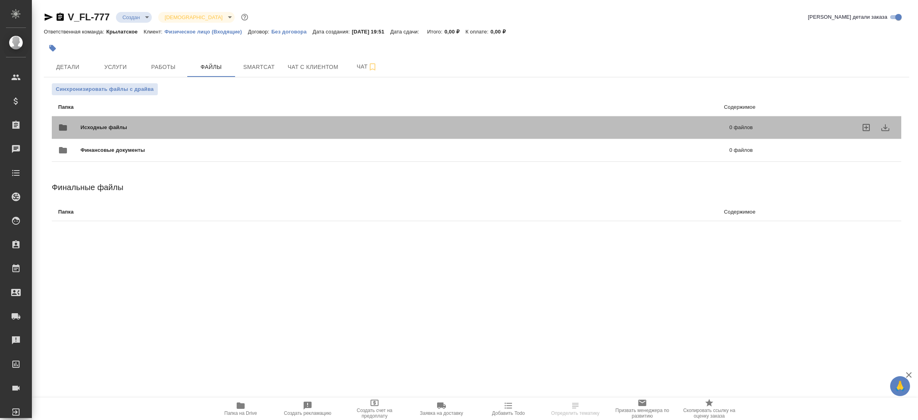
click at [89, 126] on span "Исходные файлы" at bounding box center [254, 128] width 348 height 8
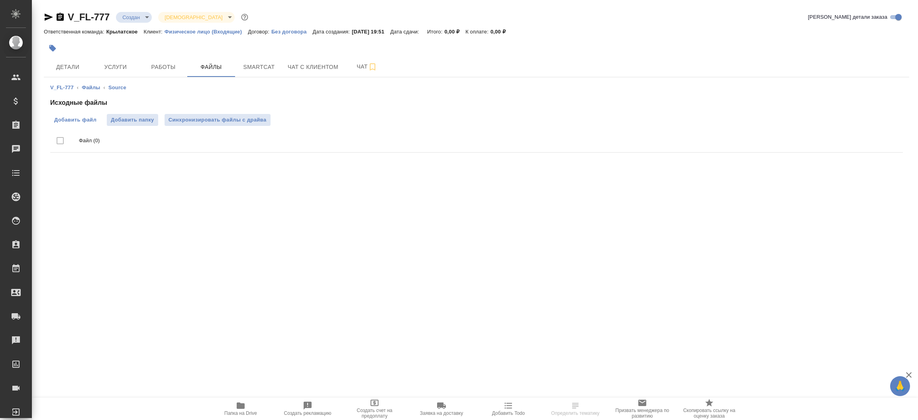
click at [82, 116] on span "Добавить файл" at bounding box center [75, 120] width 42 height 8
click at [0, 0] on input "Добавить файл" at bounding box center [0, 0] width 0 height 0
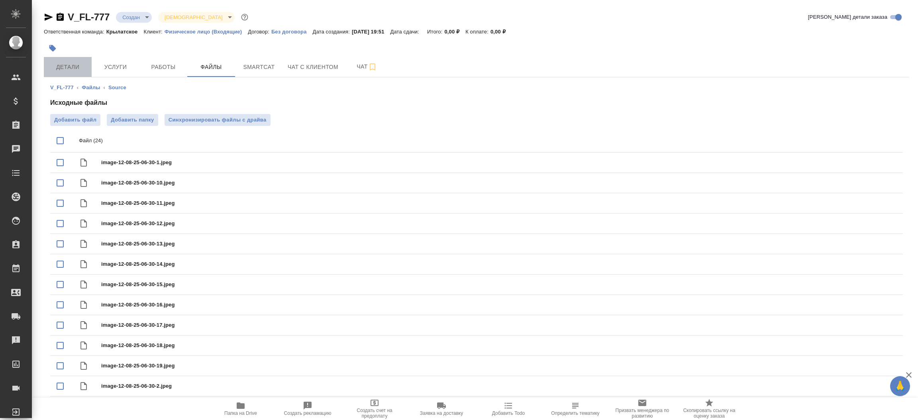
click at [71, 61] on button "Детали" at bounding box center [68, 67] width 48 height 20
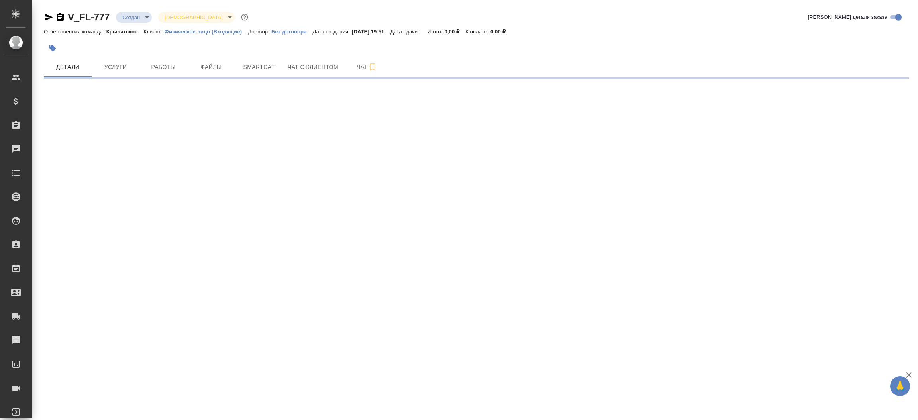
select select "RU"
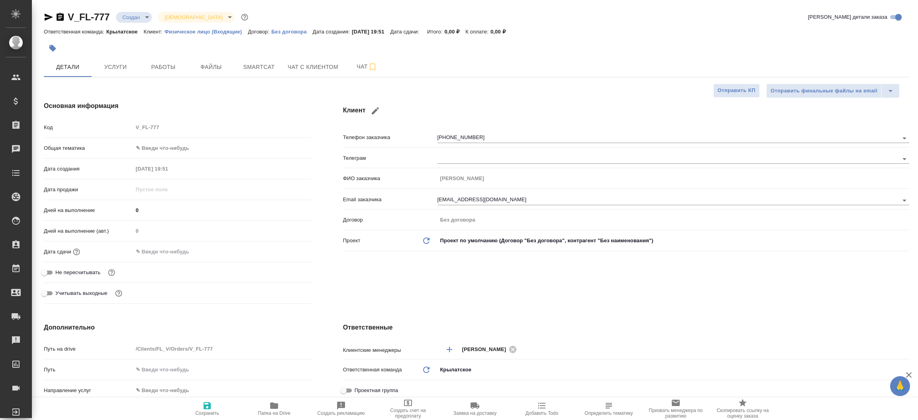
type textarea "x"
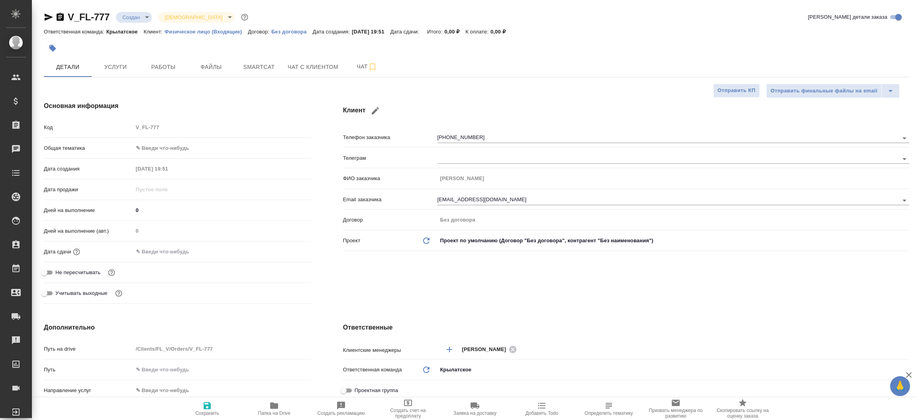
type textarea "x"
click at [320, 116] on div "Основная информация Код V_FL-777 Общая тематика ✎ Введи что-нибудь Дата создани…" at bounding box center [177, 203] width 299 height 237
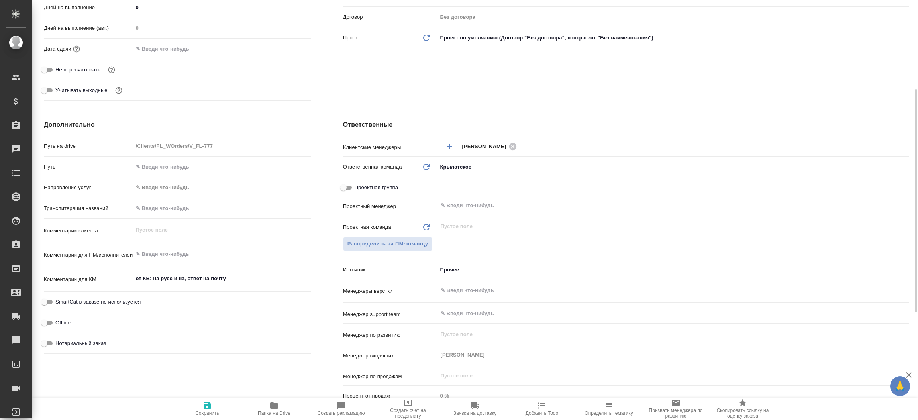
scroll to position [239, 0]
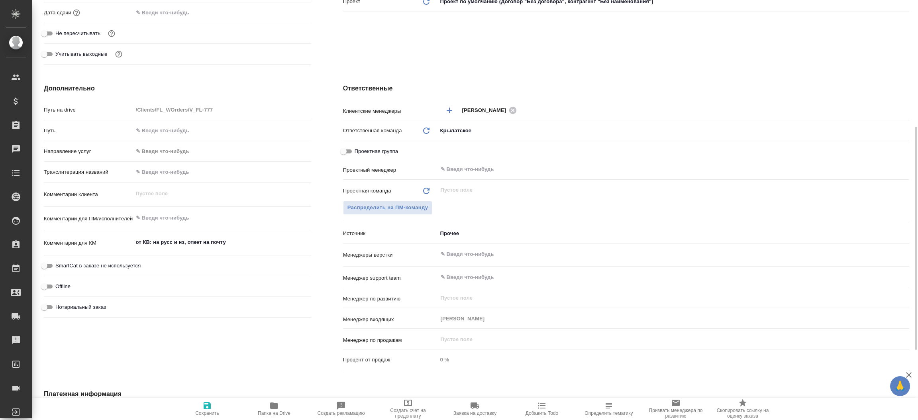
type textarea "x"
click at [248, 240] on textarea "от КВ: на русс и нз, ответ на почту" at bounding box center [221, 243] width 177 height 14
type textarea "от КВ: на русс и нз, ответ на почту,"
type textarea "x"
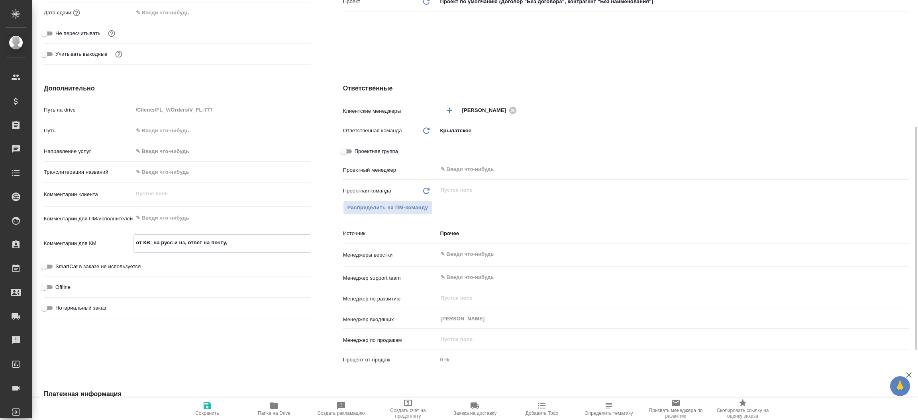
type textarea "x"
type textarea "от КВ: на русс и нз, ответ на почту,"
type textarea "x"
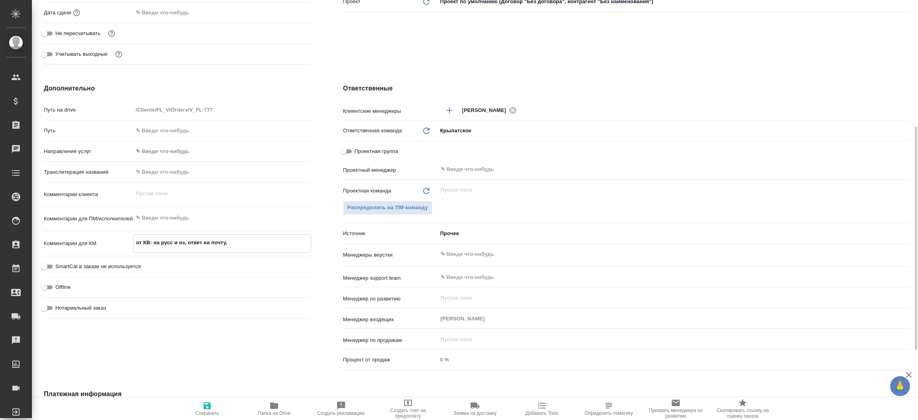
type textarea "от КВ: на русс и нз, ответ на почту, у"
type textarea "x"
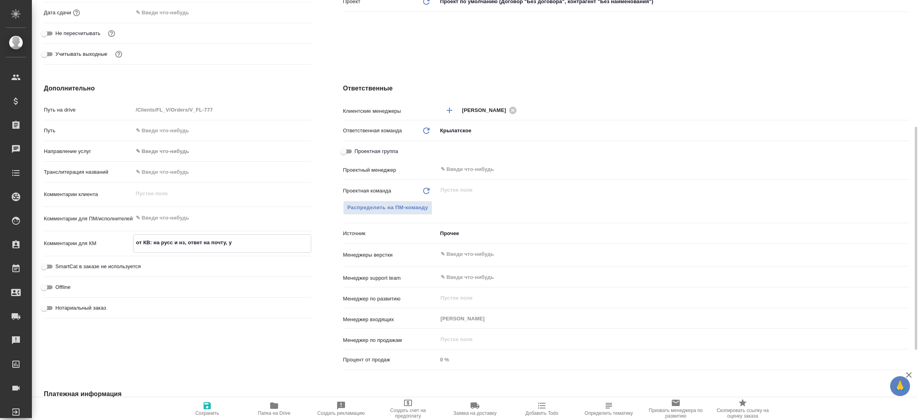
type textarea "x"
type textarea "от КВ: на русс и нз, ответ на почту, уд"
type textarea "x"
type textarea "от КВ: на русс и нз, ответ на почту, удо"
type textarea "x"
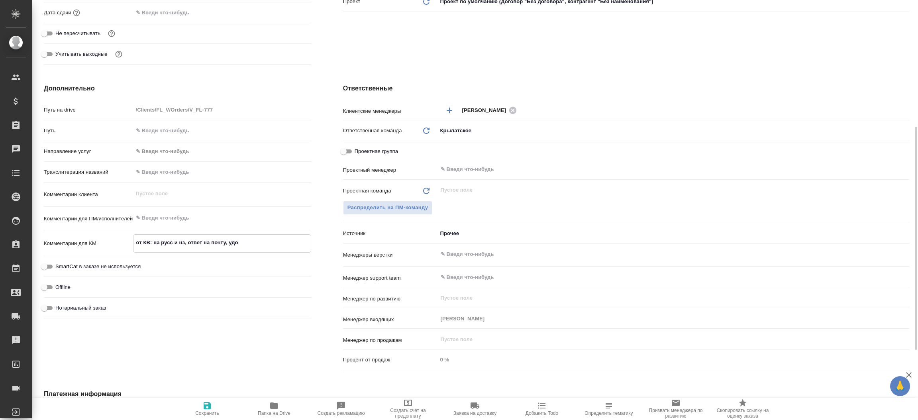
type textarea "x"
type textarea "от КВ: на русс и нз, ответ на почту, удоб"
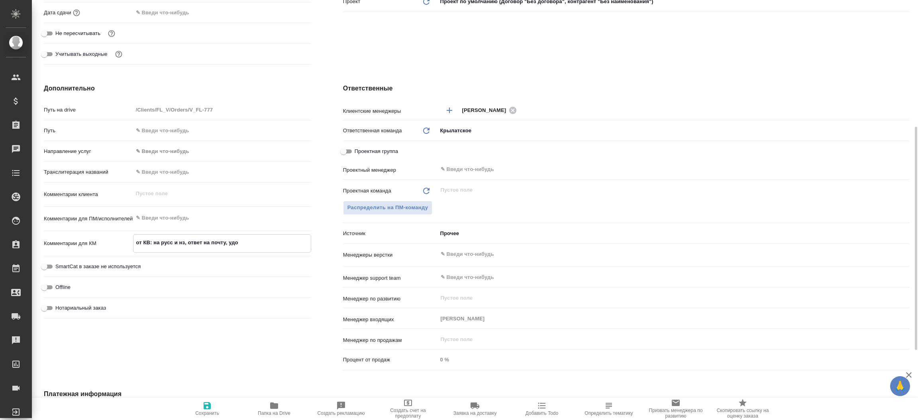
type textarea "x"
type textarea "от КВ: на русс и нз, ответ на почту, удобн"
type textarea "x"
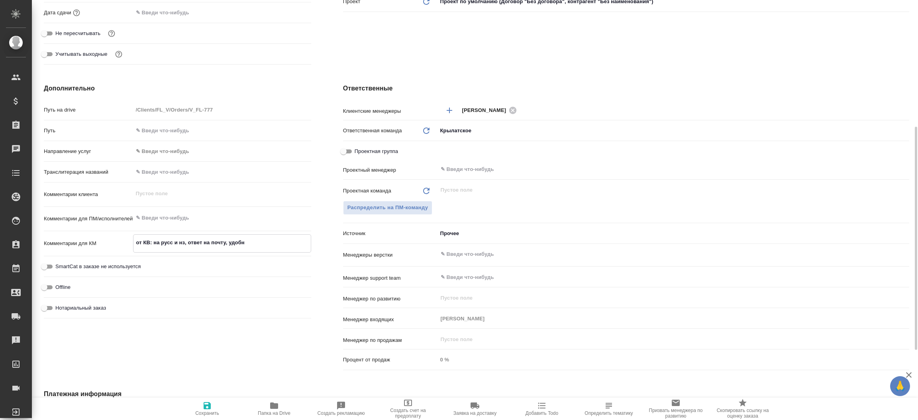
type textarea "x"
type textarea "от КВ: на русс и нз, ответ на почту, удобно"
type textarea "x"
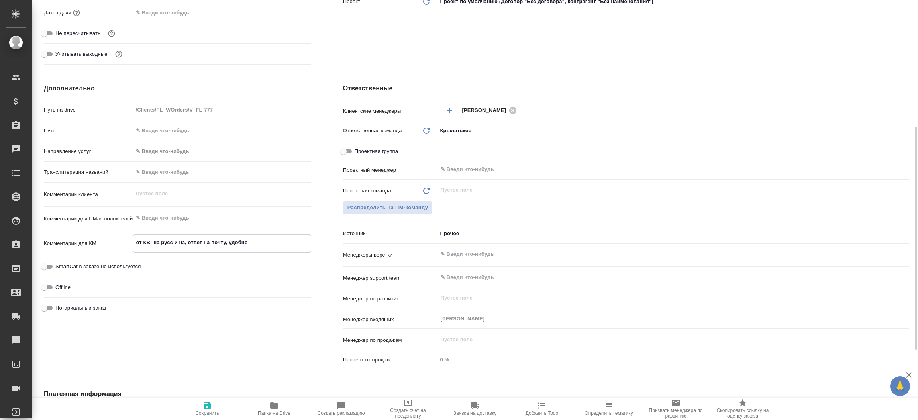
type textarea "x"
type textarea "от КВ: на русс и нз, ответ на почту, удобно"
type textarea "x"
type textarea "от КВ: на русс и нз, ответ на почту, удобно [PERSON_NAME]"
type textarea "x"
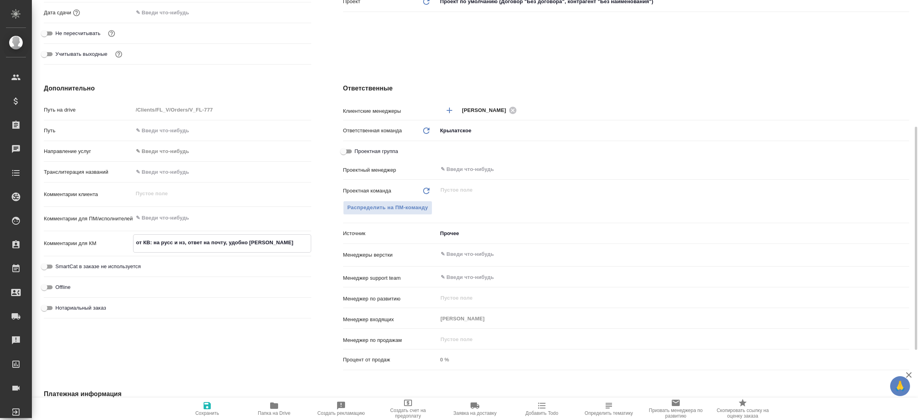
type textarea "x"
type textarea "от КВ: на русс и нз, ответ на почту, удобно на"
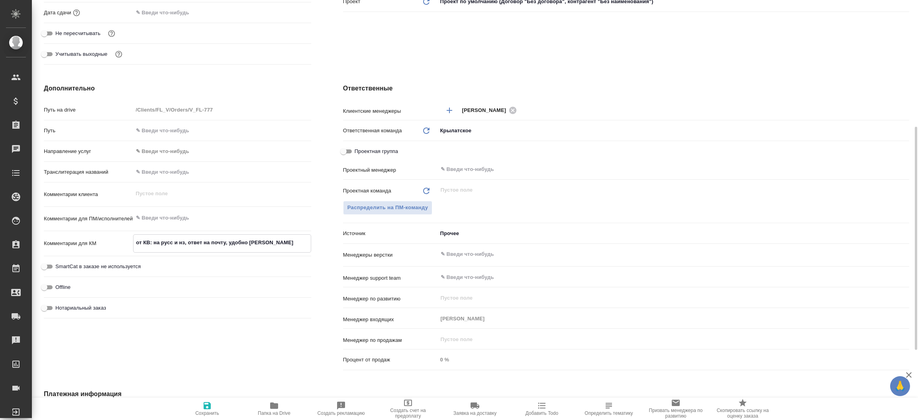
type textarea "x"
type textarea "от КВ: на русс и нз, ответ на почту, удобно на"
type textarea "x"
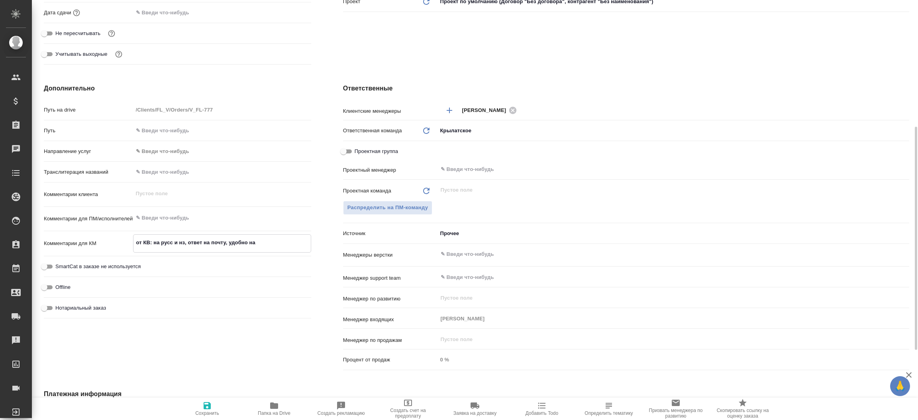
type textarea "x"
type textarea "от КВ: на русс и нз, ответ на почту, удобно на [PERSON_NAME]"
type textarea "x"
type textarea "от КВ: на русс и нз, ответ на почту, удобно на ба"
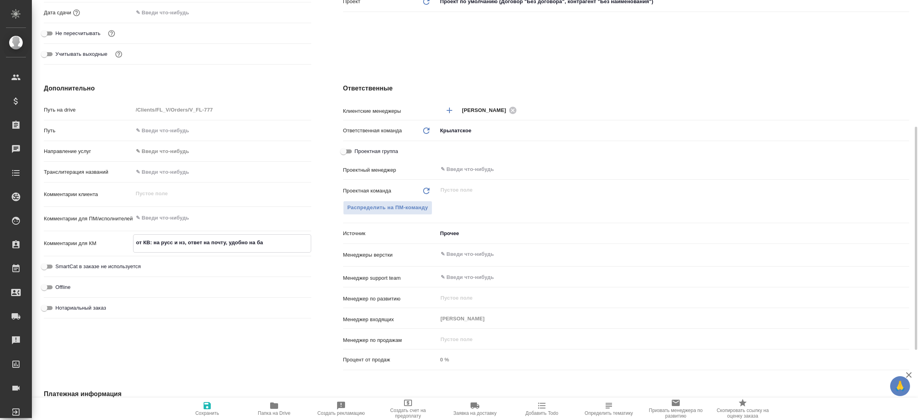
type textarea "x"
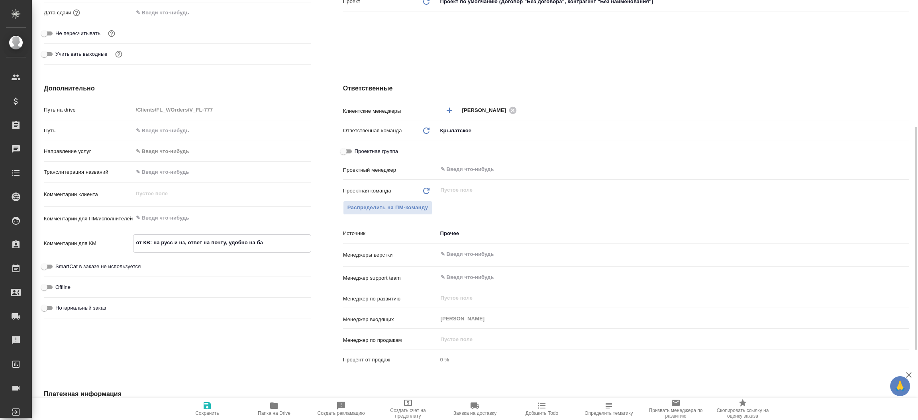
type textarea "от КВ: на русс и нз, ответ на почту, удобно на баб"
type textarea "x"
type textarea "от КВ: на русс и нз, ответ на почту, удобно на бабу"
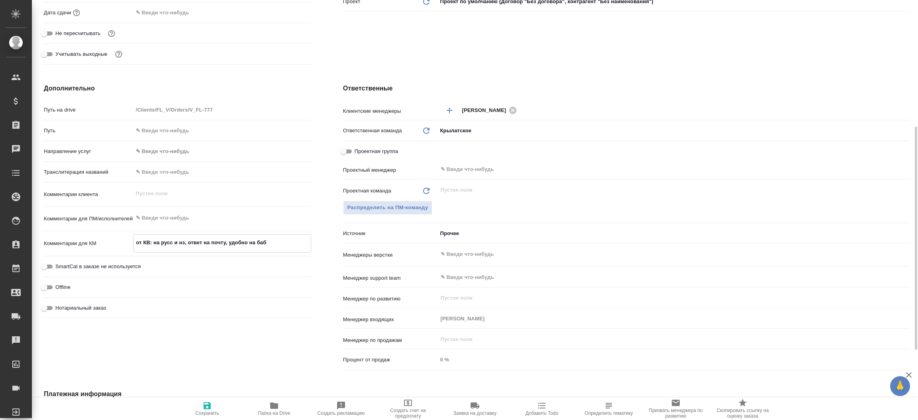
type textarea "x"
type textarea "от КВ: на русс и нз, ответ на почту, удобно на бабуш"
type textarea "x"
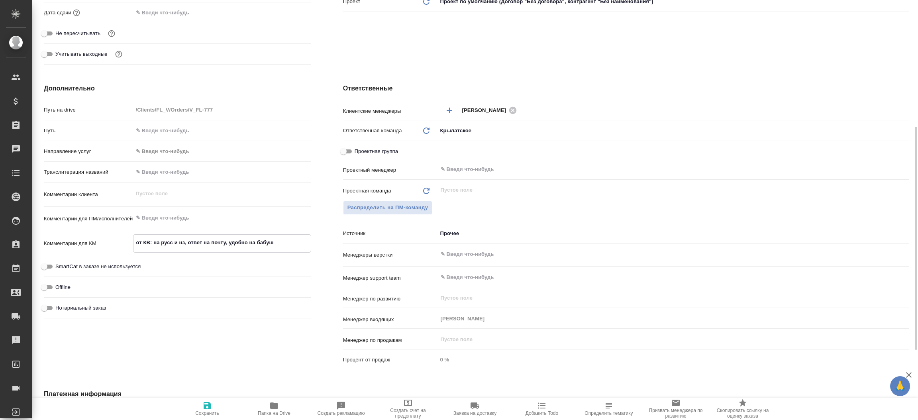
type textarea "x"
type textarea "от КВ: на русс и нз, ответ на почту, удобно на бабушк"
type textarea "x"
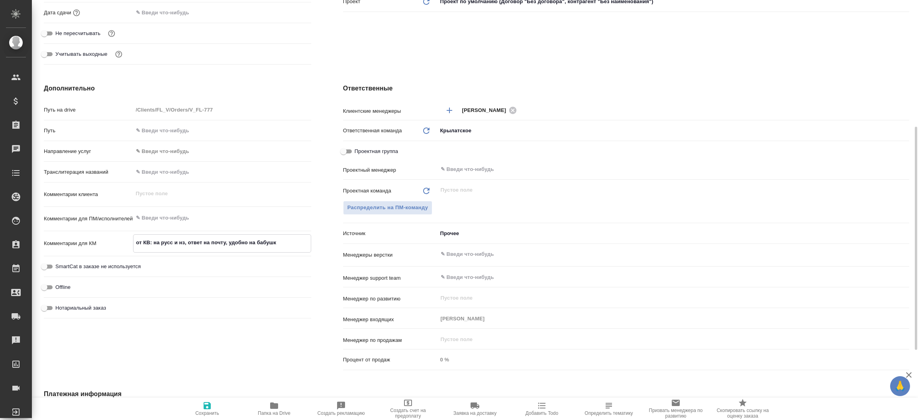
type textarea "x"
type textarea "от КВ: на русс и нз, ответ на почту, удобно на бабушки"
type textarea "x"
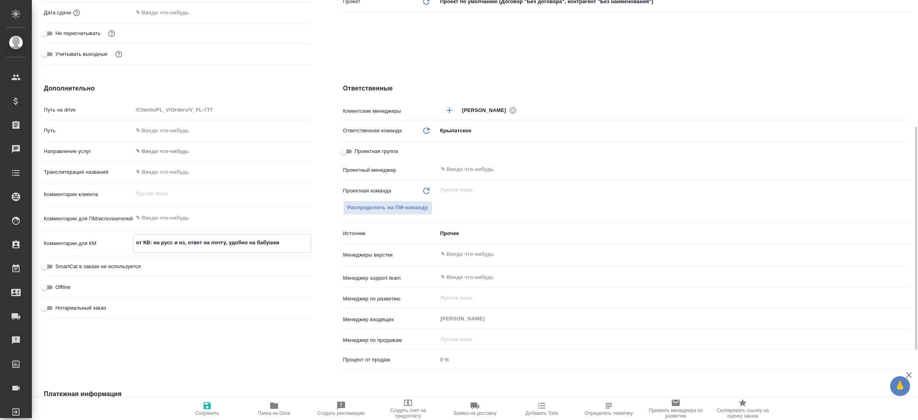
type textarea "от КВ: на русс и нз, ответ на почту, удобно на [PERSON_NAME]"
type textarea "x"
type textarea "от КВ: на русс и нз, ответ на почту, удобно на [PERSON_NAME]"
type textarea "x"
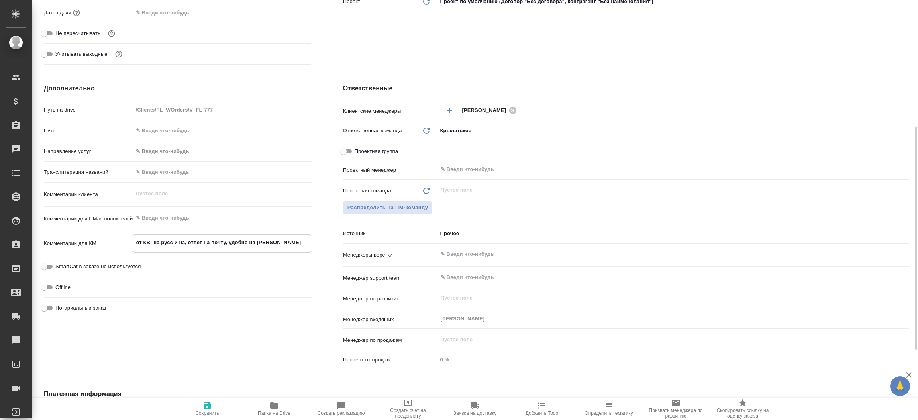
type textarea "x"
type textarea "от КВ: на русс и нз, ответ на почту, удобно на [GEOGRAPHIC_DATA]"
type textarea "x"
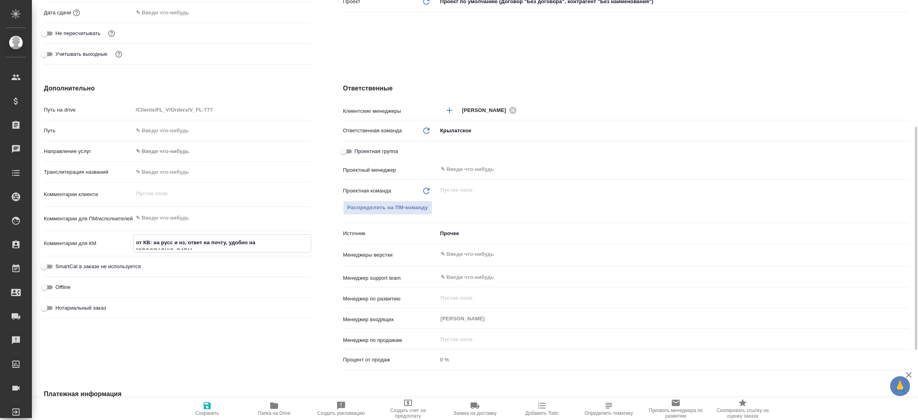
type textarea "x"
type textarea "от КВ: на русс и нз, ответ на почту, удобно на бабушкинско"
type textarea "x"
type textarea "от КВ: на русс и нз, ответ на почту, удобно на бабушкинской"
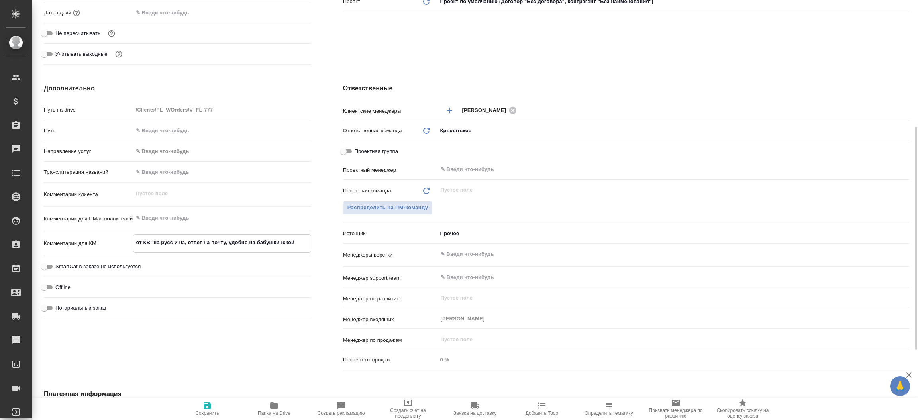
type textarea "x"
type textarea "от КВ: на русс и нз, ответ на почту, удобно на бабушкинской"
type textarea "x"
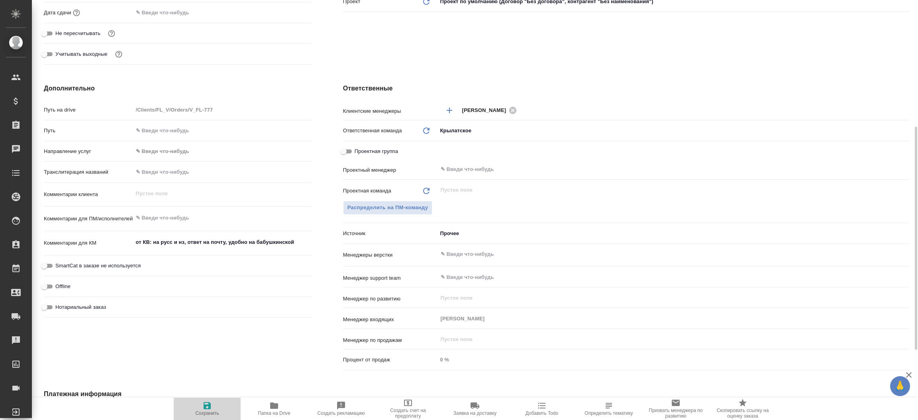
click at [205, 412] on span "Сохранить" at bounding box center [207, 413] width 24 height 6
type textarea "x"
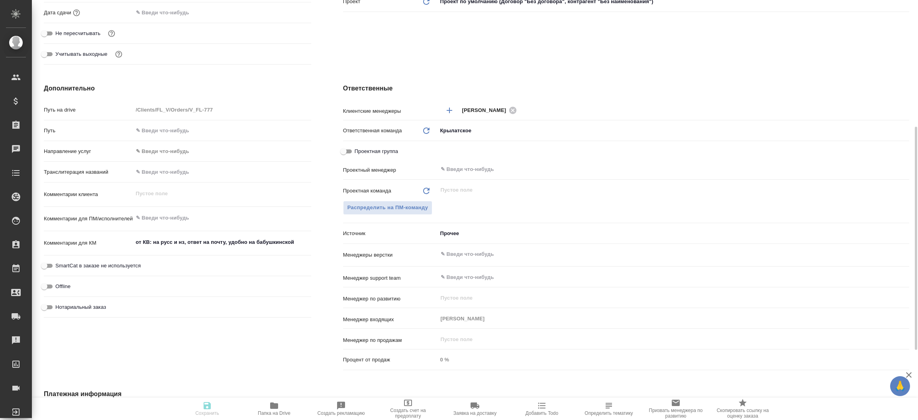
type textarea "x"
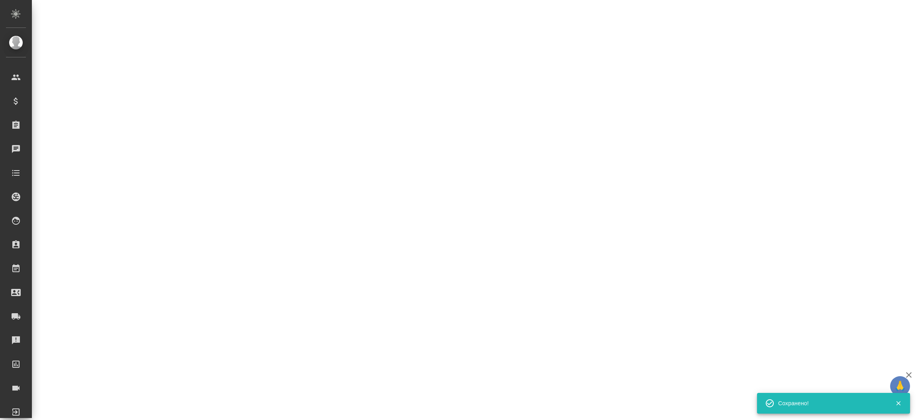
select select "RU"
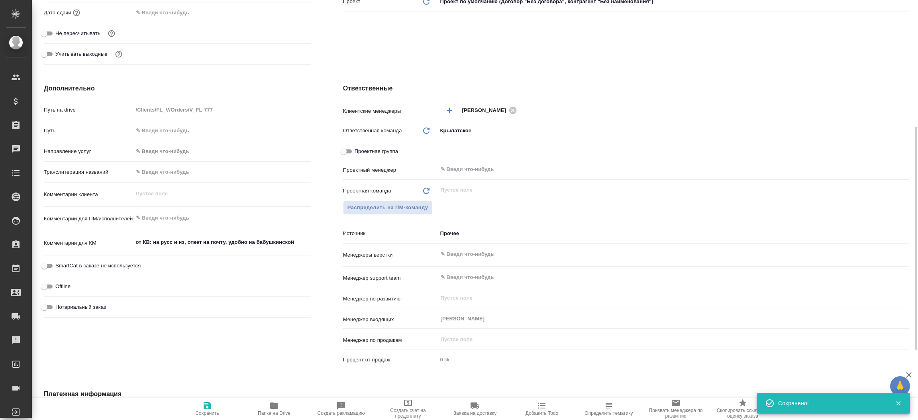
type textarea "x"
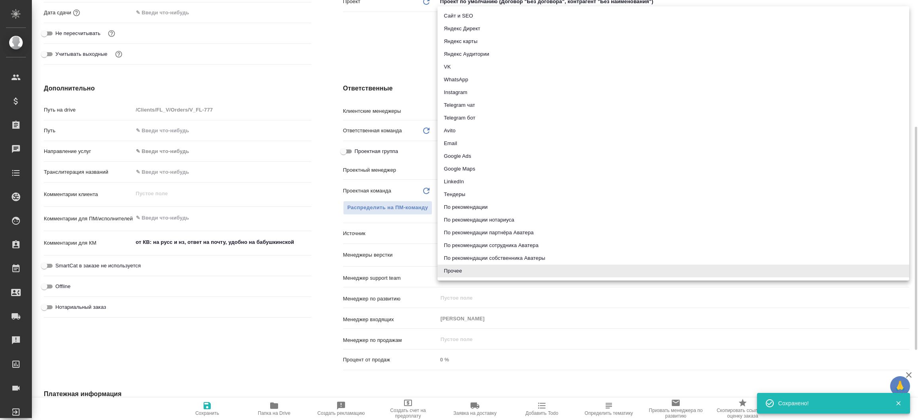
click at [451, 235] on body "🙏 .cls-1 fill:#fff; AWATERA [PERSON_NAME]prutko Клиенты Спецификации Заказы 0 Ч…" at bounding box center [459, 210] width 918 height 420
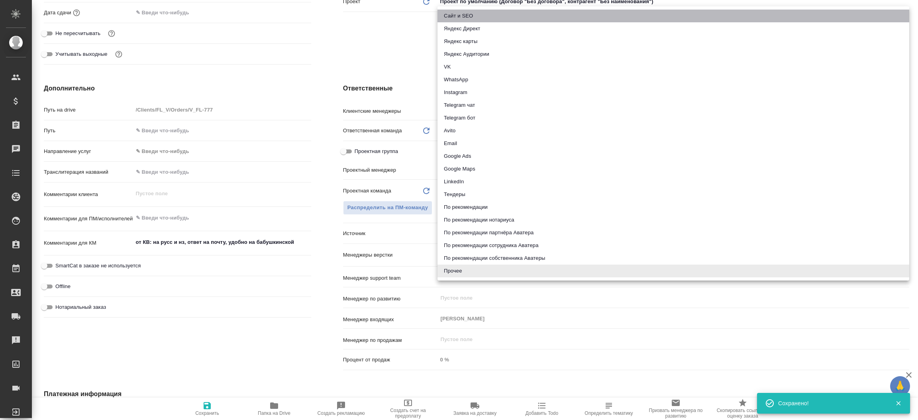
click at [449, 13] on li "Сайт и SEO" at bounding box center [673, 16] width 472 height 13
type textarea "x"
type input "seo"
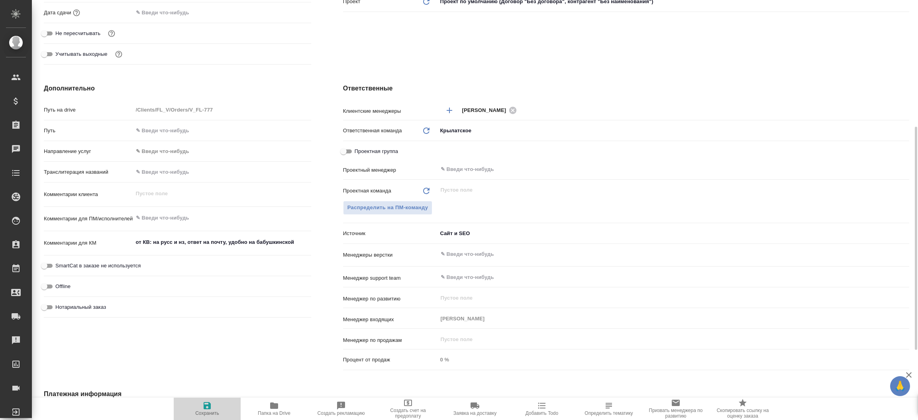
click at [208, 413] on span "Сохранить" at bounding box center [207, 413] width 24 height 6
type textarea "x"
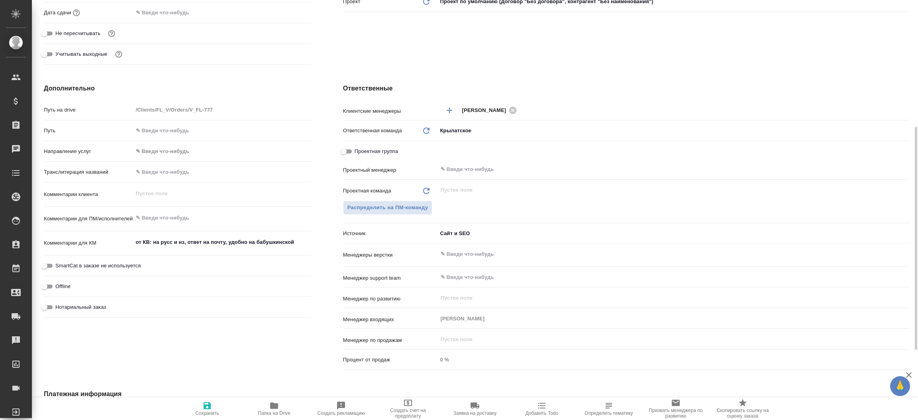
type textarea "x"
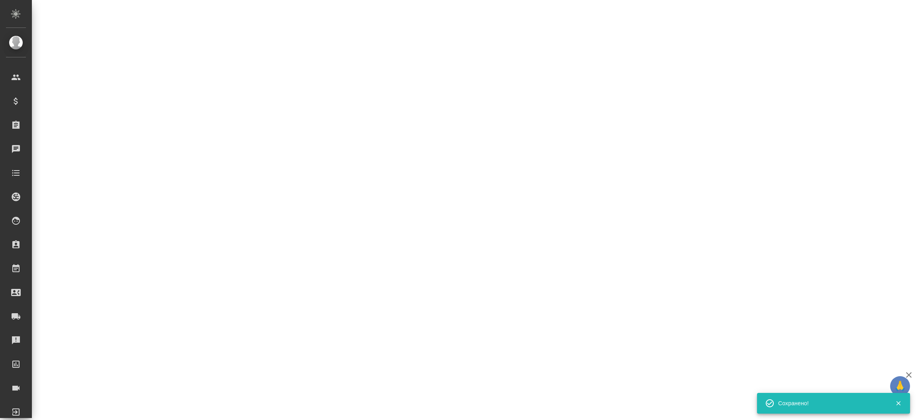
select select "RU"
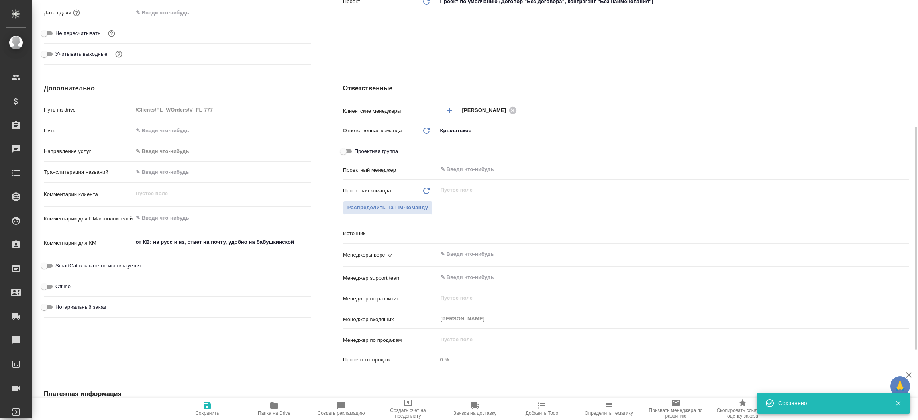
type textarea "x"
click at [332, 167] on div "Ответственные Клиентские менеджеры [PERSON_NAME] ​ Ответственная команда Обнови…" at bounding box center [626, 229] width 598 height 322
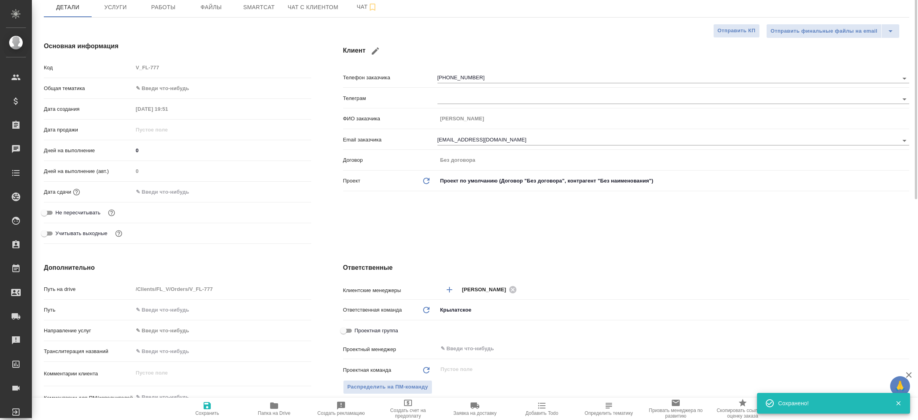
scroll to position [0, 0]
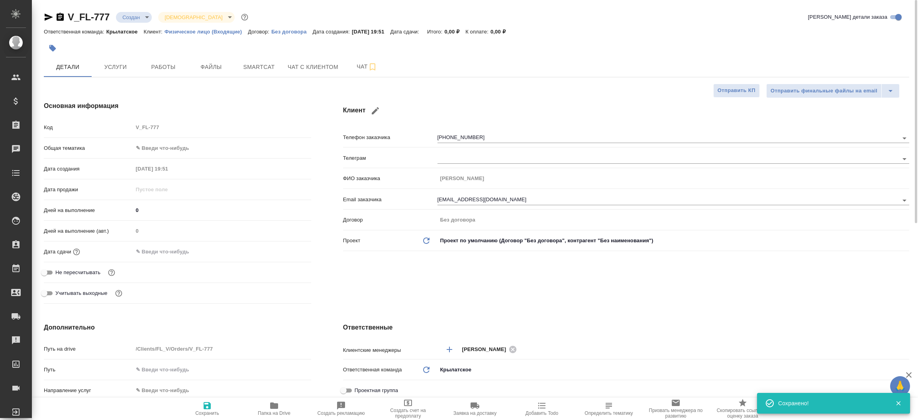
click at [53, 14] on icon "button" at bounding box center [49, 17] width 10 height 10
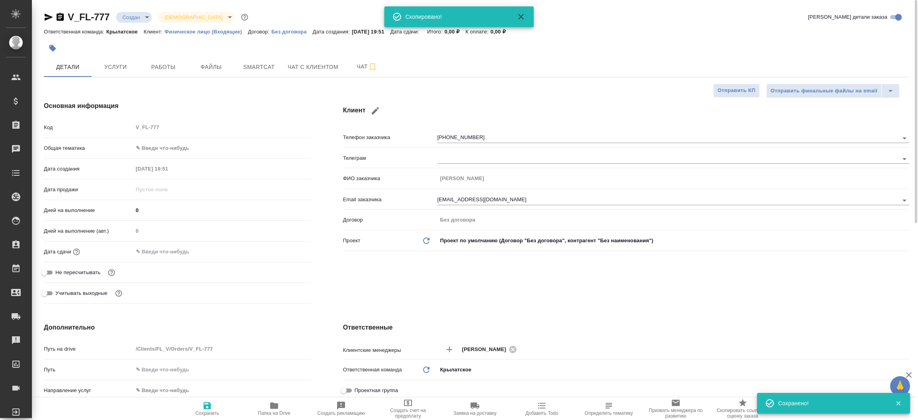
type textarea "x"
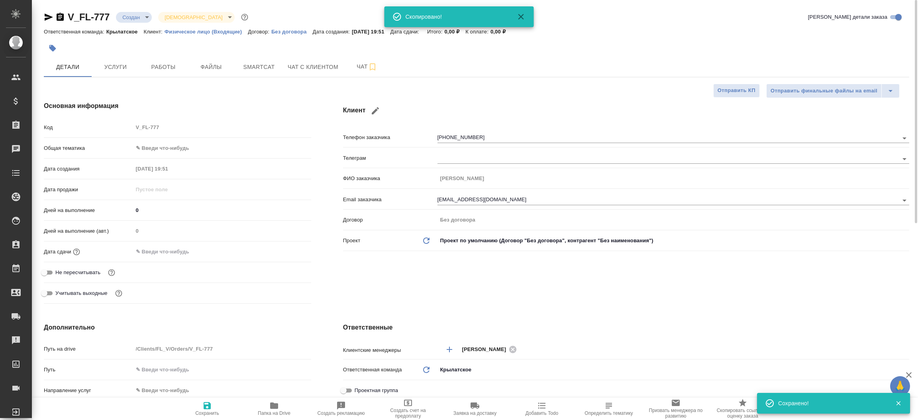
type textarea "x"
